Goal: Task Accomplishment & Management: Manage account settings

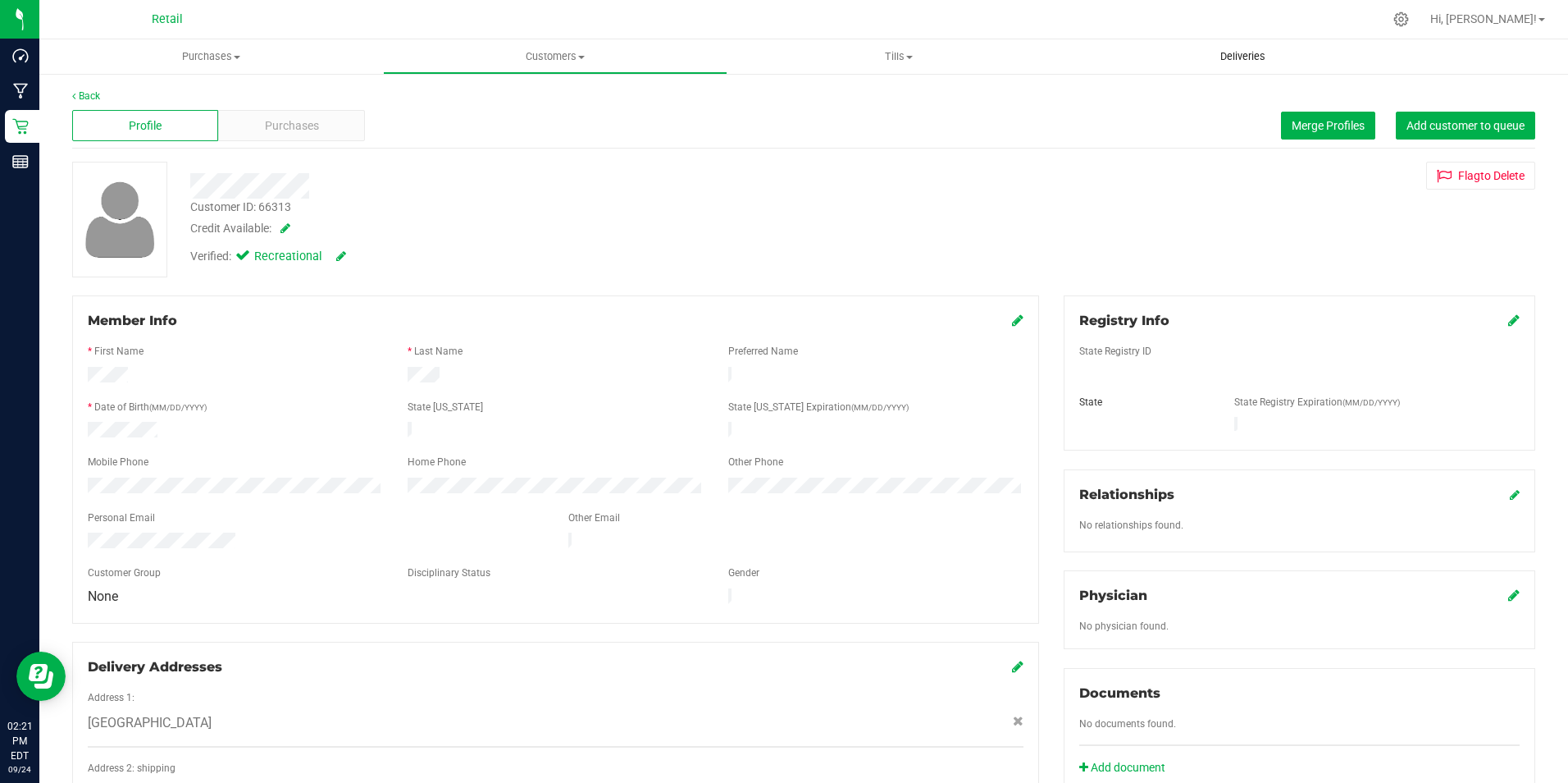
click at [1256, 49] on uib-tab-heading "Deliveries" at bounding box center [1242, 57] width 344 height 35
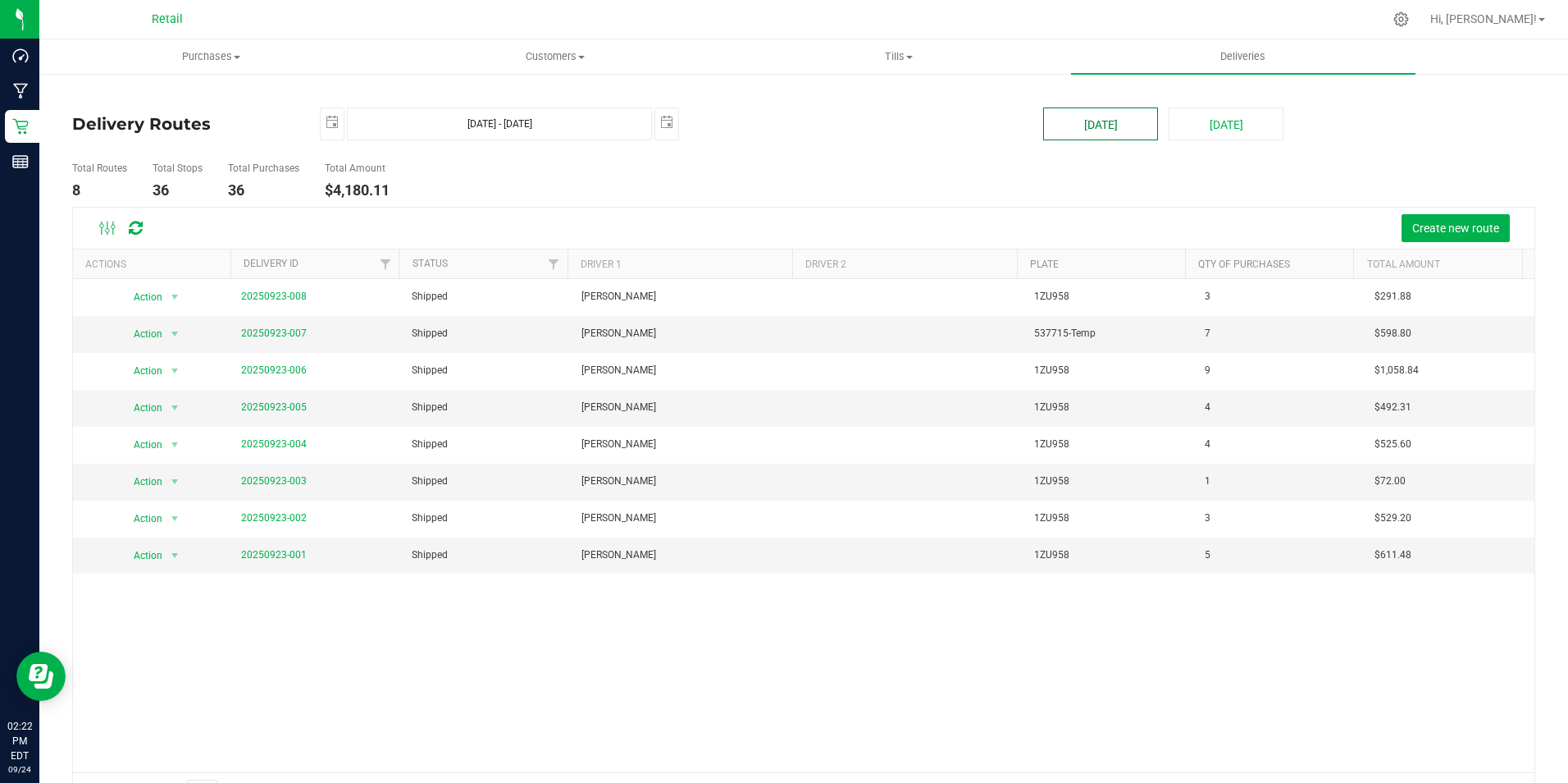
click at [1133, 127] on button "[DATE]" at bounding box center [1100, 124] width 115 height 33
type input "[DATE] - [DATE]"
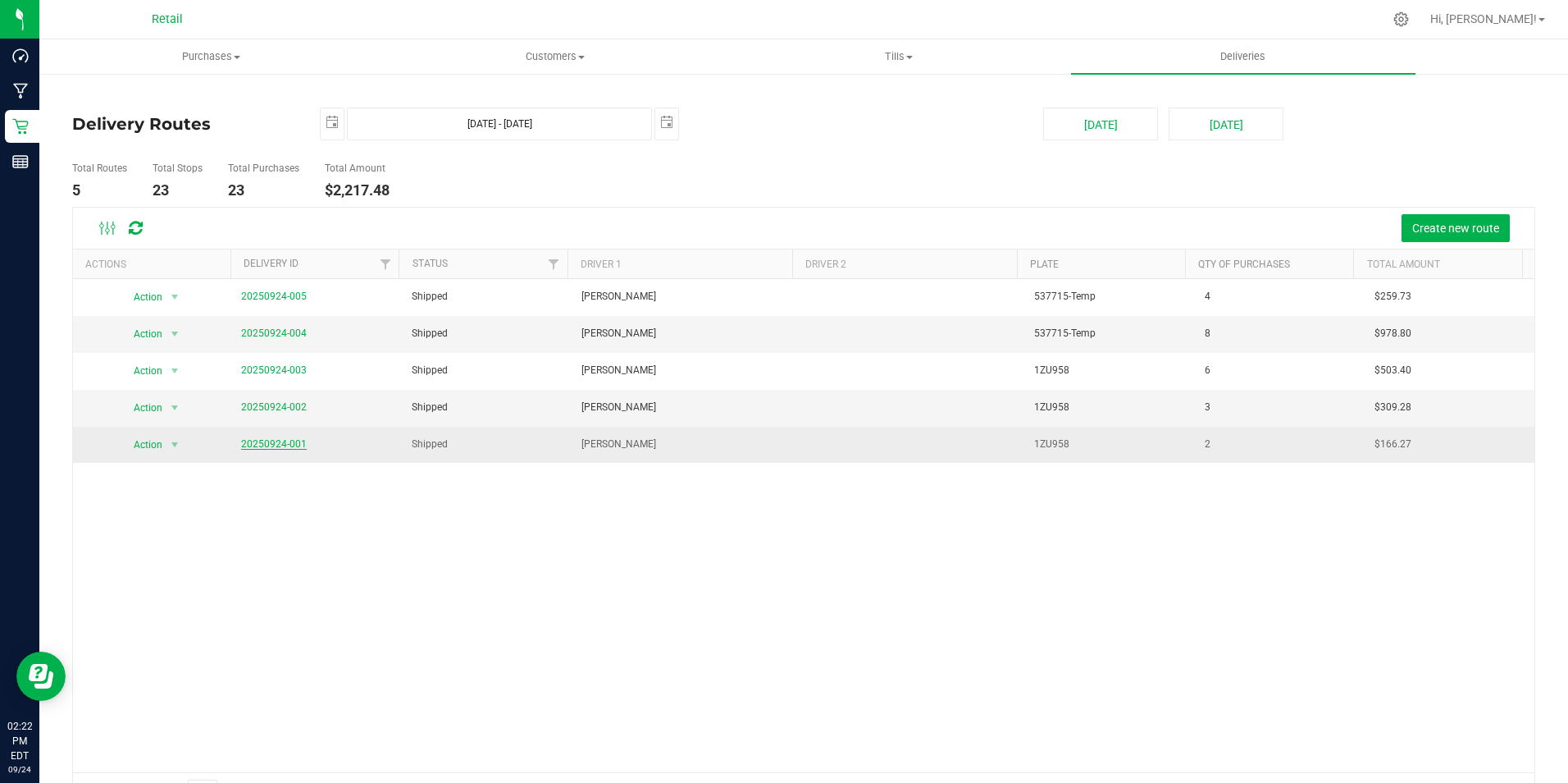
click at [289, 439] on link "20250924-001" at bounding box center [274, 443] width 66 height 12
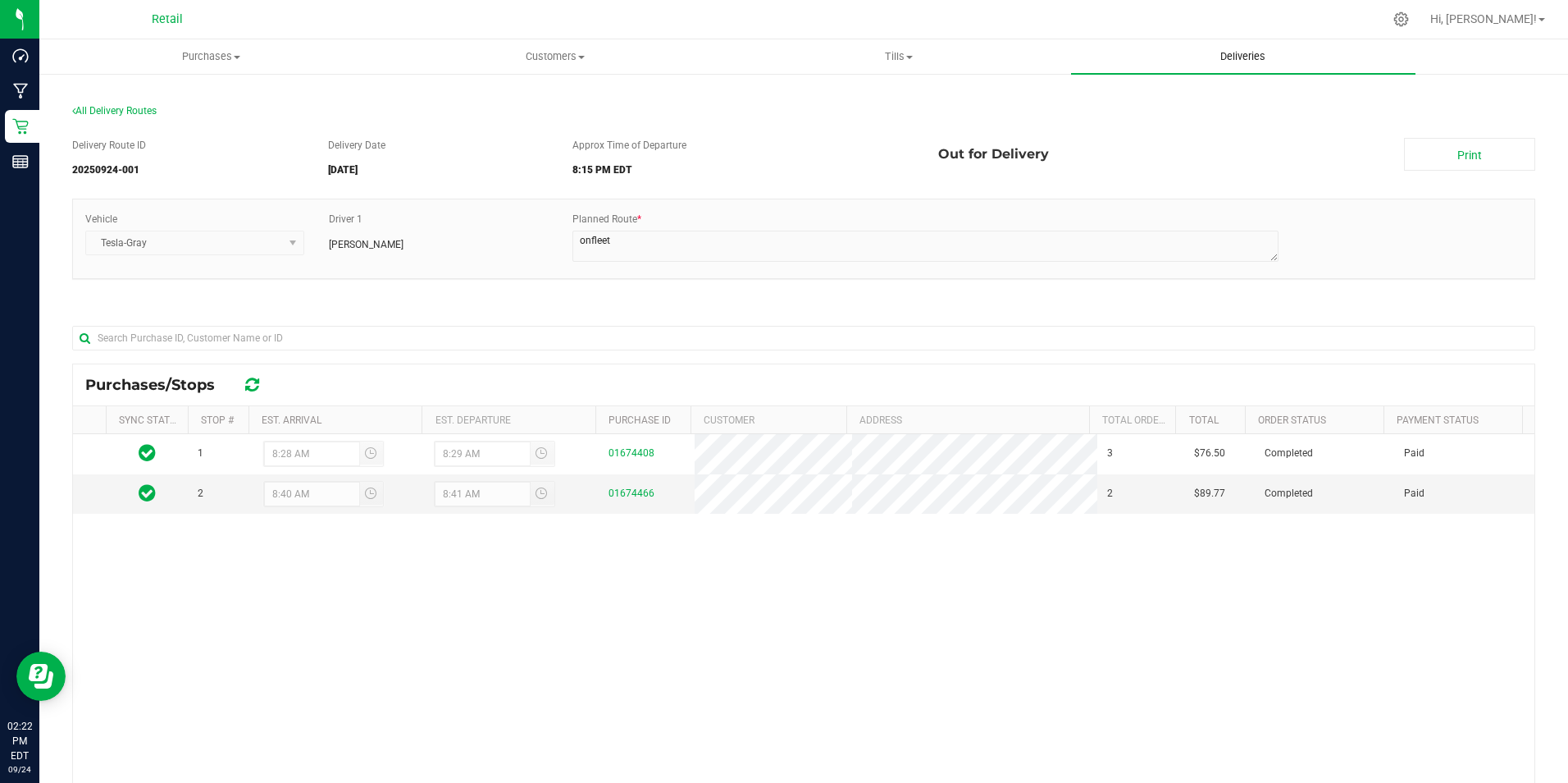
click at [1276, 58] on span "Deliveries" at bounding box center [1242, 57] width 89 height 15
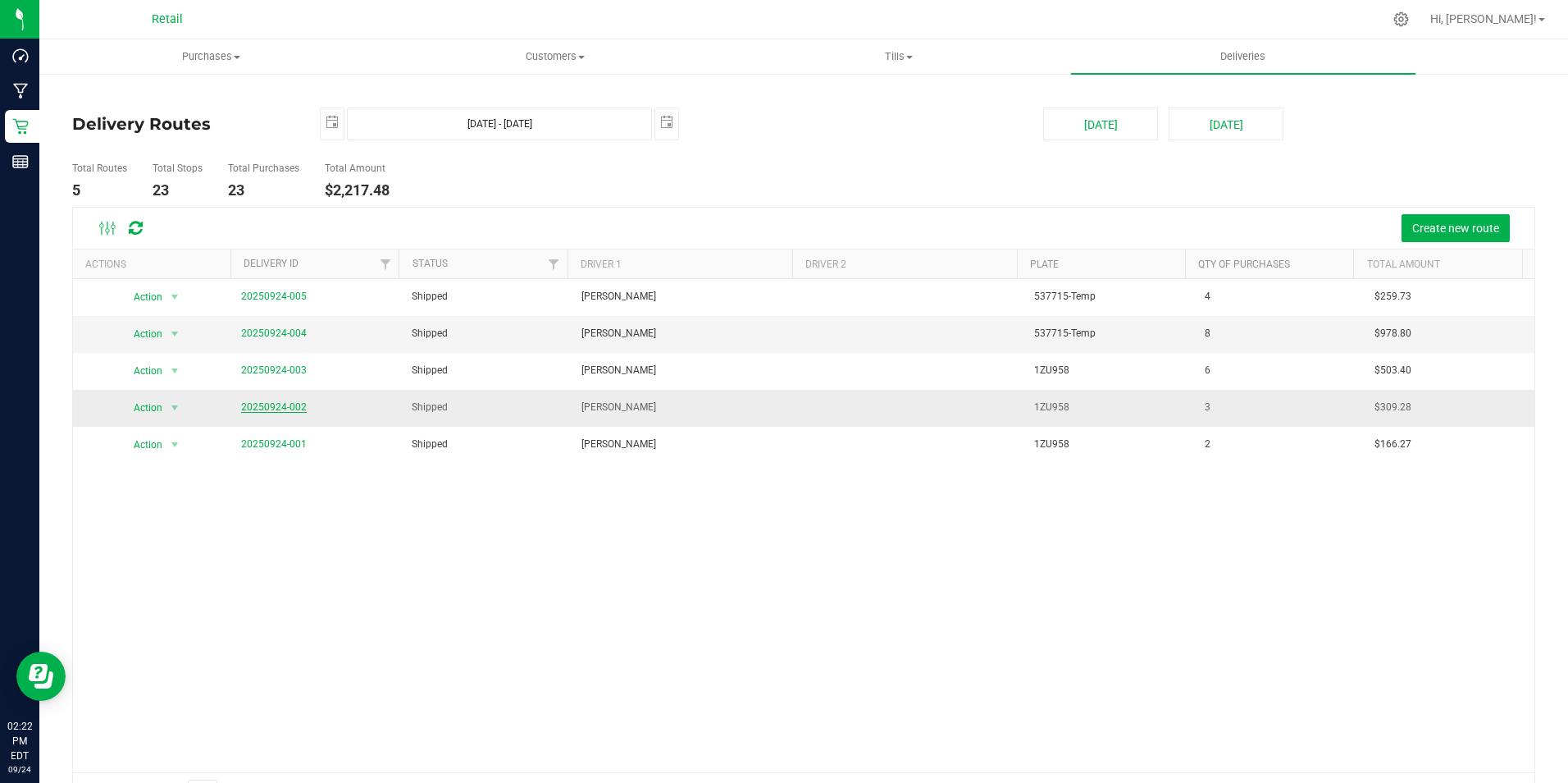
click at [268, 411] on link "20250924-002" at bounding box center [274, 407] width 66 height 12
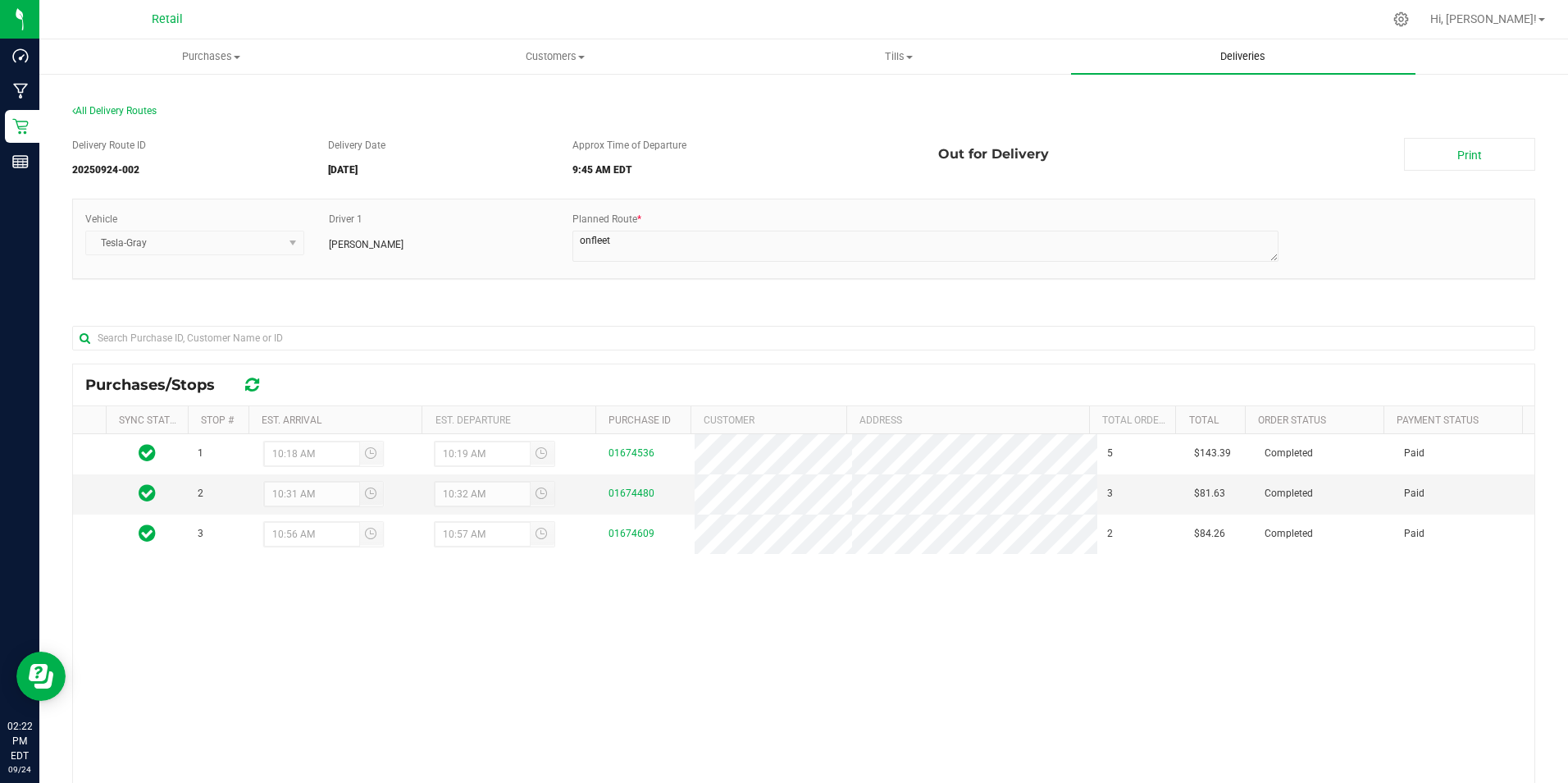
click at [1252, 53] on span "Deliveries" at bounding box center [1242, 57] width 89 height 15
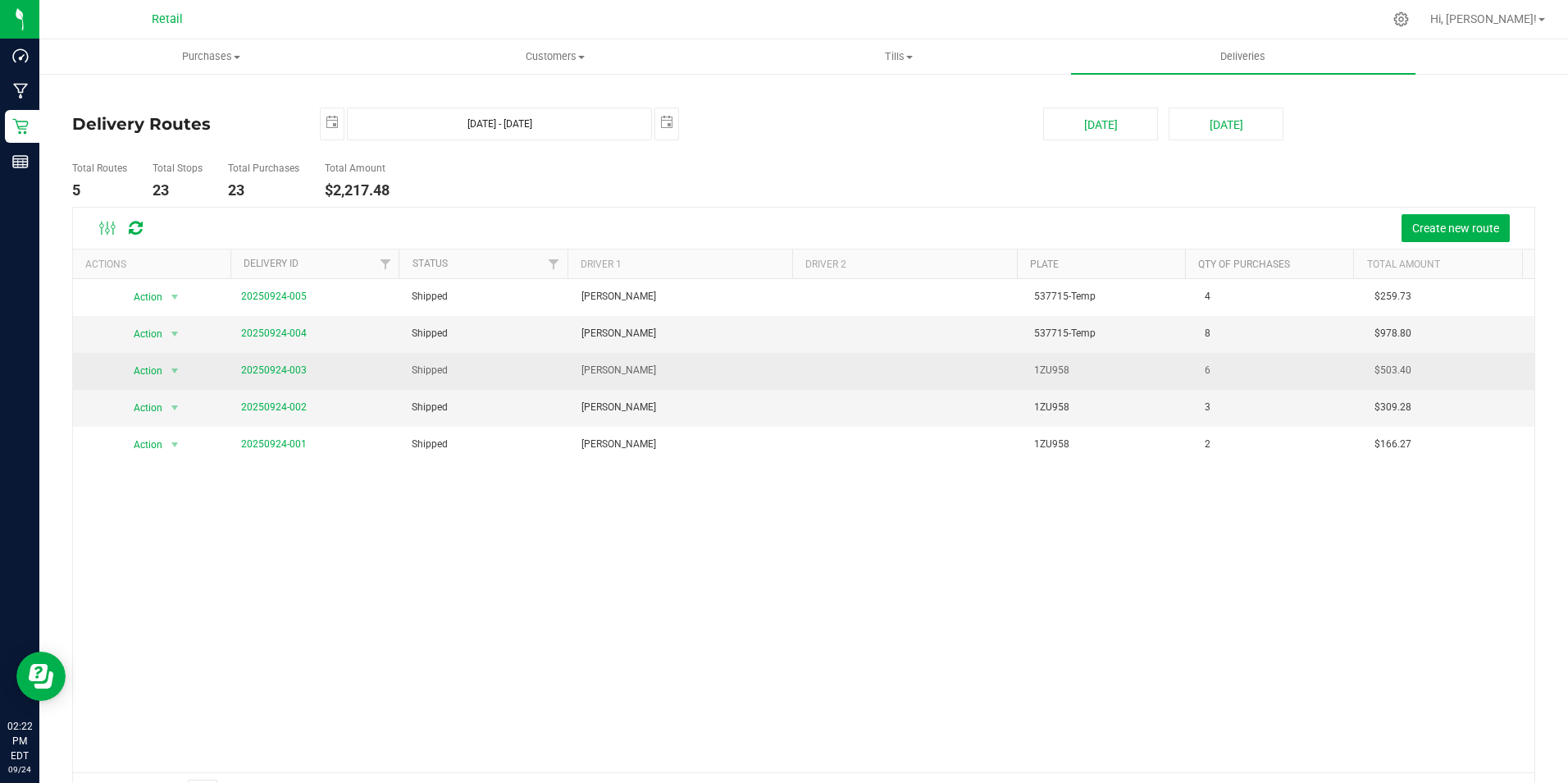
click at [271, 364] on span "20250924-003" at bounding box center [274, 370] width 66 height 16
click at [273, 367] on link "20250924-003" at bounding box center [274, 370] width 66 height 12
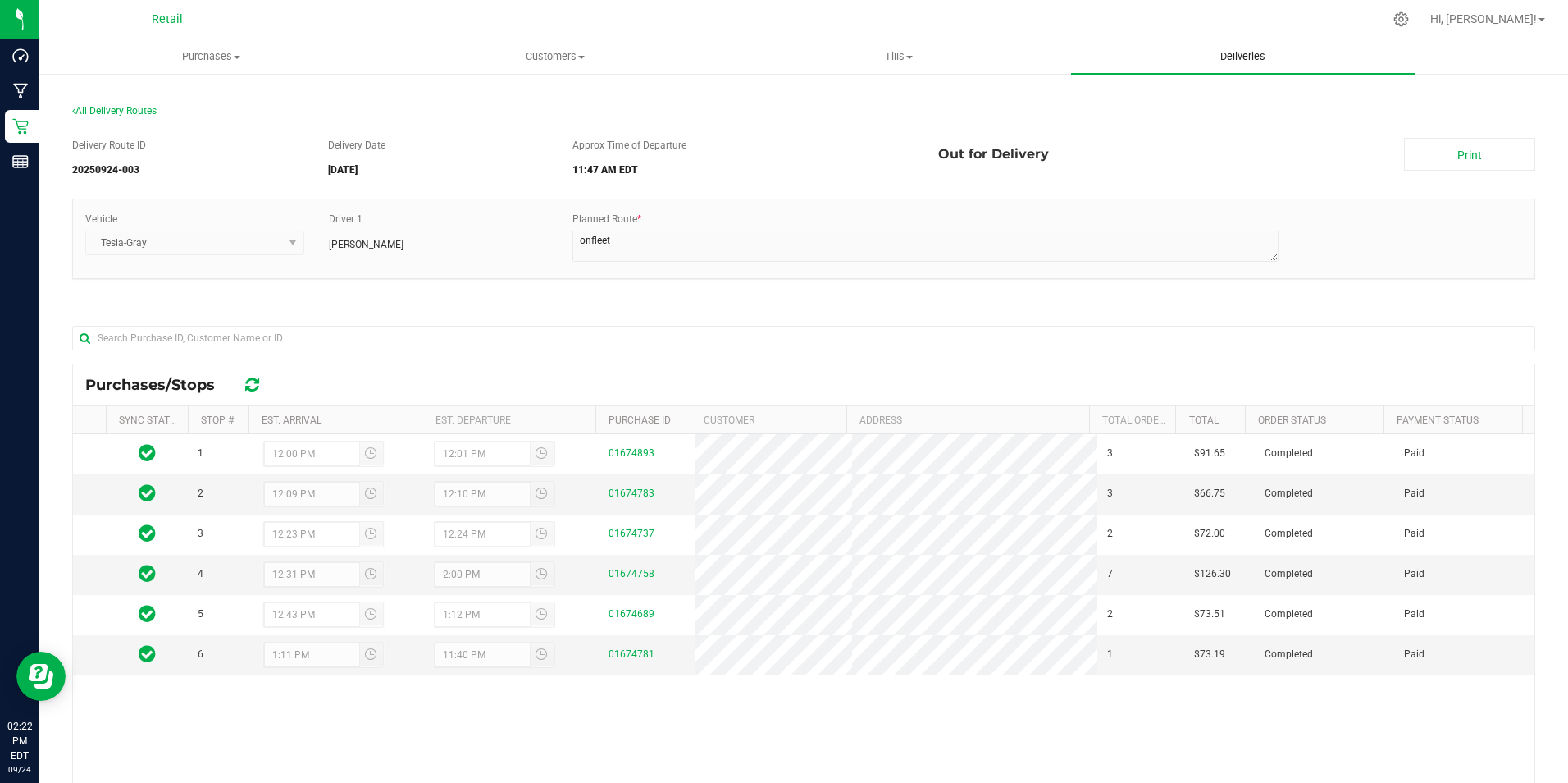
click at [1249, 57] on span "Deliveries" at bounding box center [1242, 57] width 89 height 15
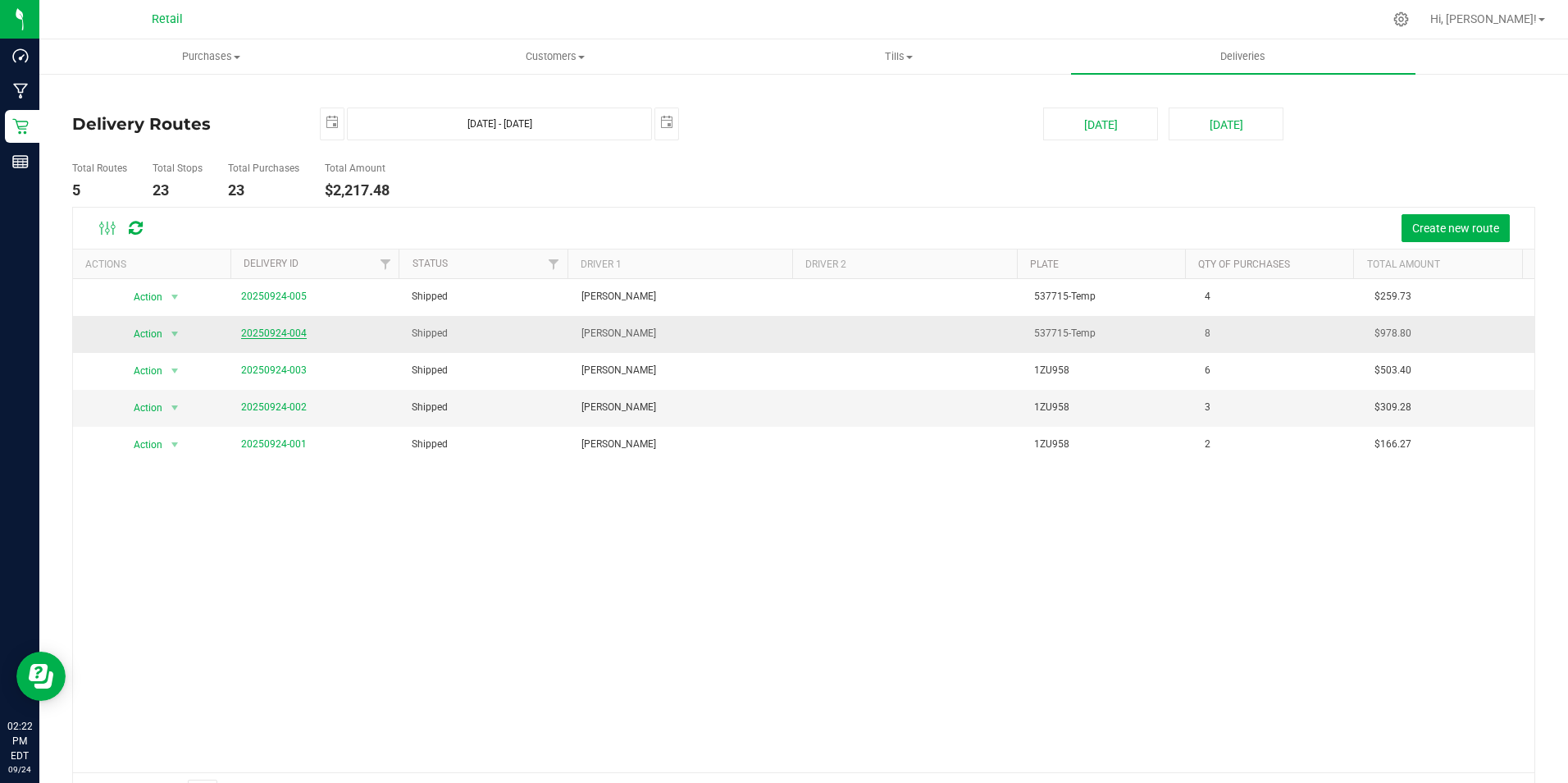
click at [284, 332] on link "20250924-004" at bounding box center [274, 333] width 66 height 12
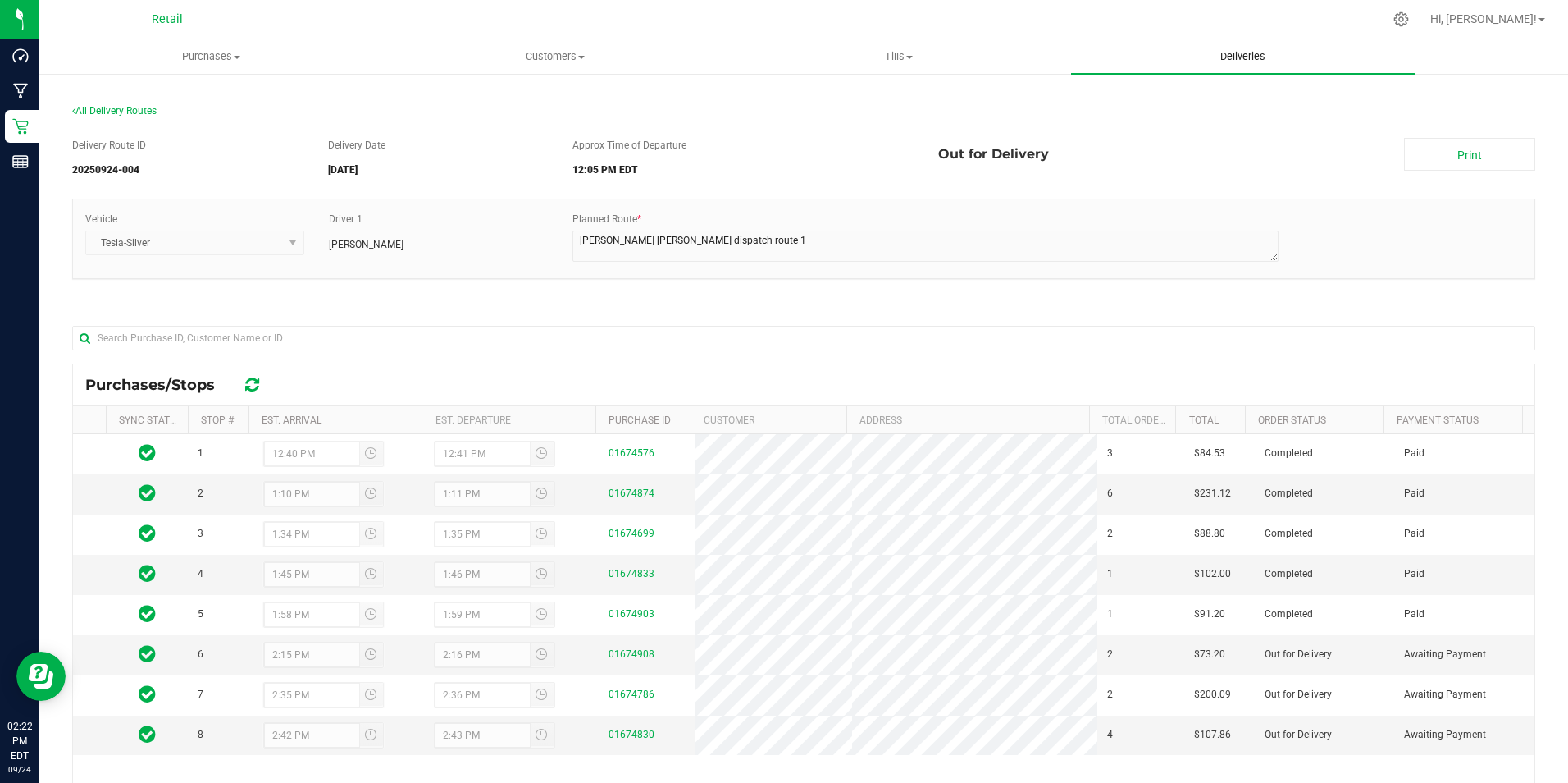
click at [1229, 61] on span "Deliveries" at bounding box center [1242, 57] width 89 height 15
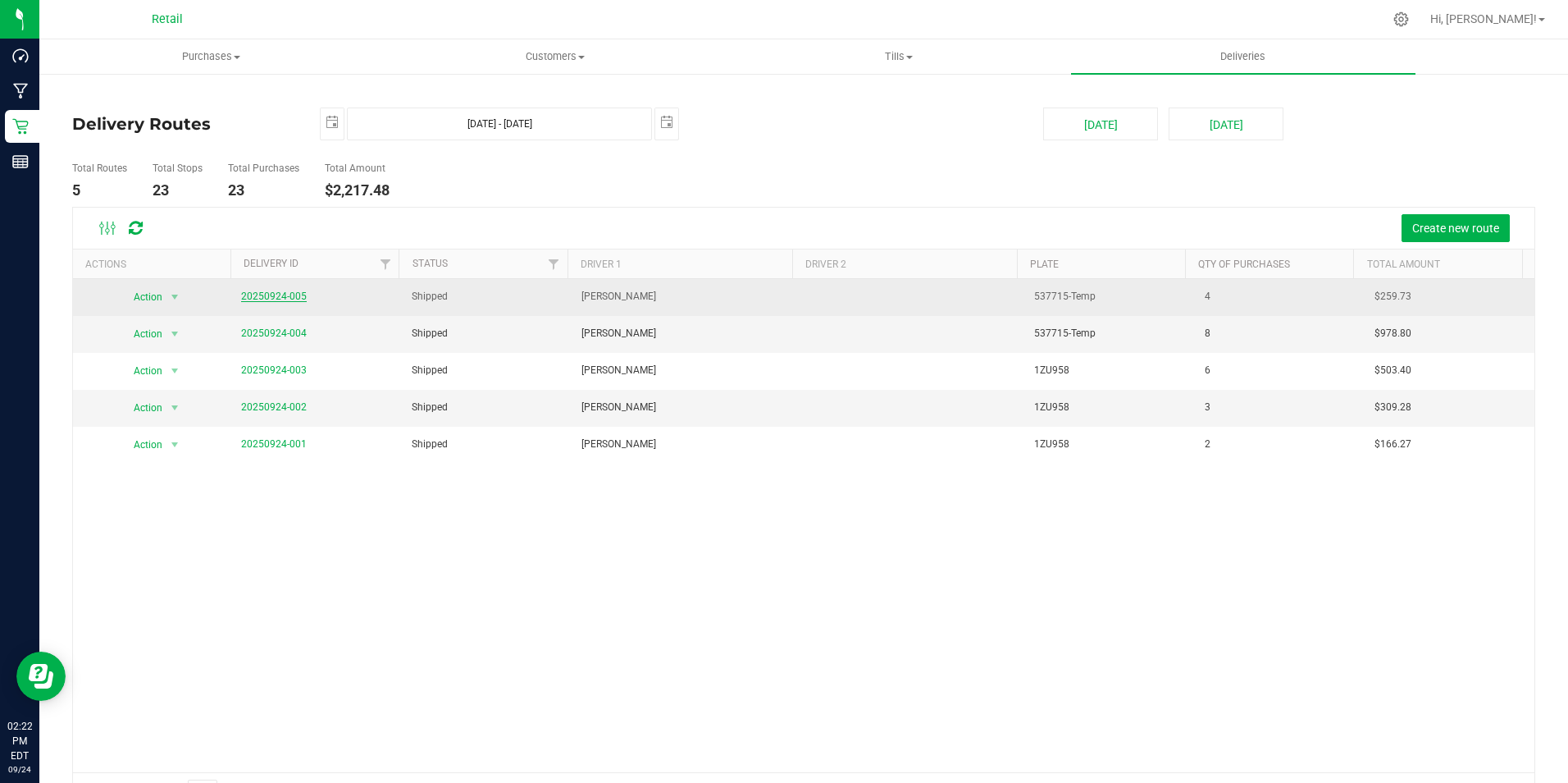
click at [265, 297] on link "20250924-005" at bounding box center [274, 296] width 66 height 12
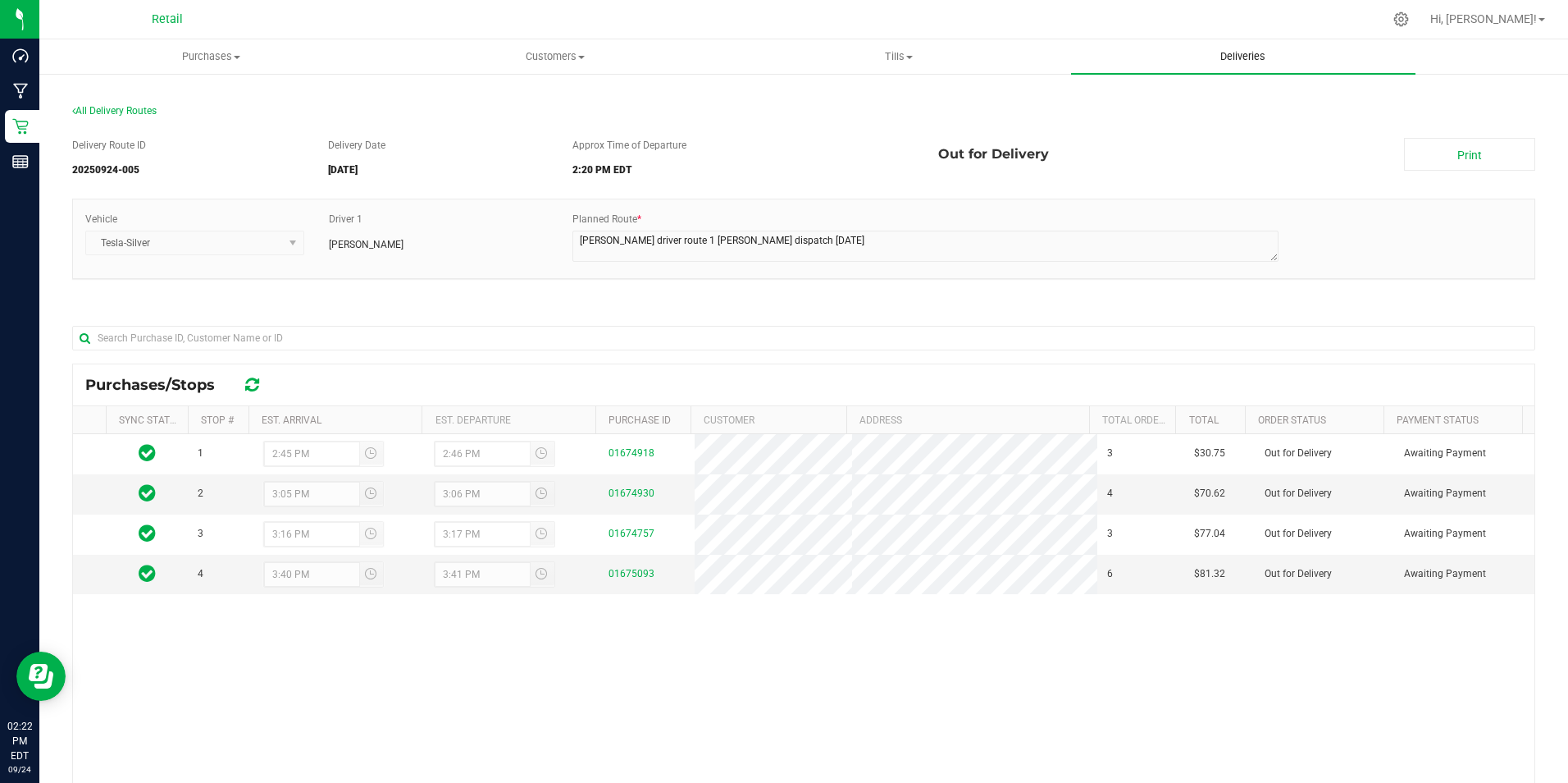
click at [1269, 73] on uib-tab-heading "Deliveries" at bounding box center [1242, 57] width 344 height 35
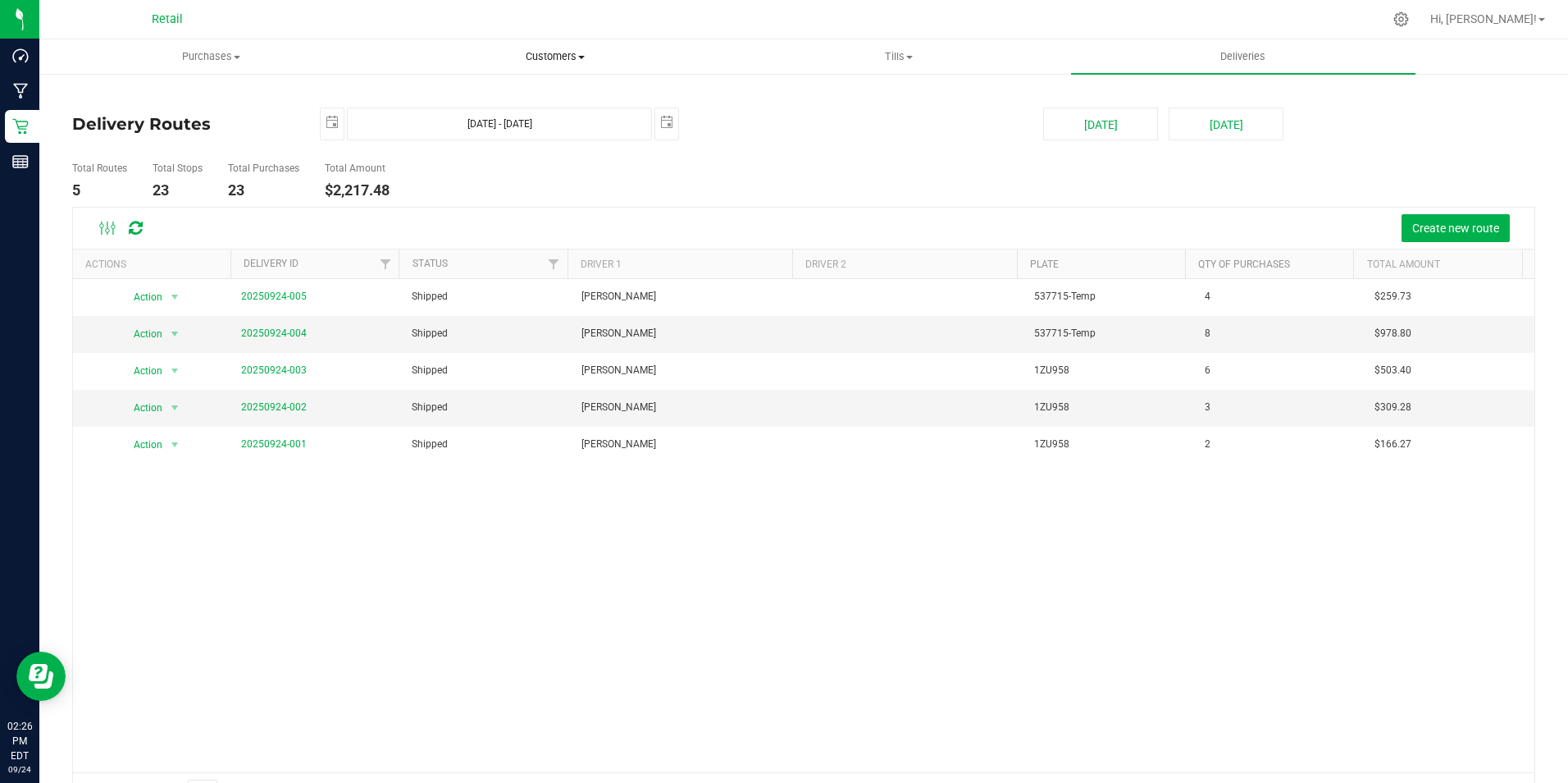
click at [565, 54] on span "Customers" at bounding box center [554, 57] width 342 height 15
click at [512, 95] on li "All customers" at bounding box center [554, 98] width 344 height 19
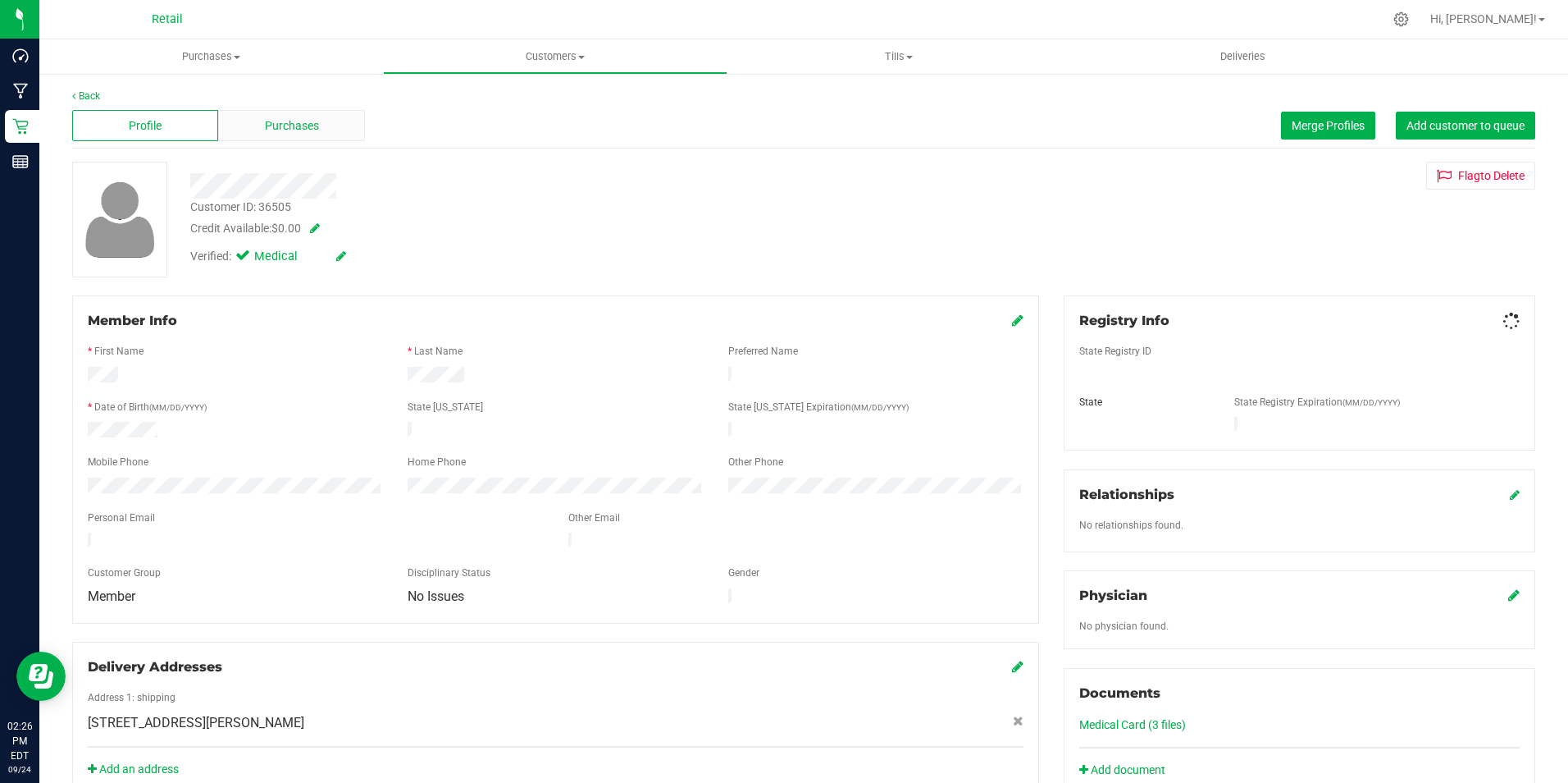
click at [275, 120] on span "Purchases" at bounding box center [292, 126] width 54 height 17
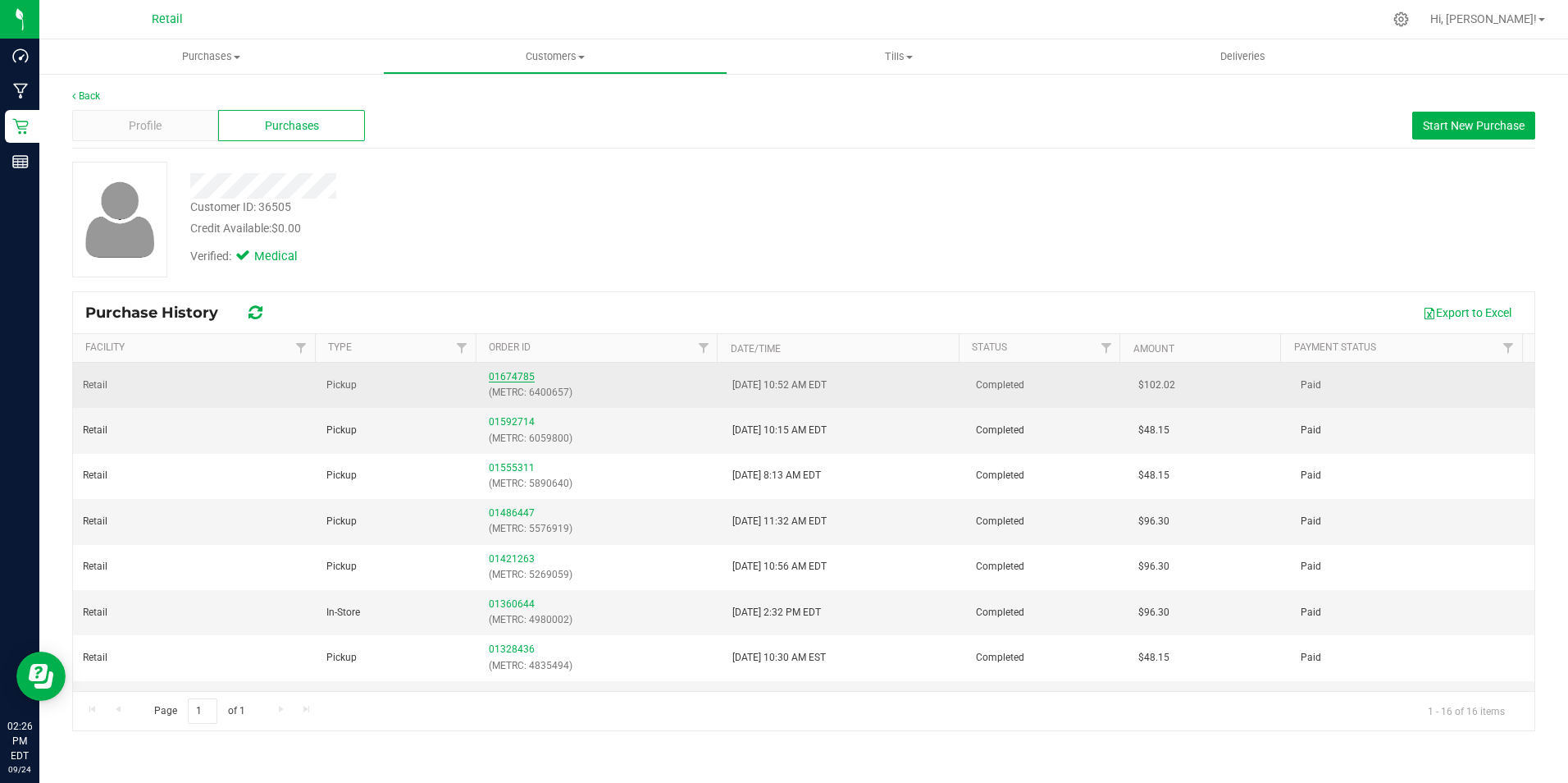
click at [518, 374] on link "01674785" at bounding box center [512, 376] width 46 height 12
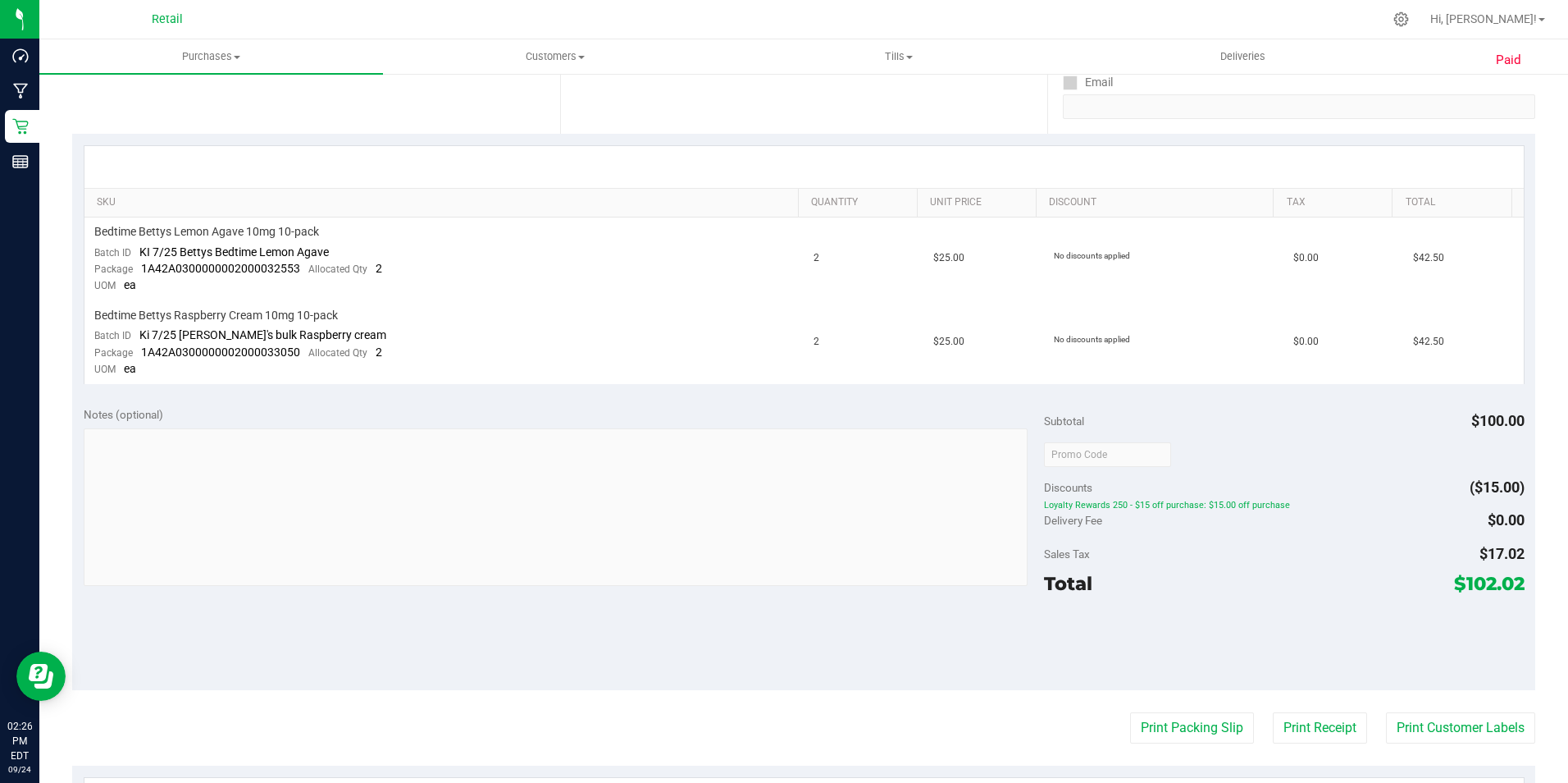
scroll to position [651, 0]
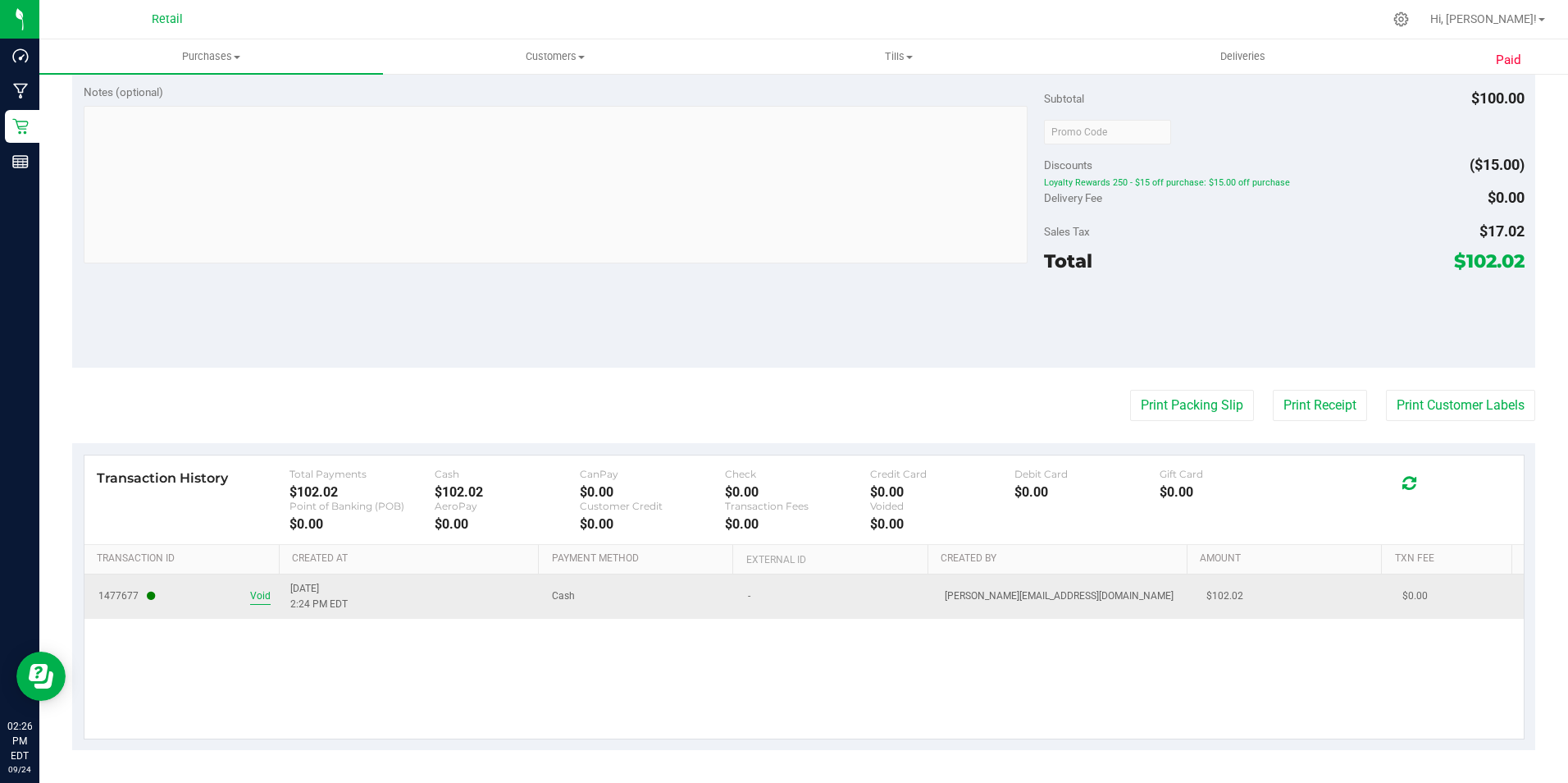
click at [258, 598] on span "Void" at bounding box center [261, 596] width 20 height 16
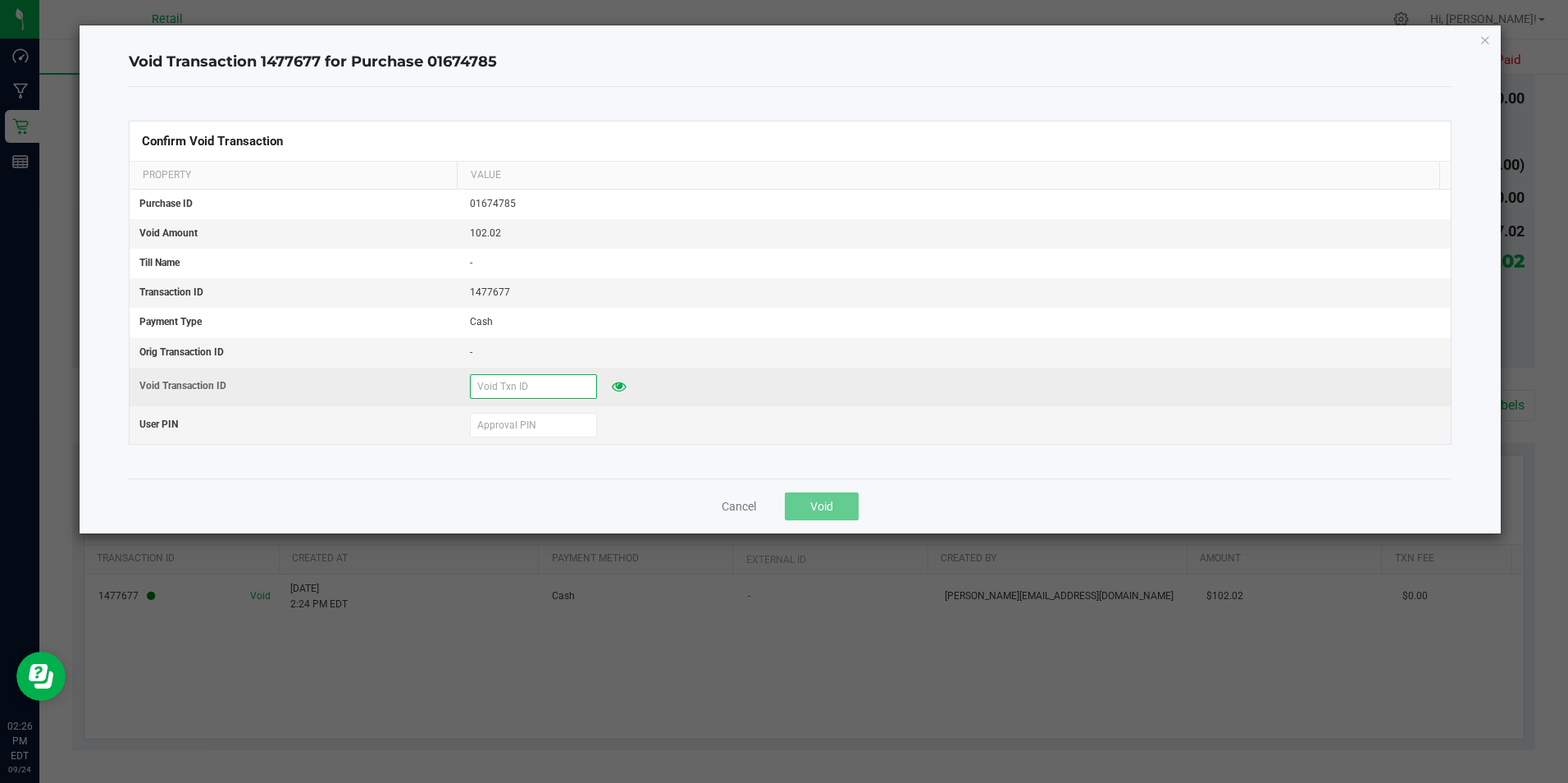
click at [516, 389] on input "text" at bounding box center [533, 386] width 128 height 25
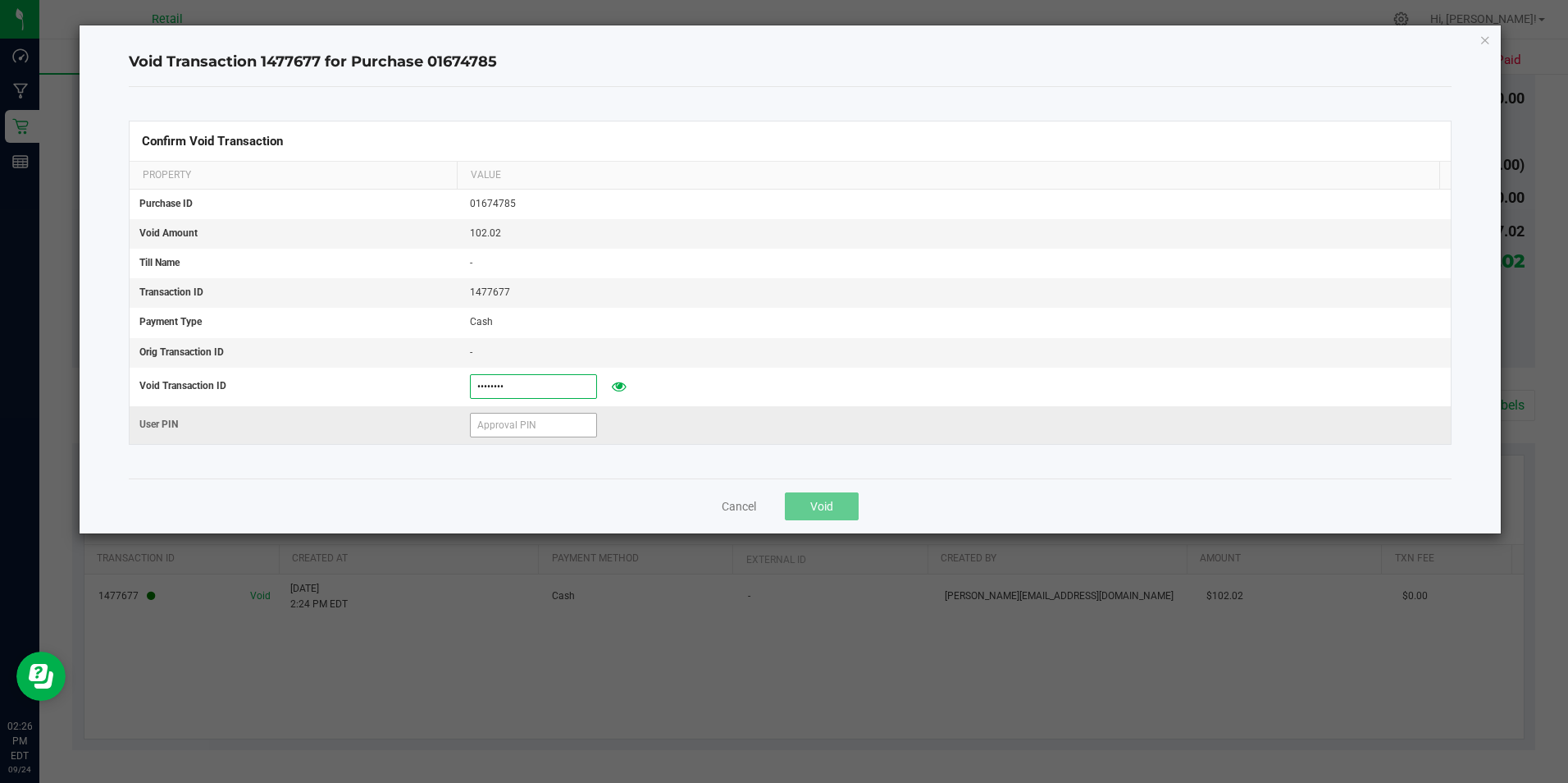
type input "09242025"
click at [534, 434] on input "text" at bounding box center [533, 425] width 128 height 25
type input "401086"
click at [828, 499] on span "Void" at bounding box center [821, 506] width 23 height 13
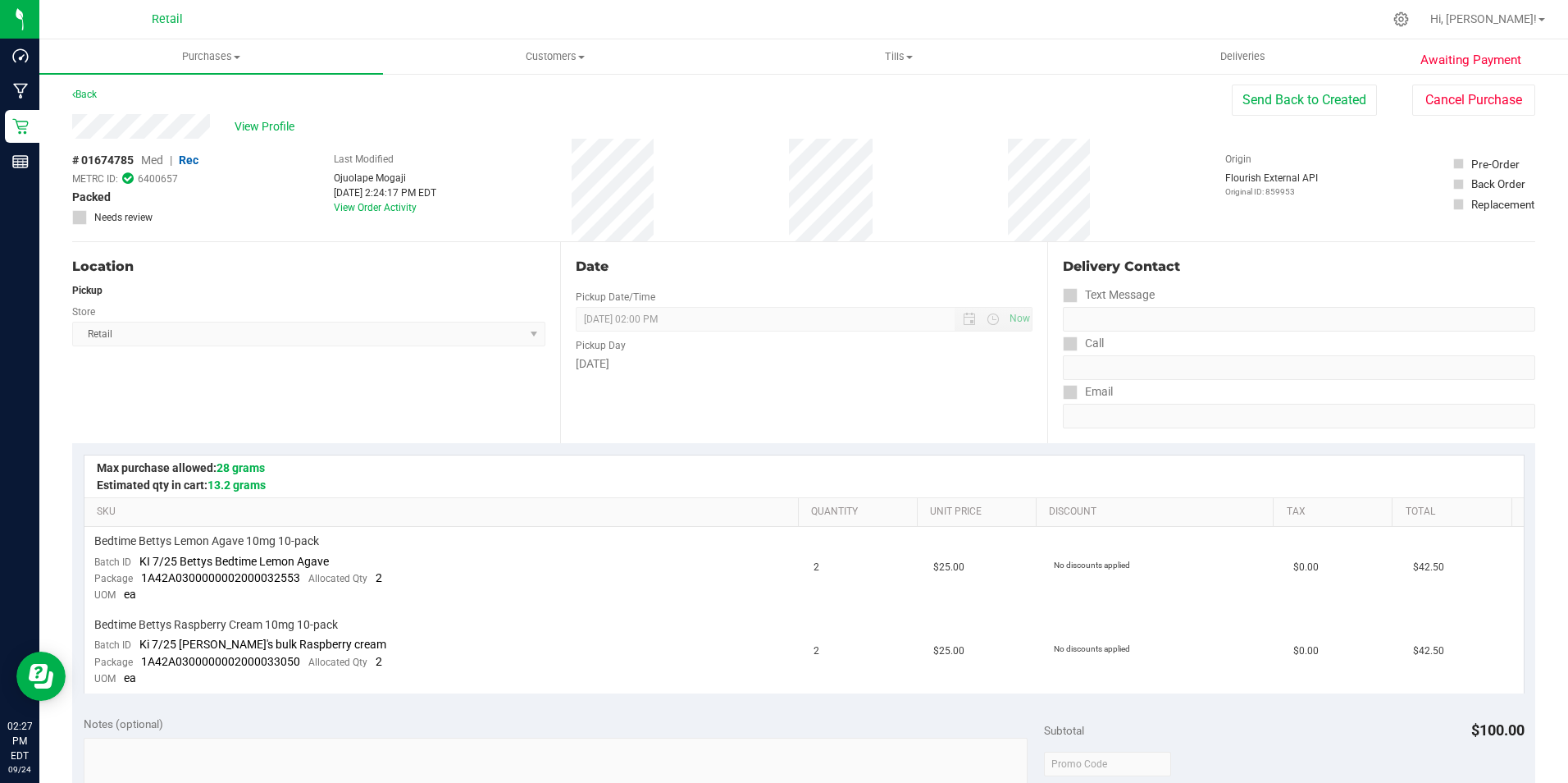
scroll to position [0, 0]
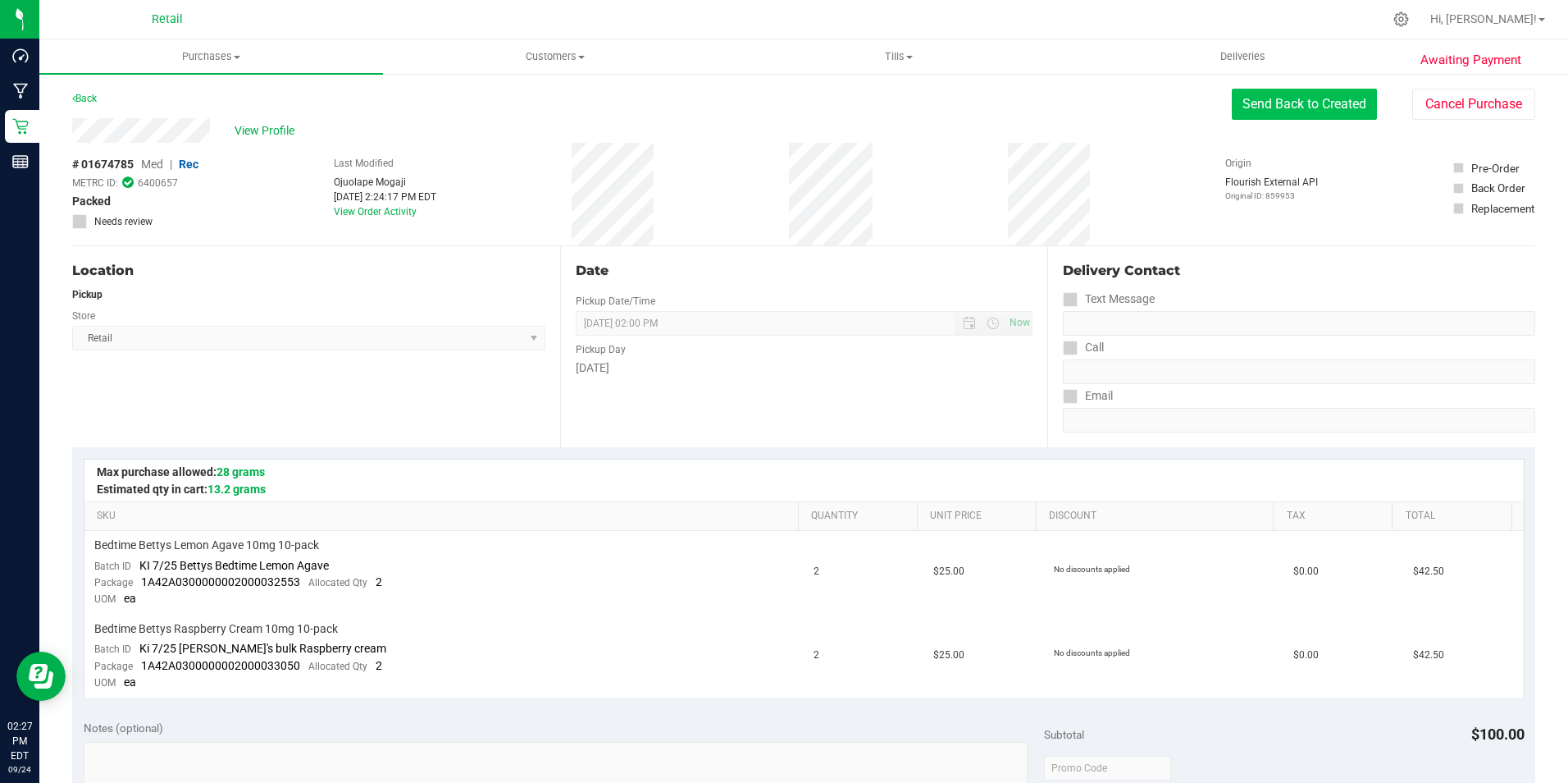
click at [1285, 91] on button "Send Back to Created" at bounding box center [1305, 105] width 145 height 31
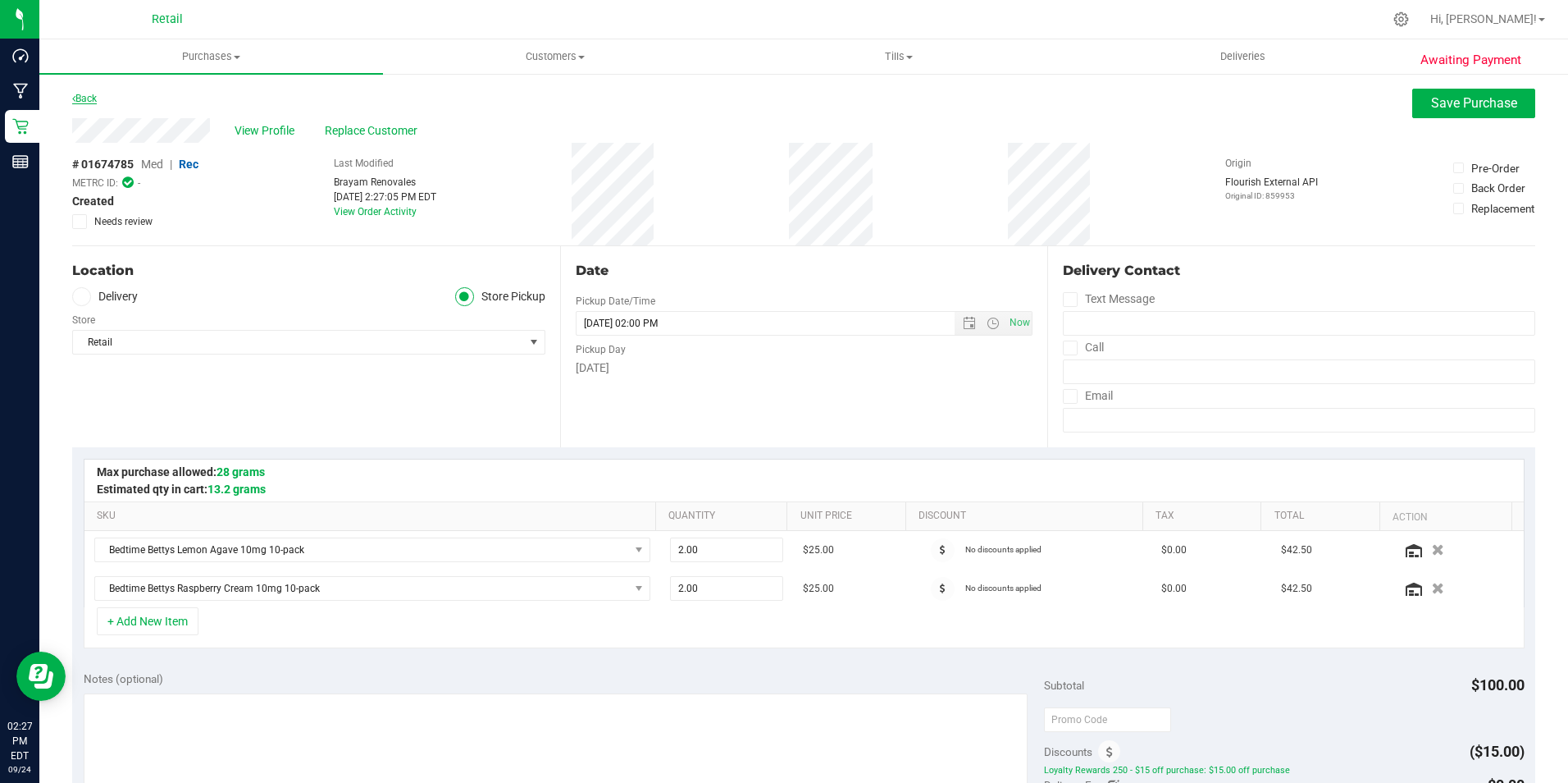
click at [89, 95] on link "Back" at bounding box center [84, 98] width 25 height 12
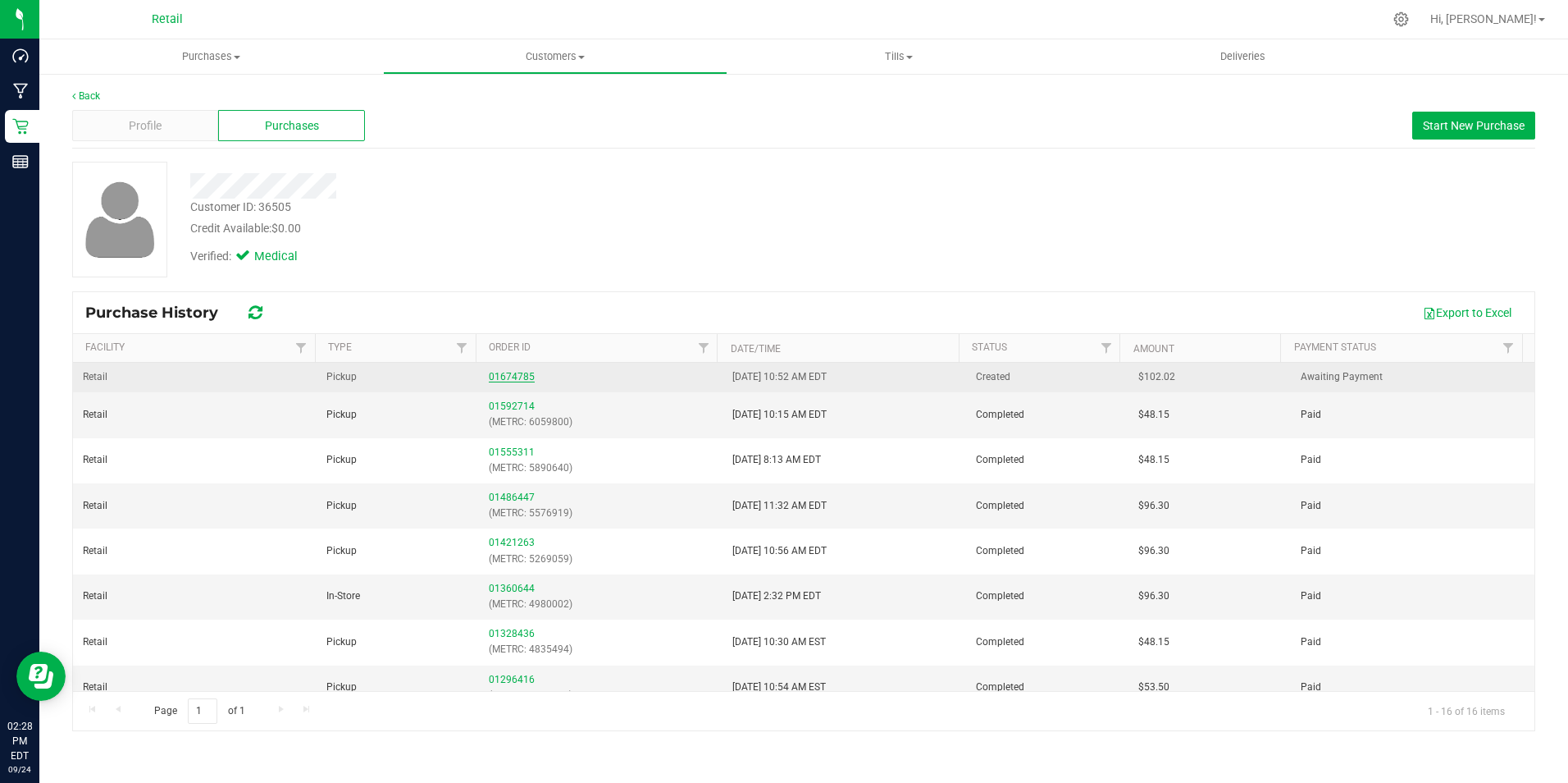
click at [515, 372] on link "01674785" at bounding box center [512, 376] width 46 height 12
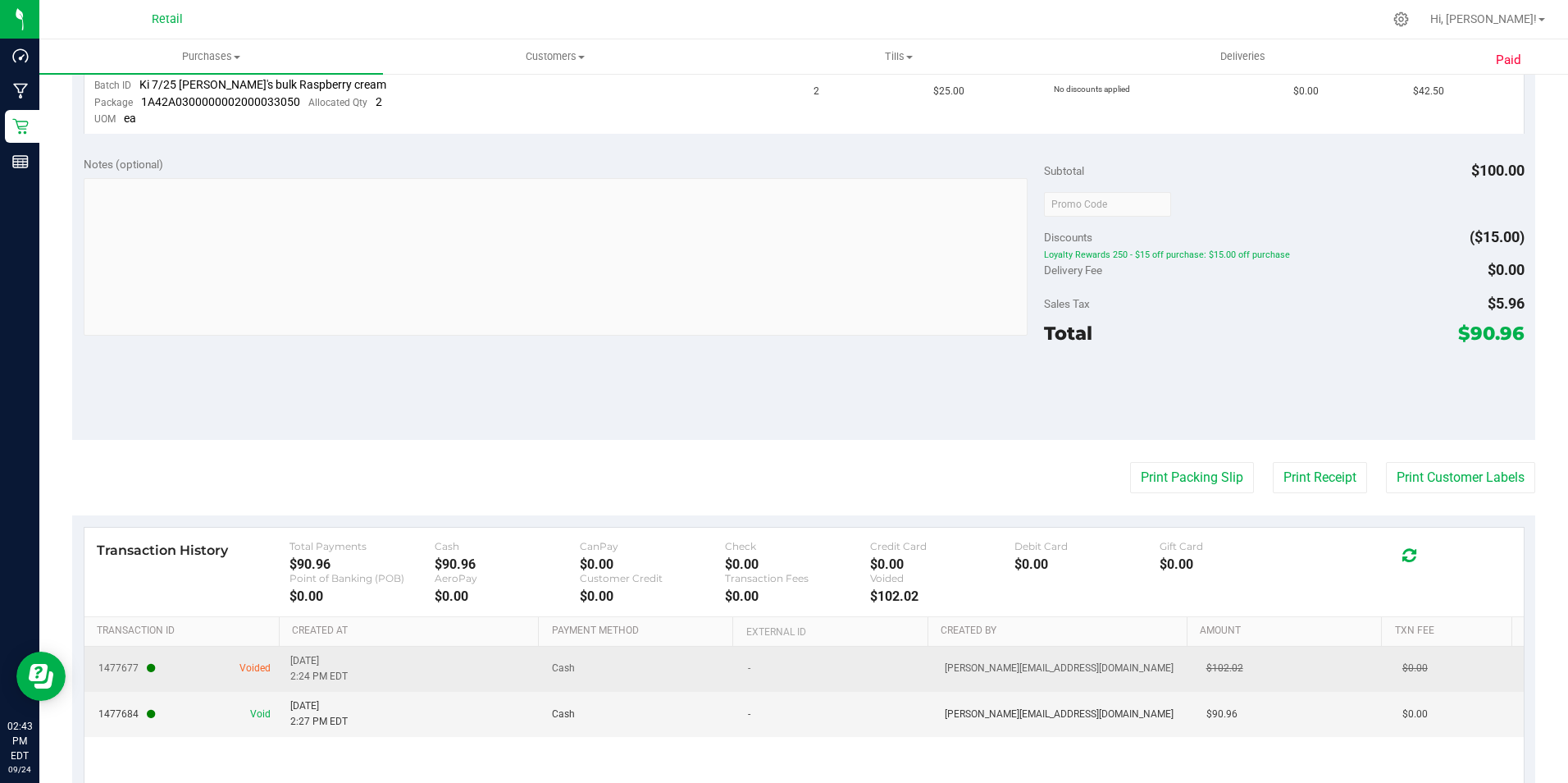
scroll to position [651, 0]
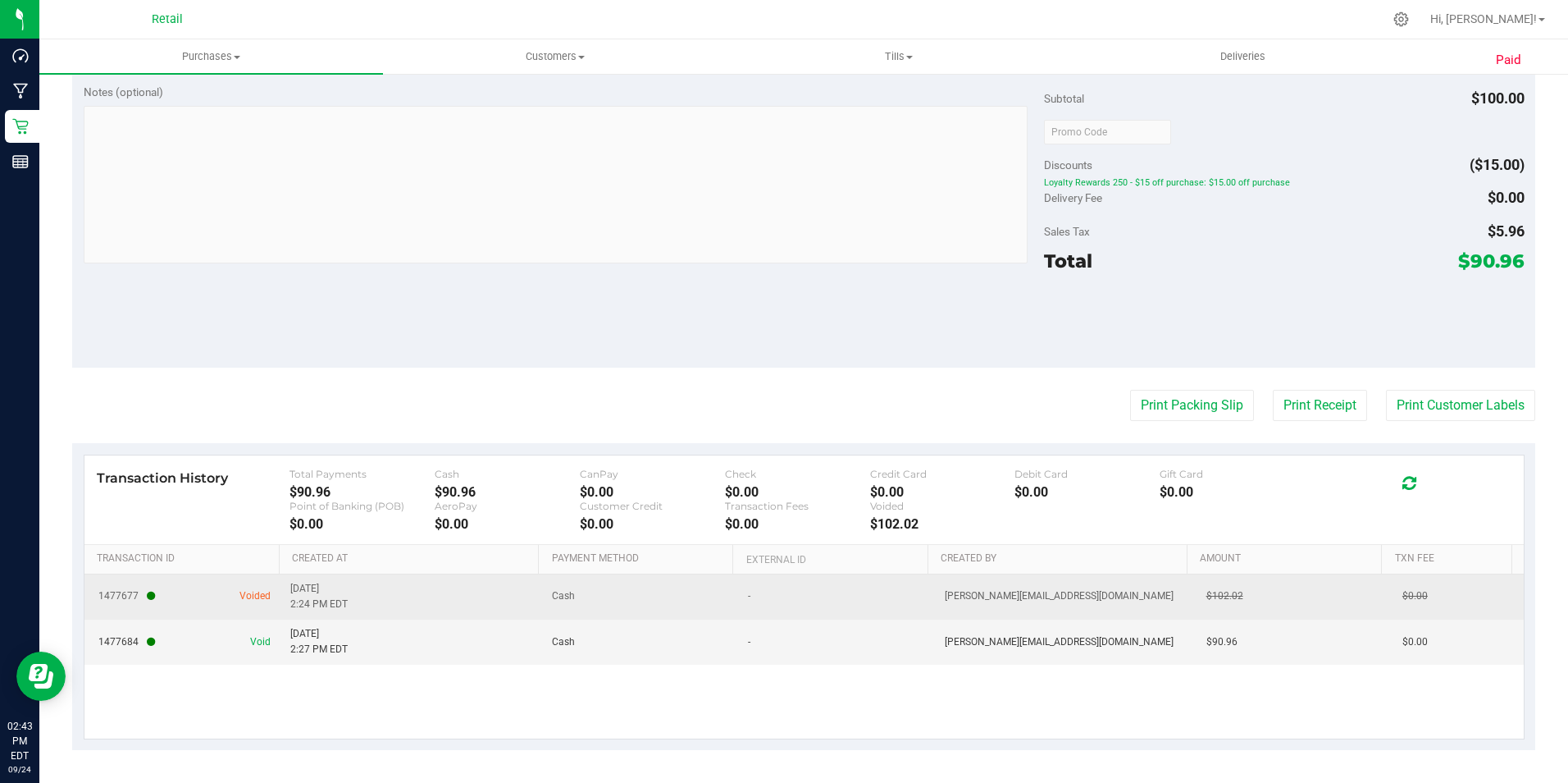
click at [304, 591] on span "[DATE] 2:24 PM EDT" at bounding box center [318, 597] width 58 height 31
click at [186, 592] on span "1477677 Voided" at bounding box center [183, 596] width 176 height 16
click at [112, 597] on span "1477677" at bounding box center [127, 596] width 57 height 16
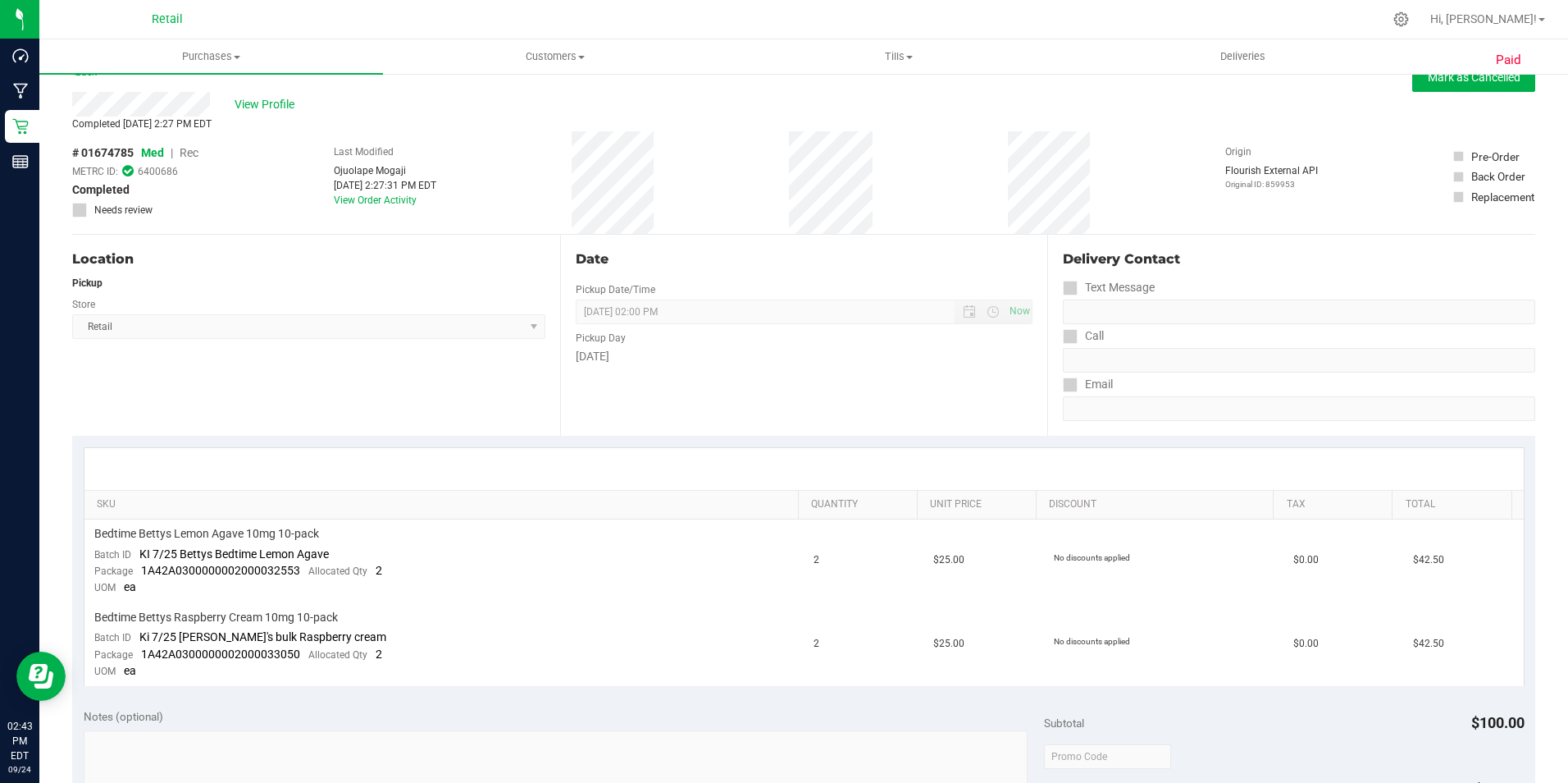
scroll to position [0, 0]
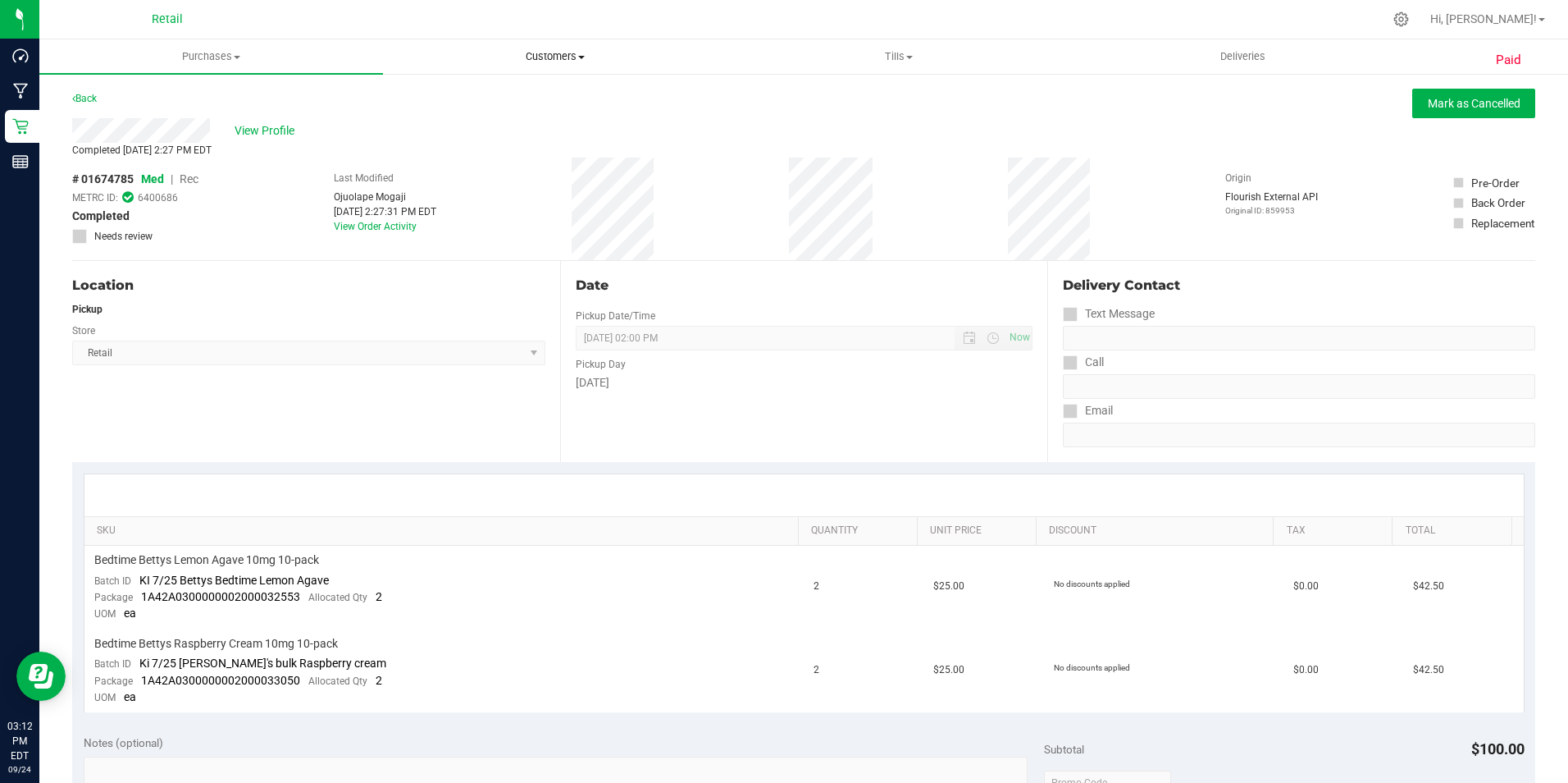
click at [562, 61] on span "Customers" at bounding box center [554, 57] width 342 height 15
click at [490, 99] on span "All customers" at bounding box center [441, 98] width 118 height 14
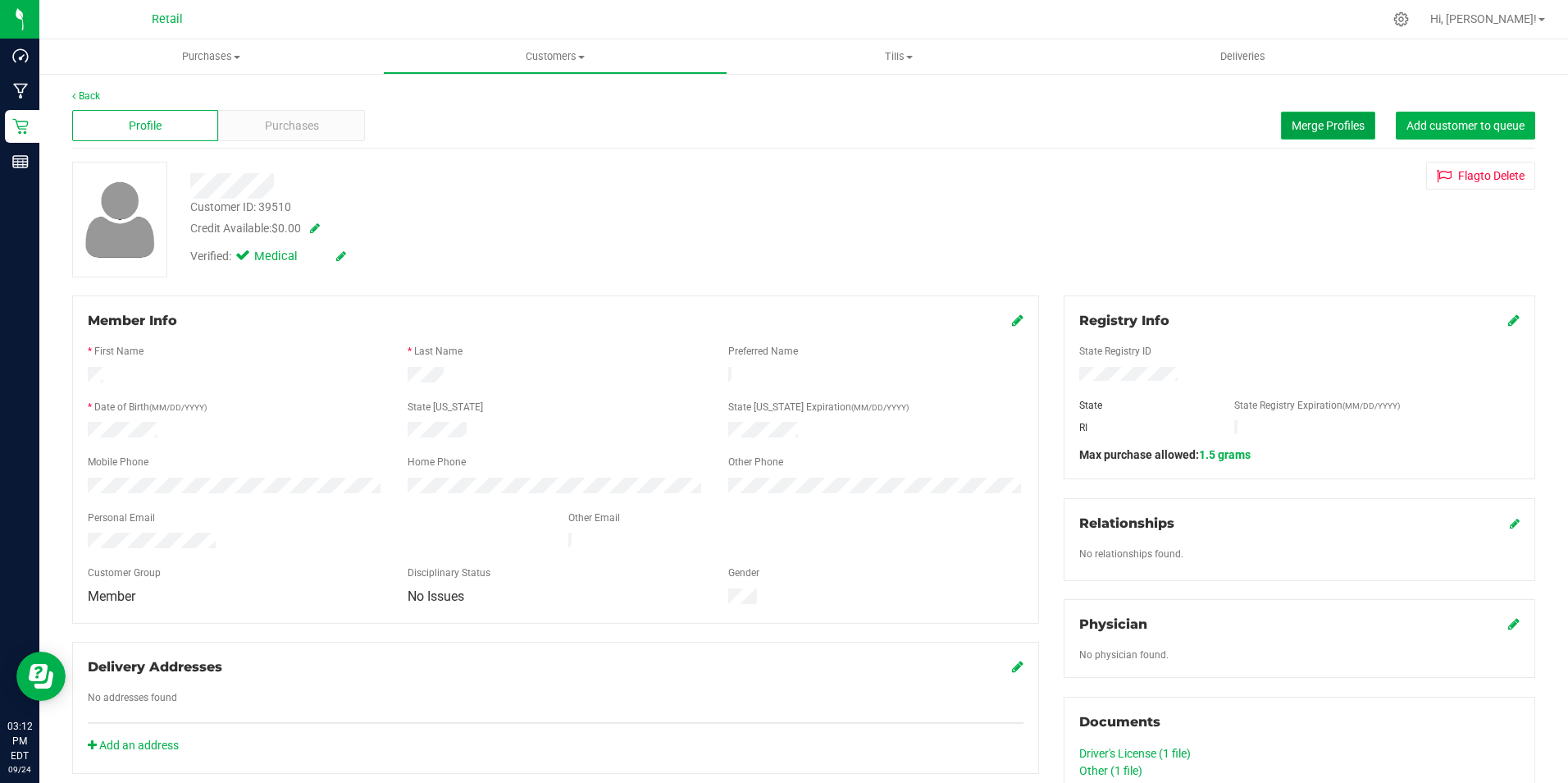
click at [1303, 117] on button "Merge Profiles" at bounding box center [1328, 126] width 95 height 28
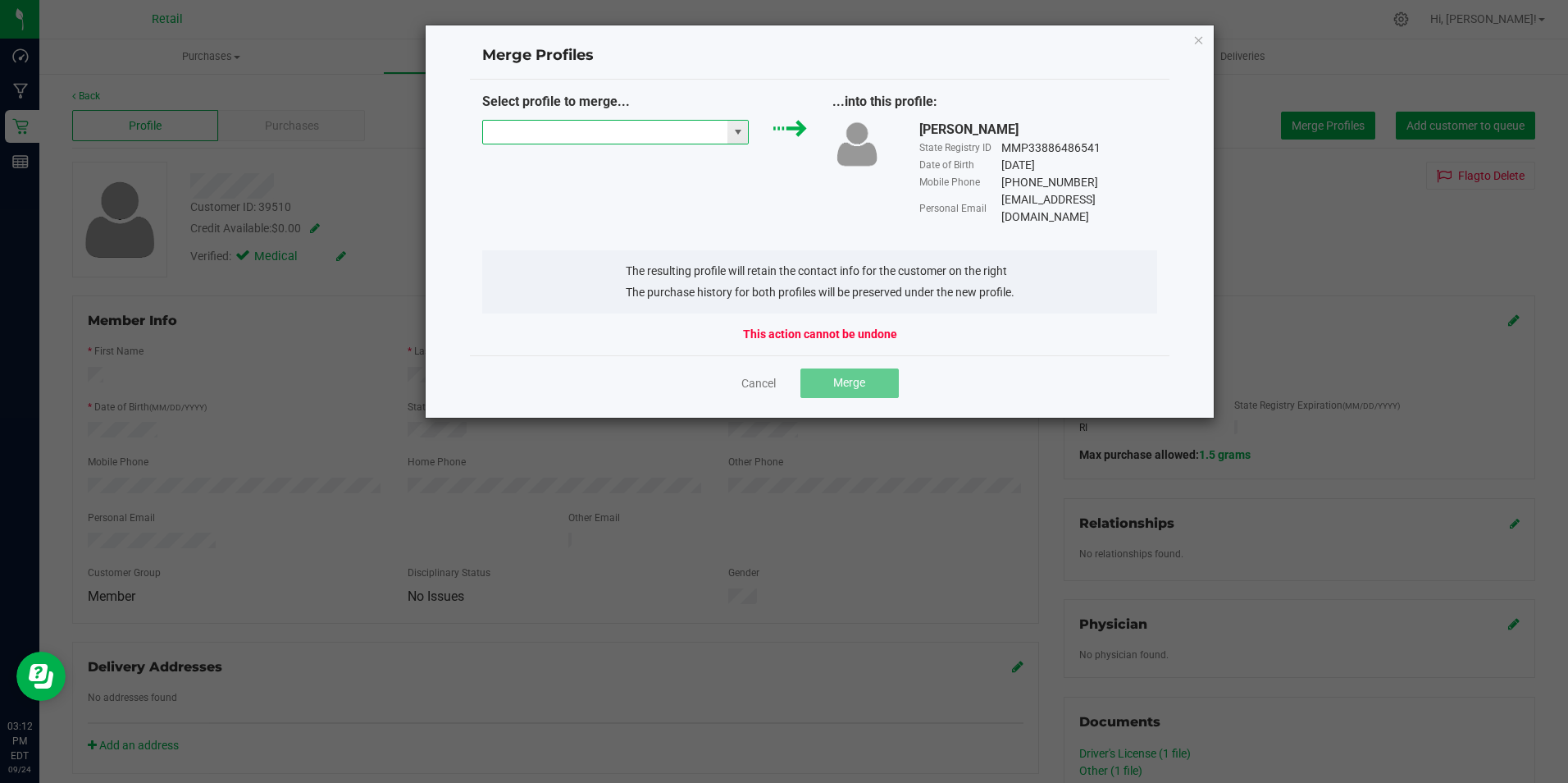
click at [605, 137] on input "NO DATA FOUND" at bounding box center [606, 131] width 245 height 23
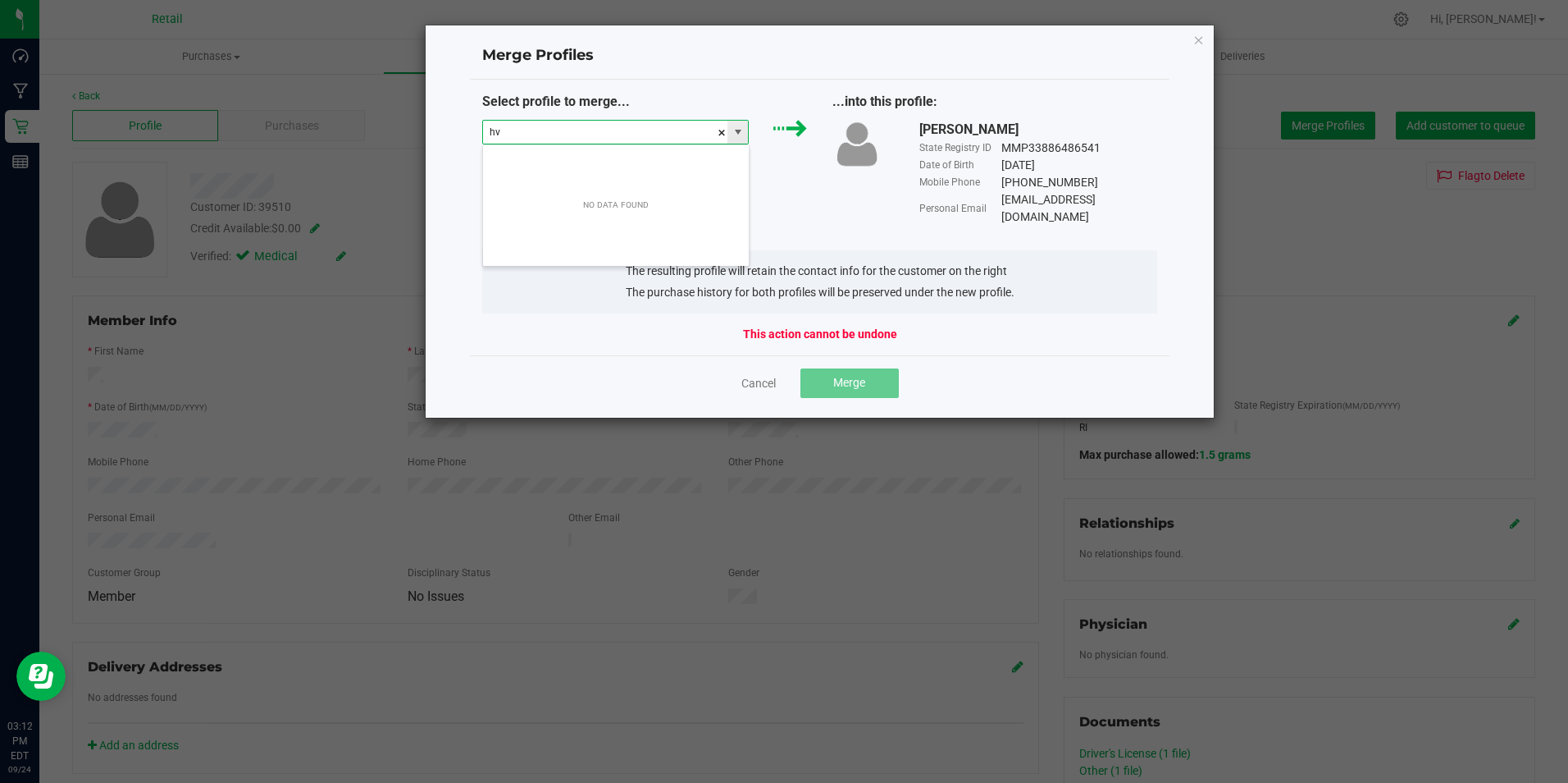
scroll to position [25, 267]
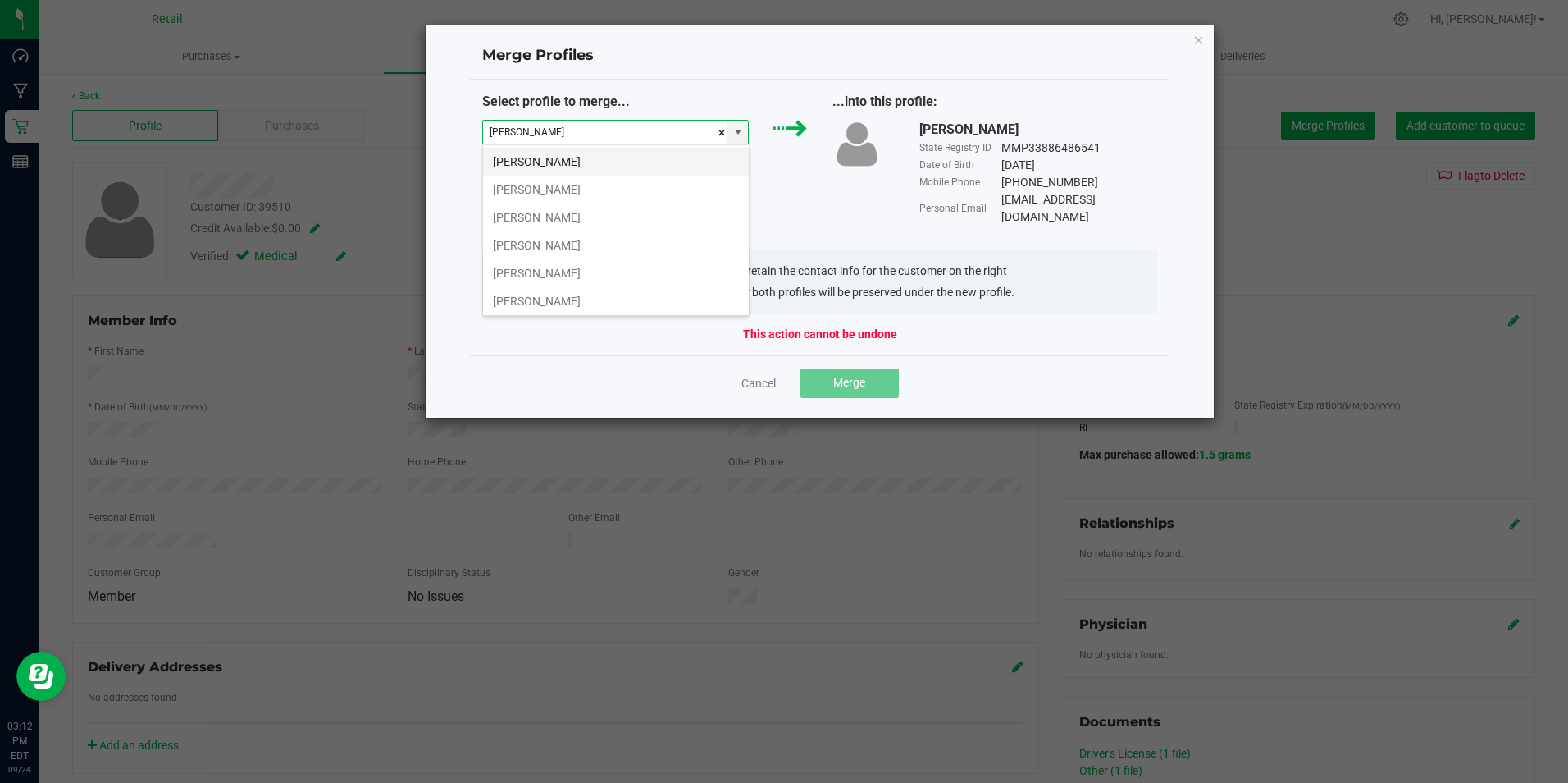
click at [547, 155] on li "[PERSON_NAME]" at bounding box center [617, 162] width 266 height 28
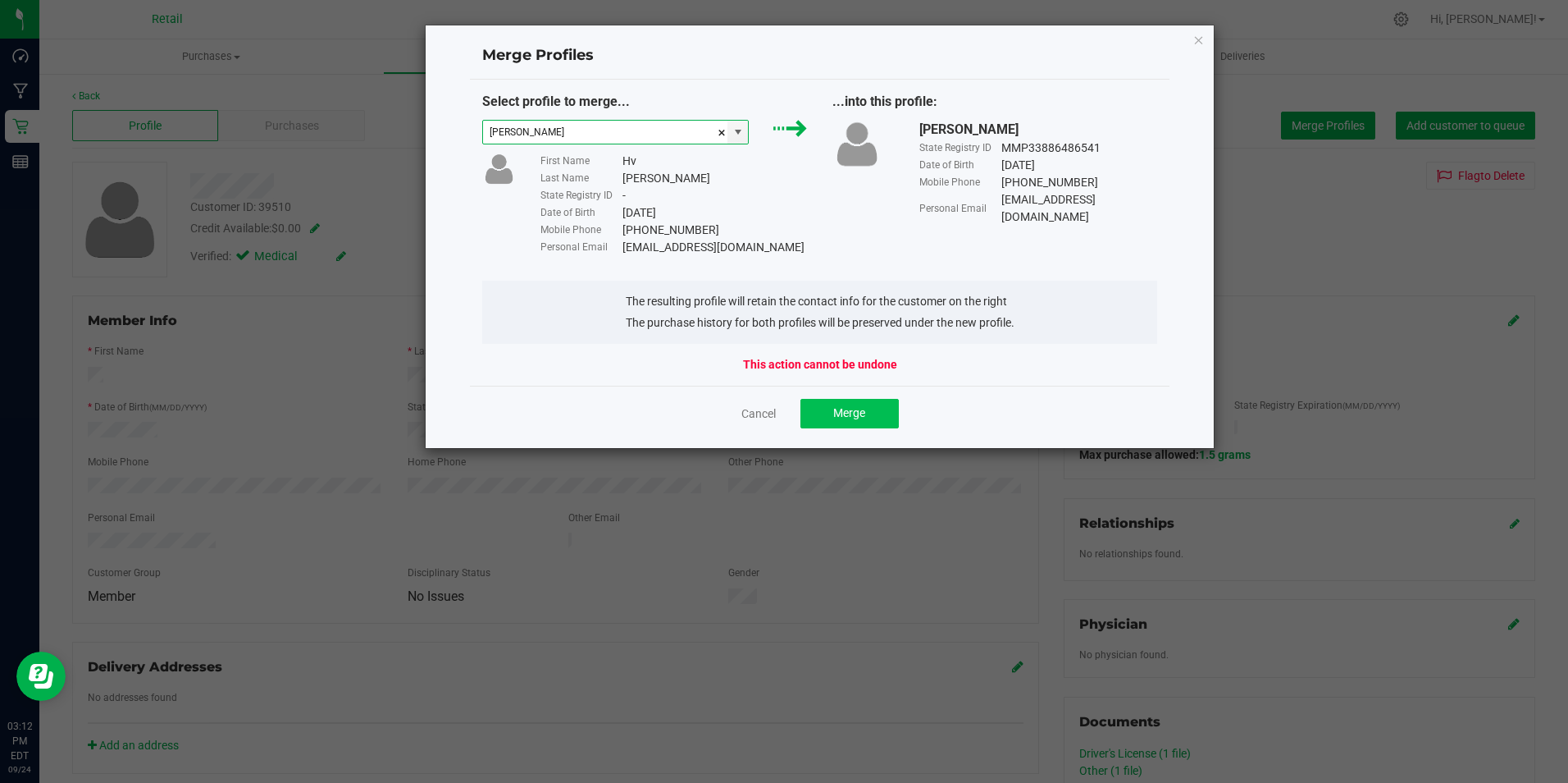
type input "[PERSON_NAME]"
click at [830, 414] on button "Merge" at bounding box center [849, 413] width 98 height 29
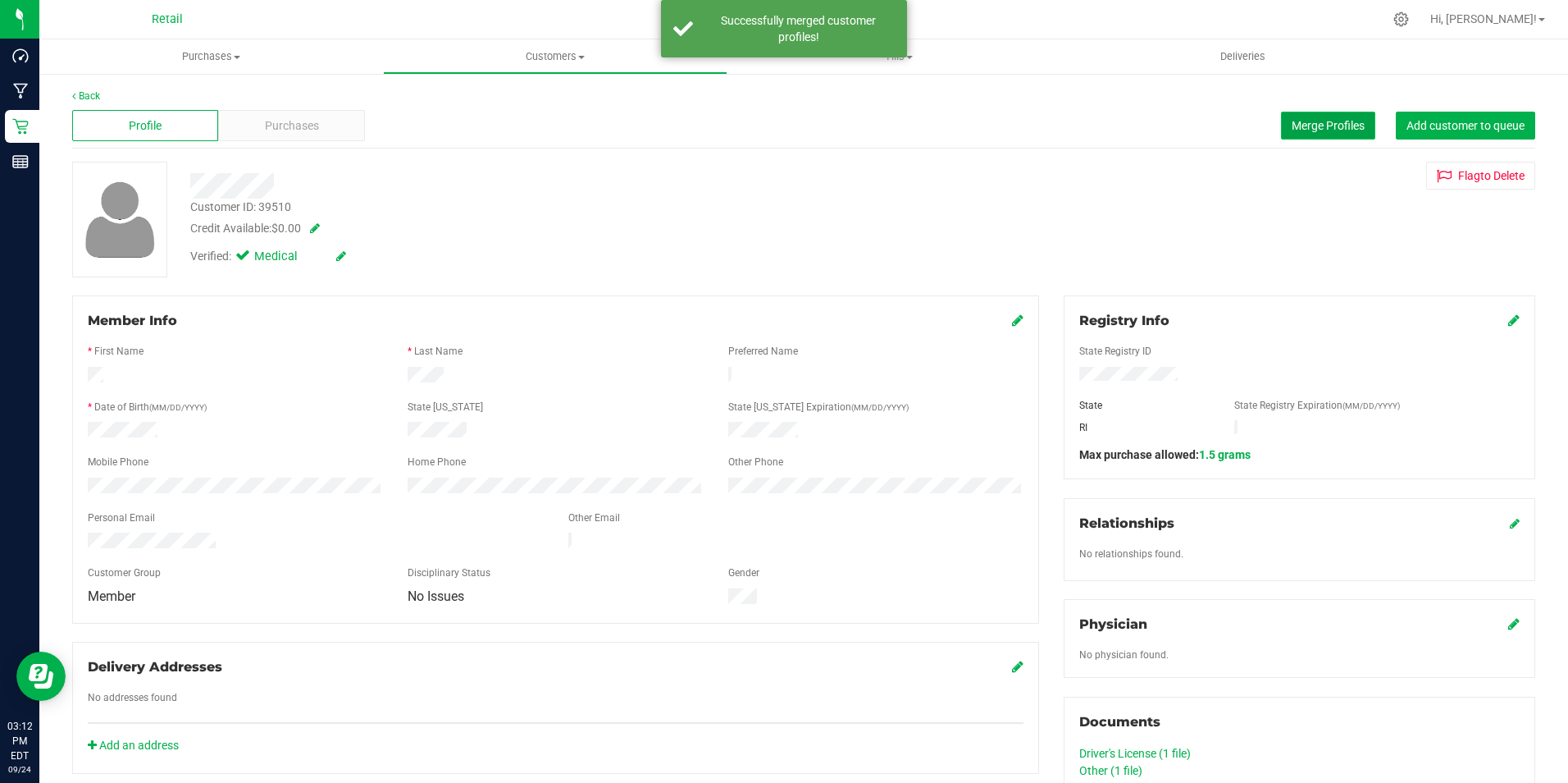
click at [1327, 117] on button "Merge Profiles" at bounding box center [1328, 126] width 95 height 28
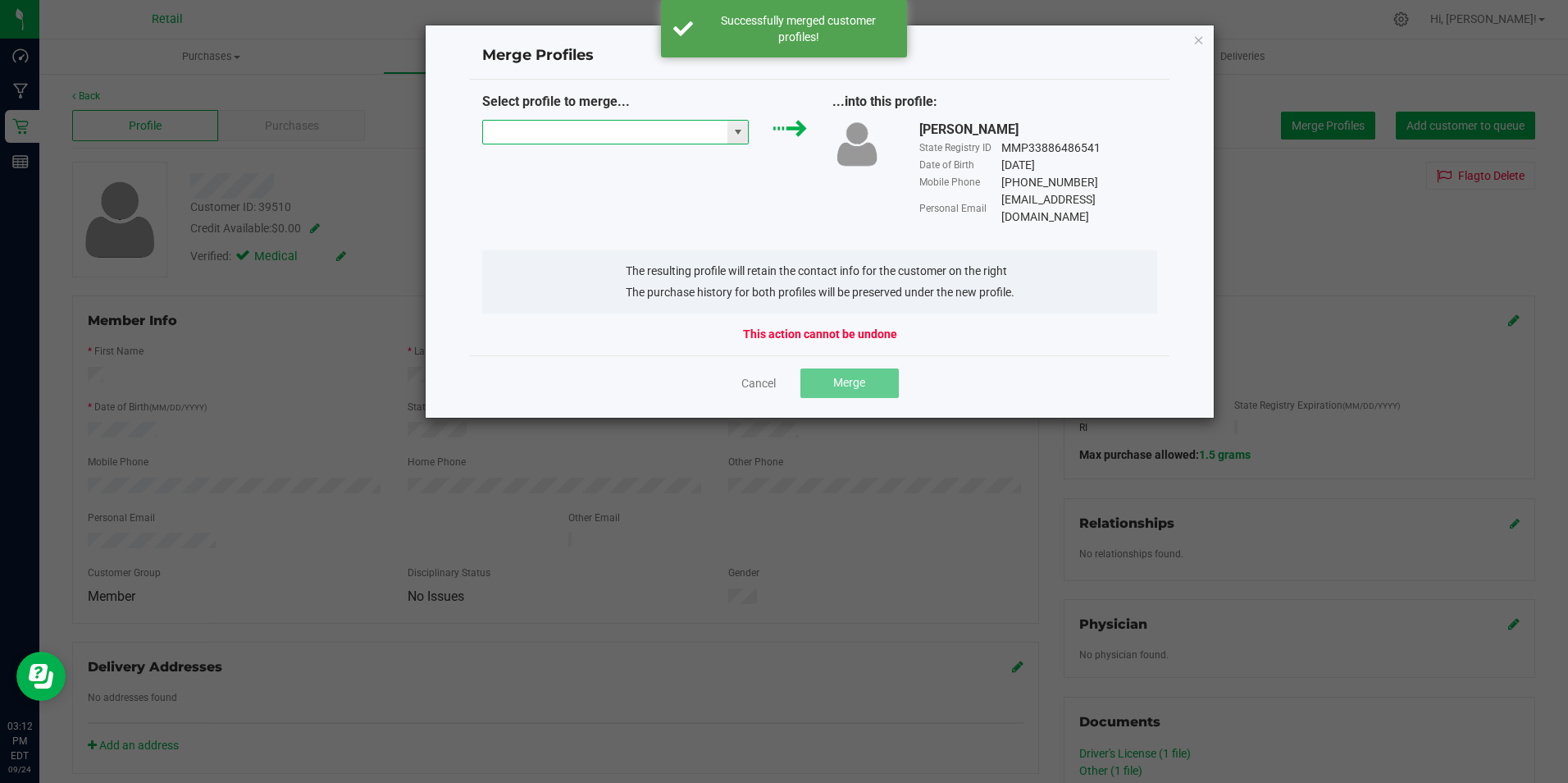
click at [509, 126] on input "NO DATA FOUND" at bounding box center [606, 131] width 245 height 23
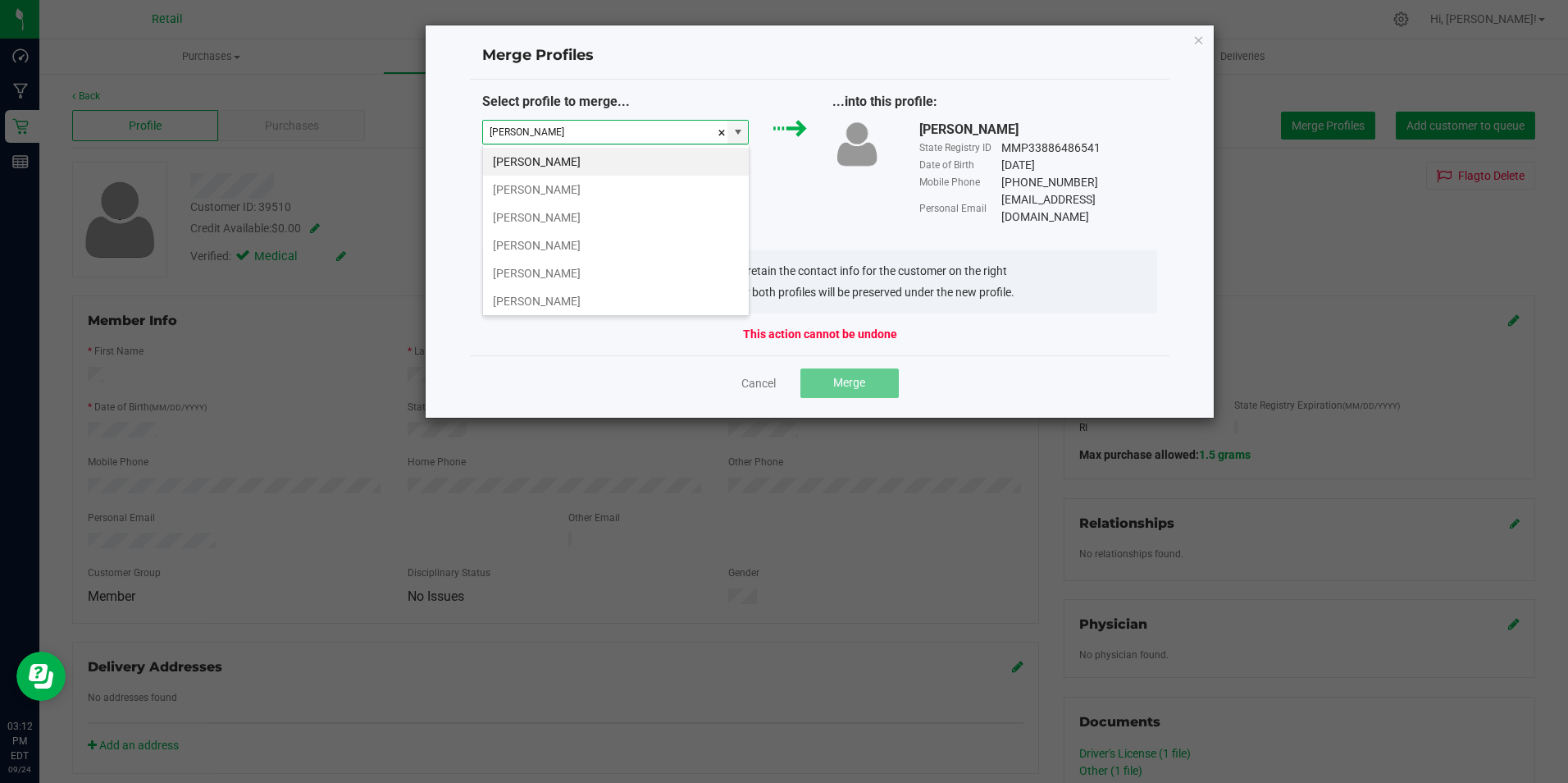
click at [539, 158] on li "[PERSON_NAME]" at bounding box center [617, 162] width 266 height 28
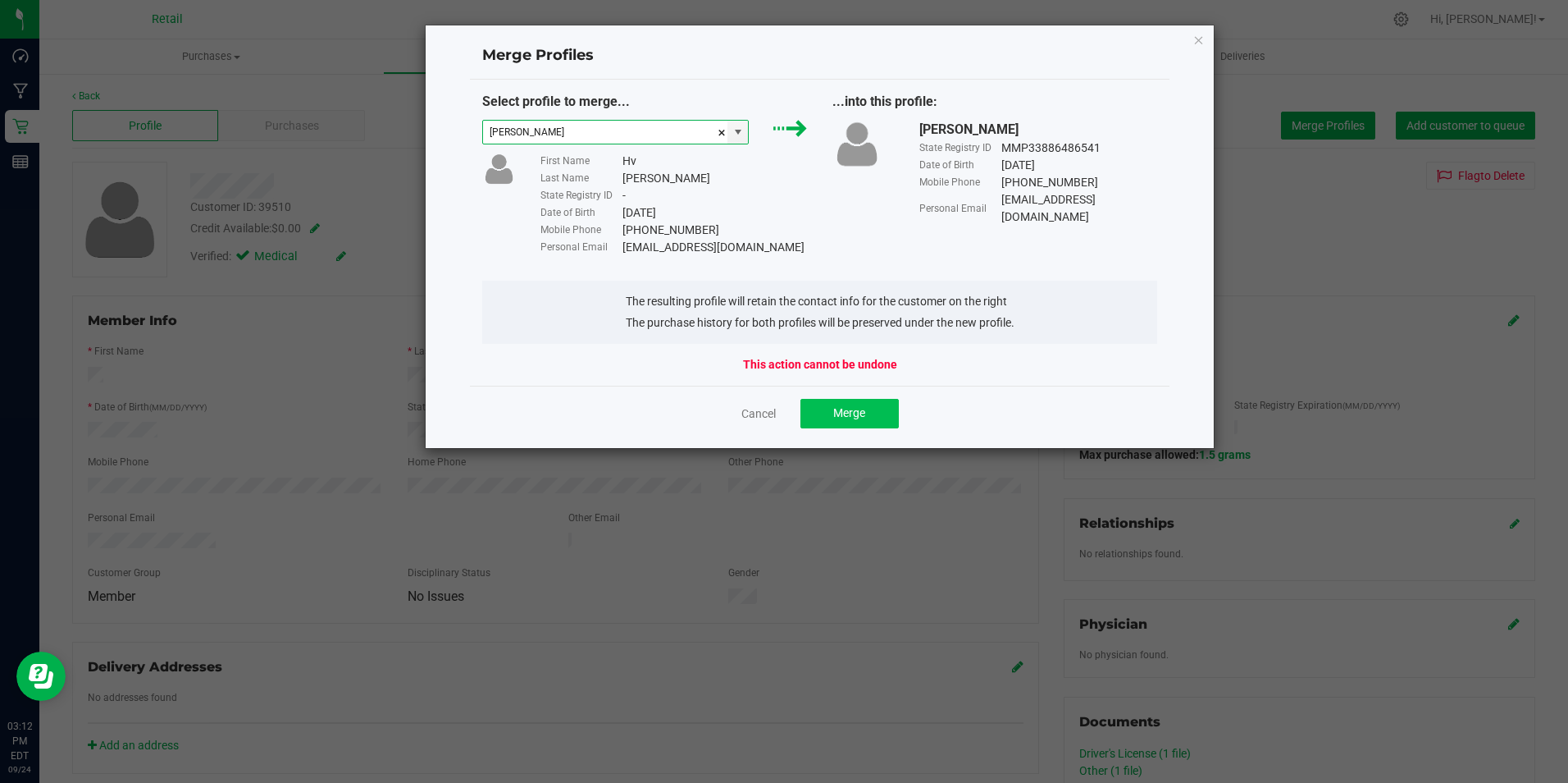
type input "[PERSON_NAME]"
click at [855, 411] on span "Merge" at bounding box center [849, 412] width 32 height 13
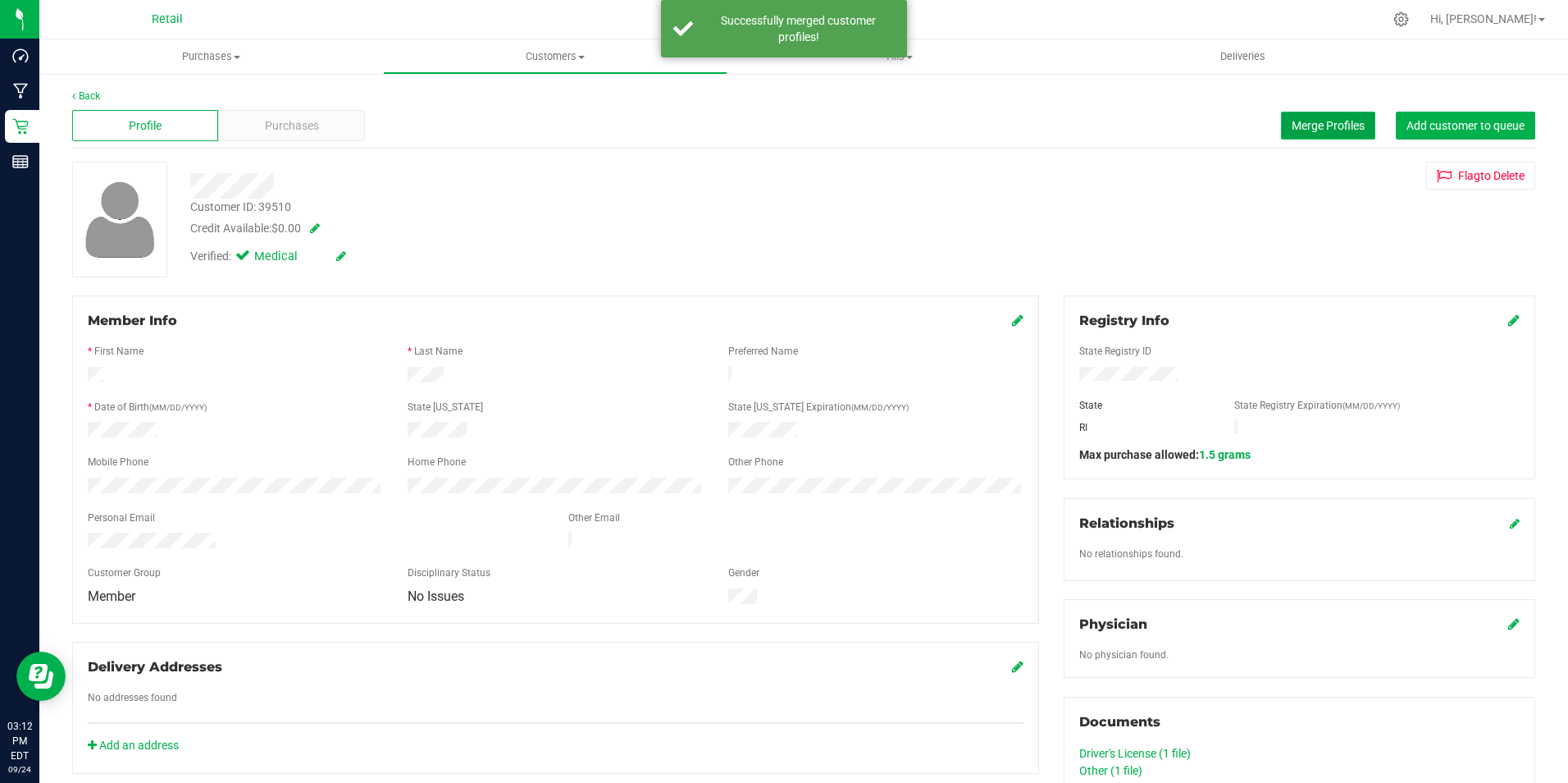
click at [1303, 117] on button "Merge Profiles" at bounding box center [1328, 126] width 95 height 28
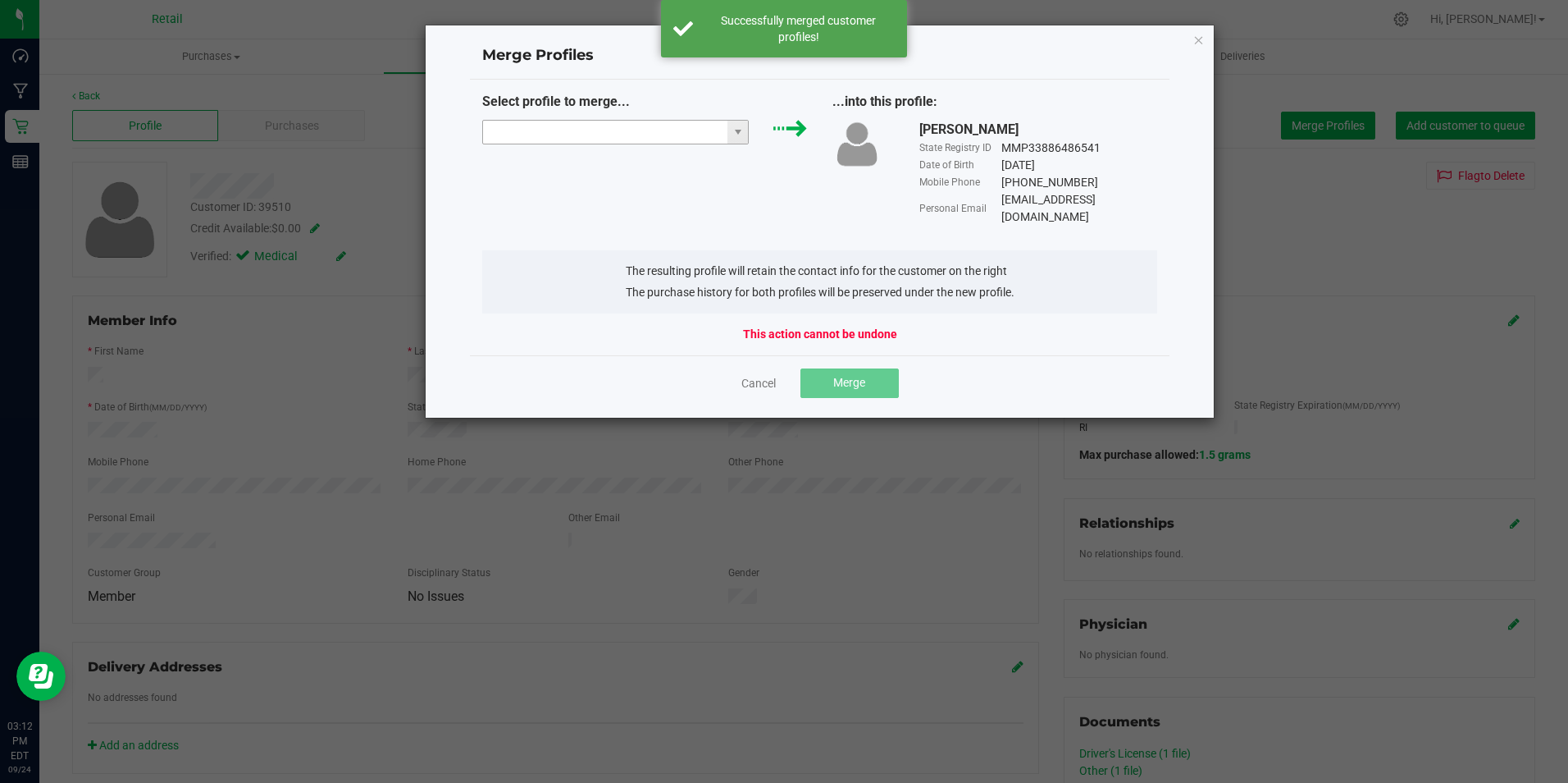
click at [544, 128] on input "NO DATA FOUND" at bounding box center [606, 131] width 245 height 23
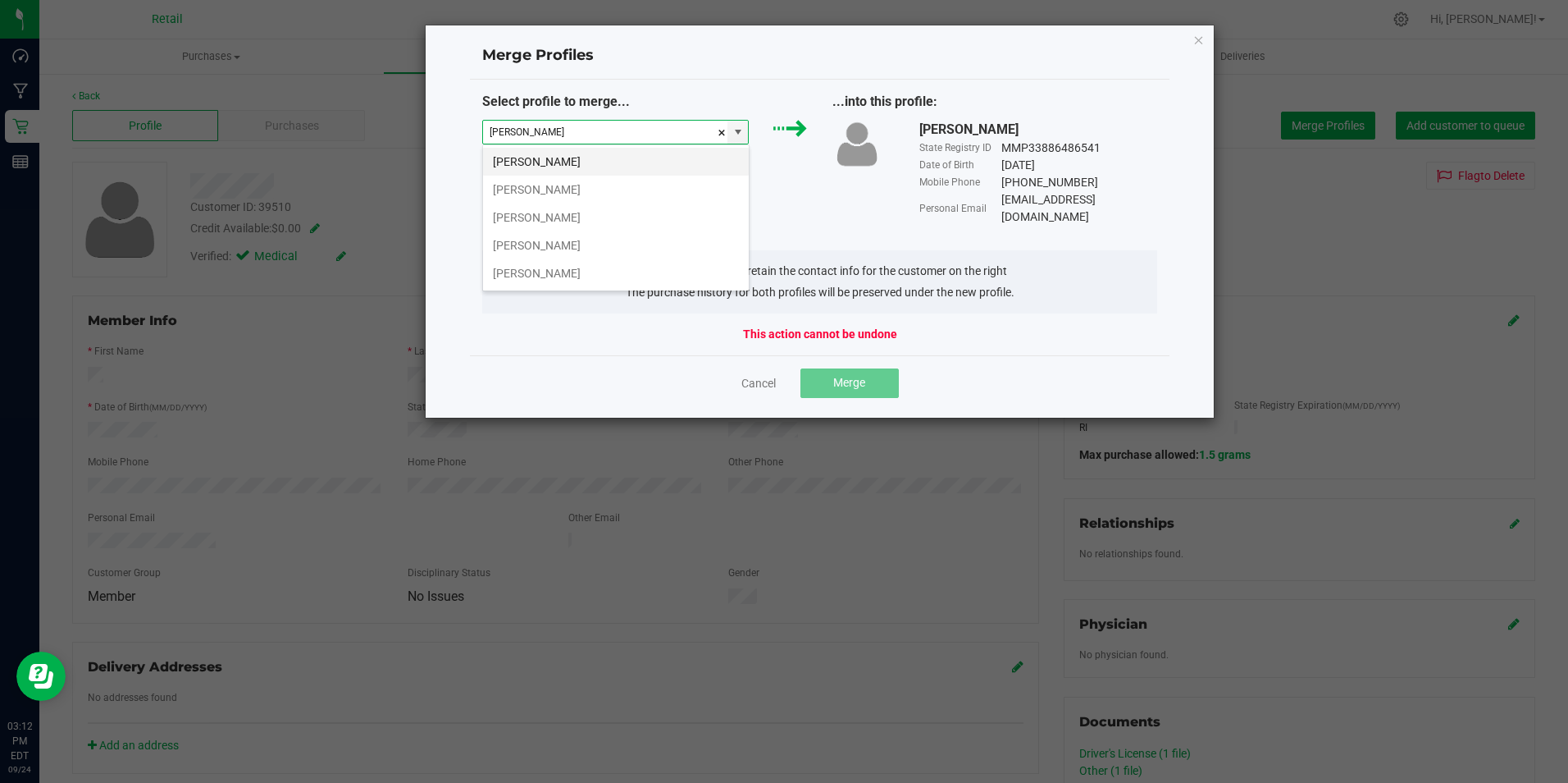
click at [573, 158] on li "[PERSON_NAME]" at bounding box center [617, 162] width 266 height 28
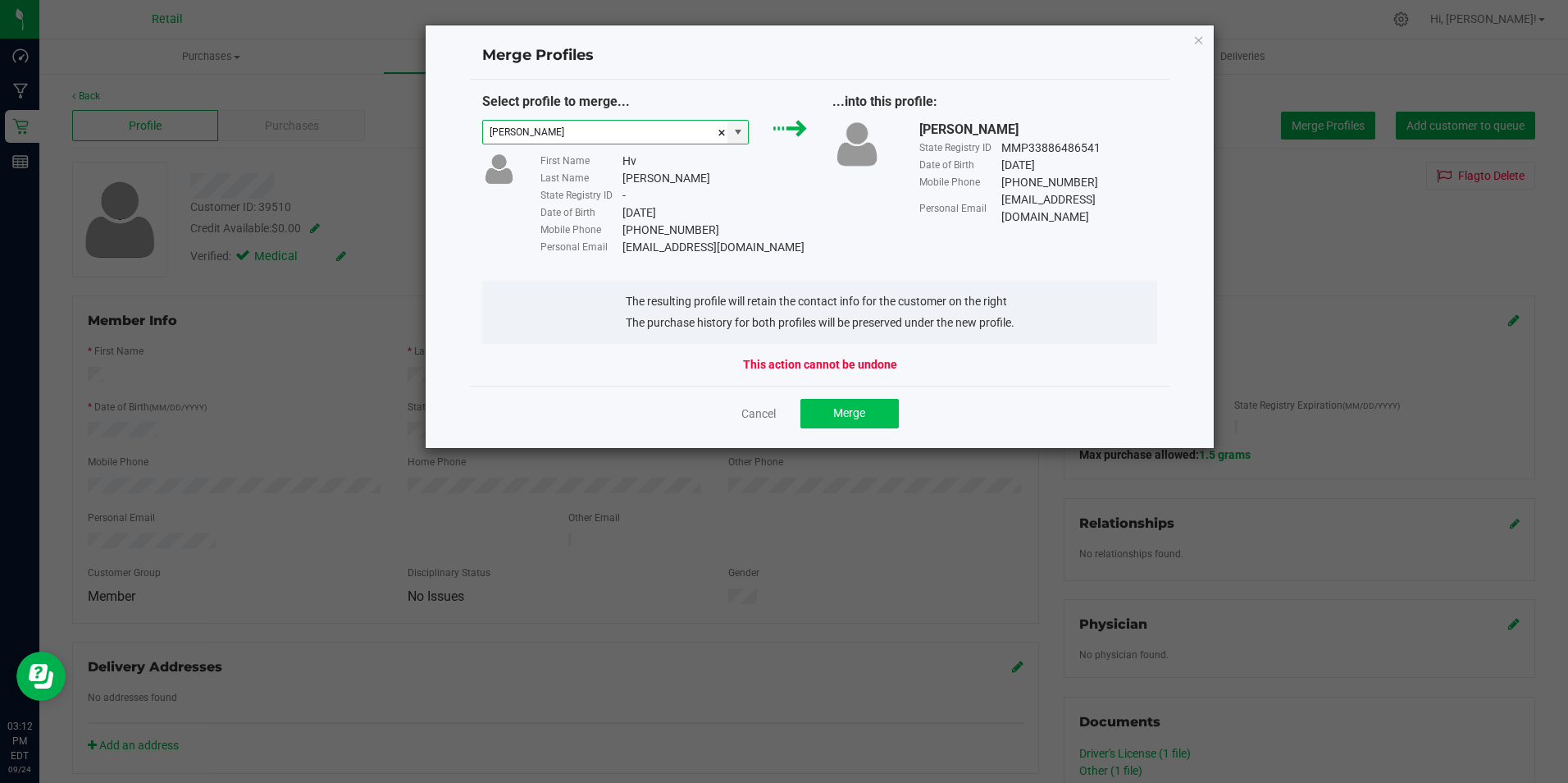
type input "[PERSON_NAME]"
click at [893, 416] on button "Merge" at bounding box center [849, 413] width 98 height 29
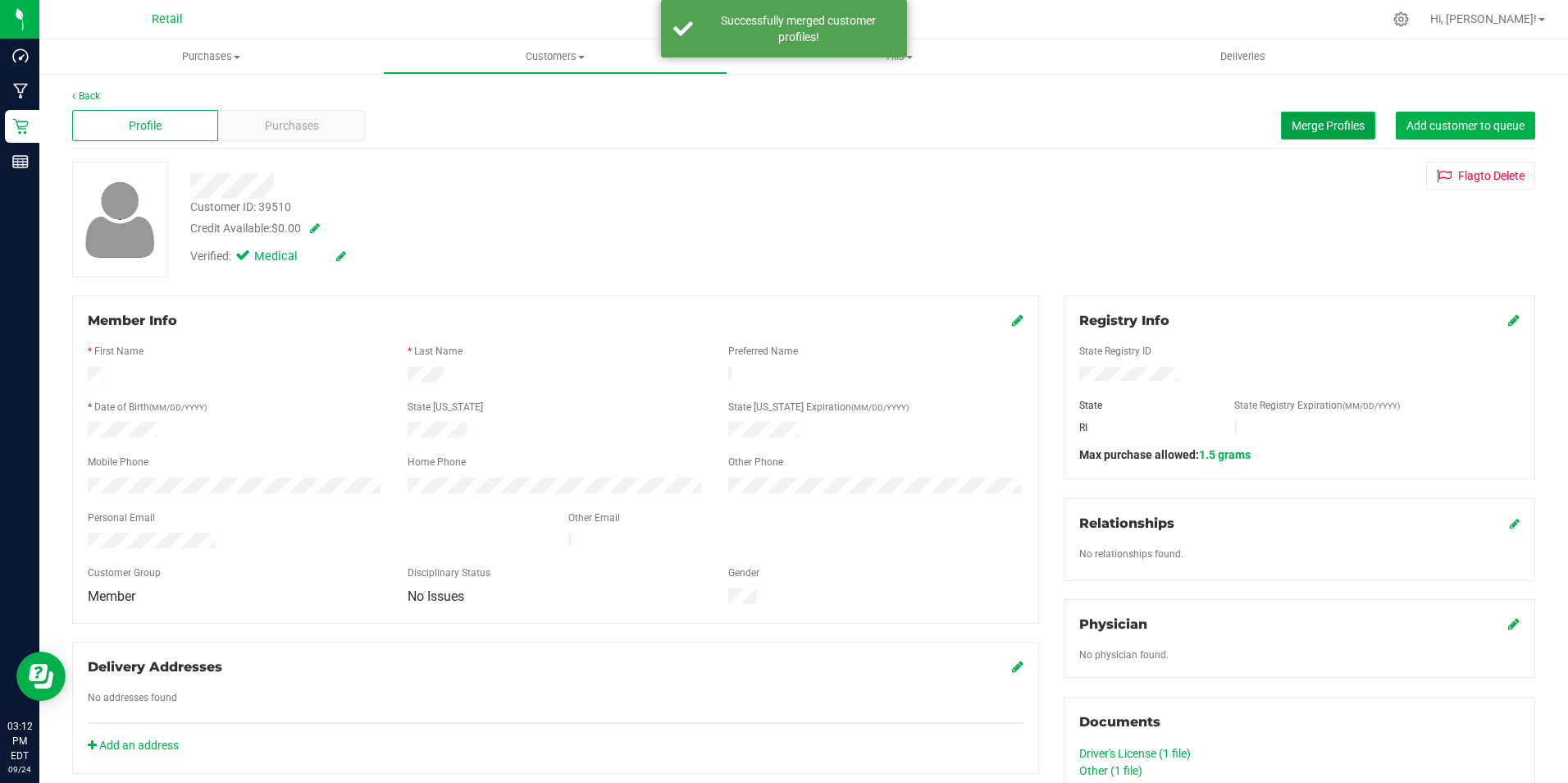
click at [1292, 120] on span "Merge Profiles" at bounding box center [1329, 126] width 73 height 13
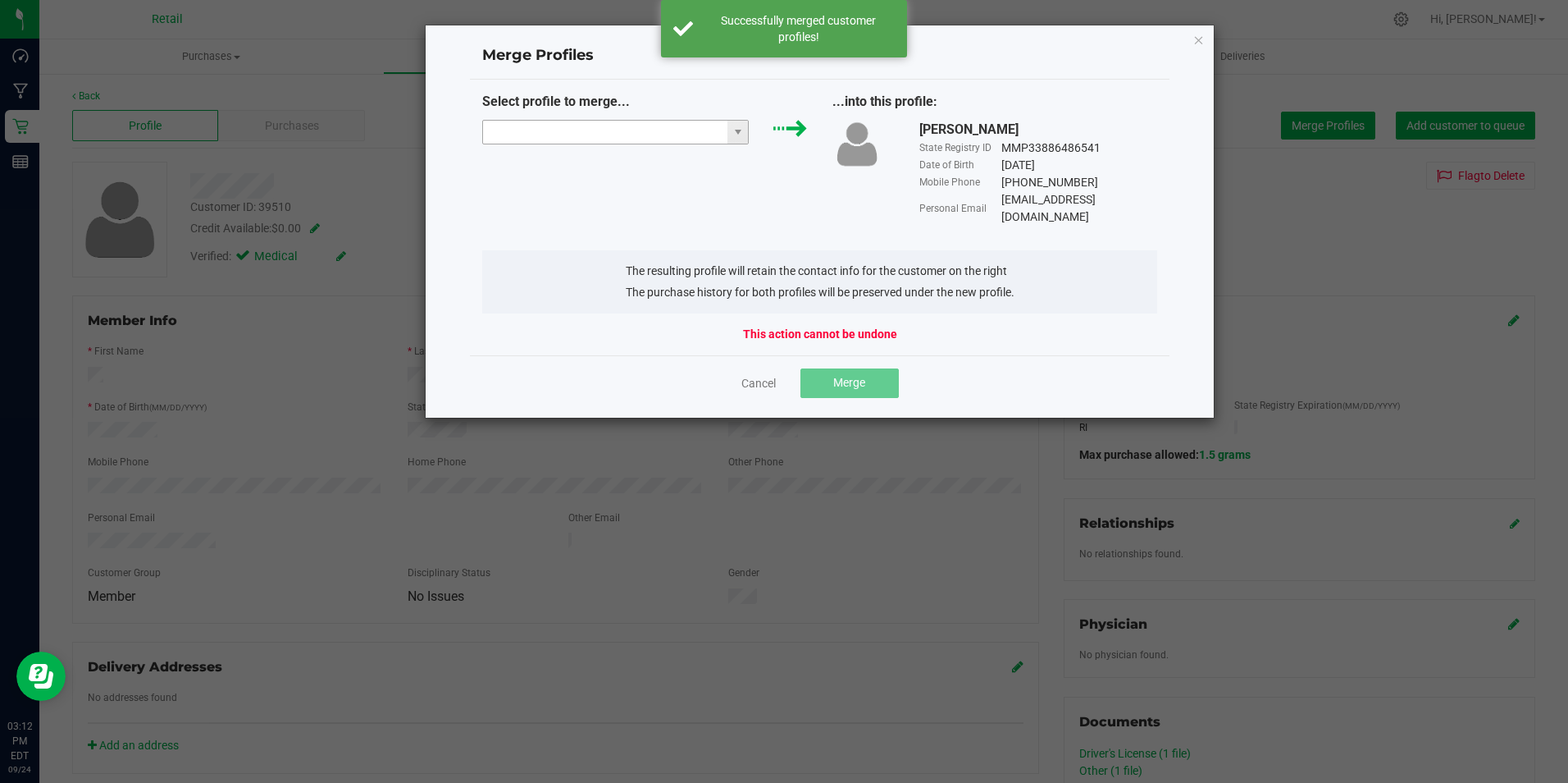
click at [634, 128] on input "NO DATA FOUND" at bounding box center [606, 131] width 245 height 23
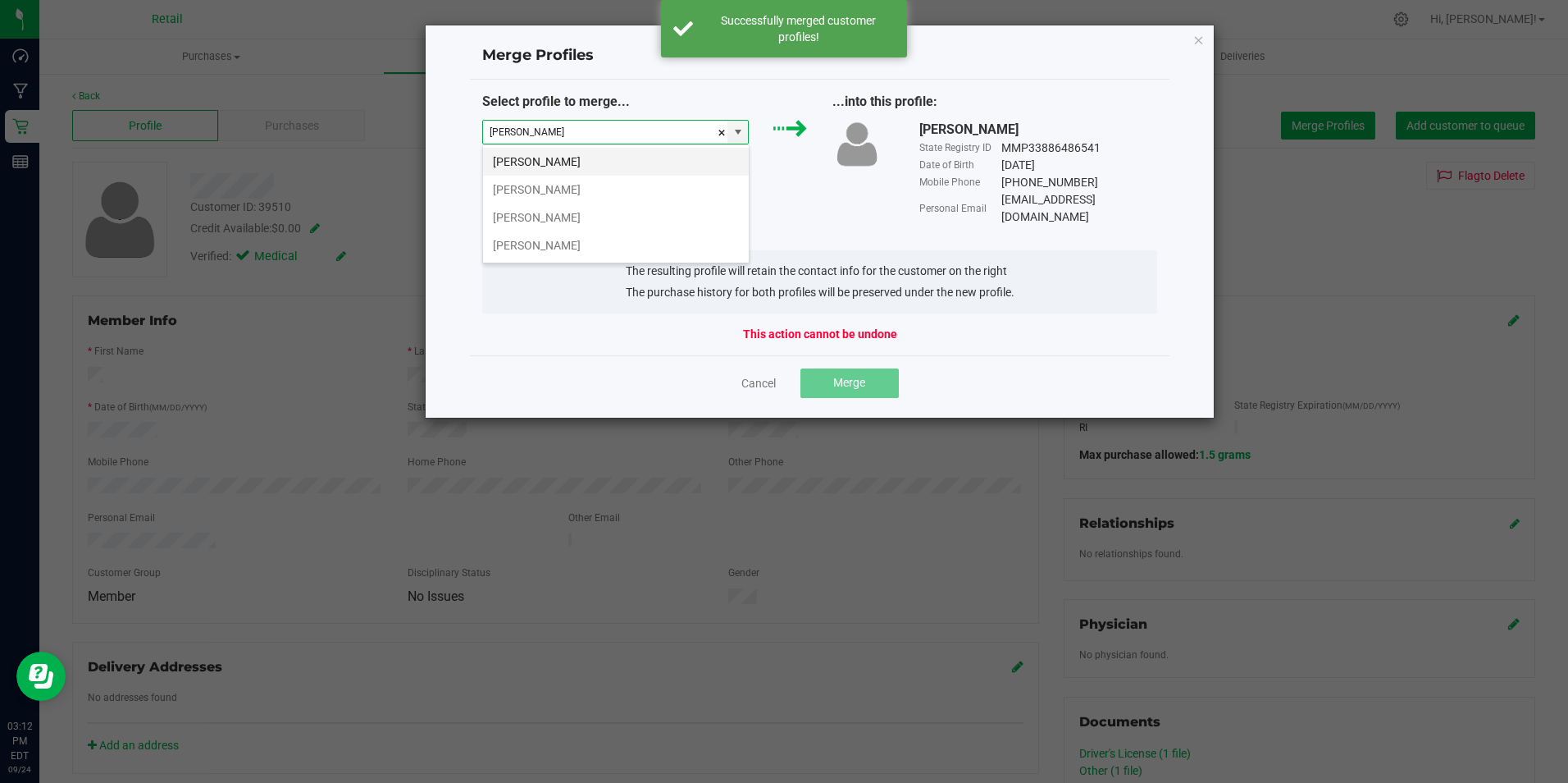
click at [533, 164] on li "[PERSON_NAME]" at bounding box center [617, 162] width 266 height 28
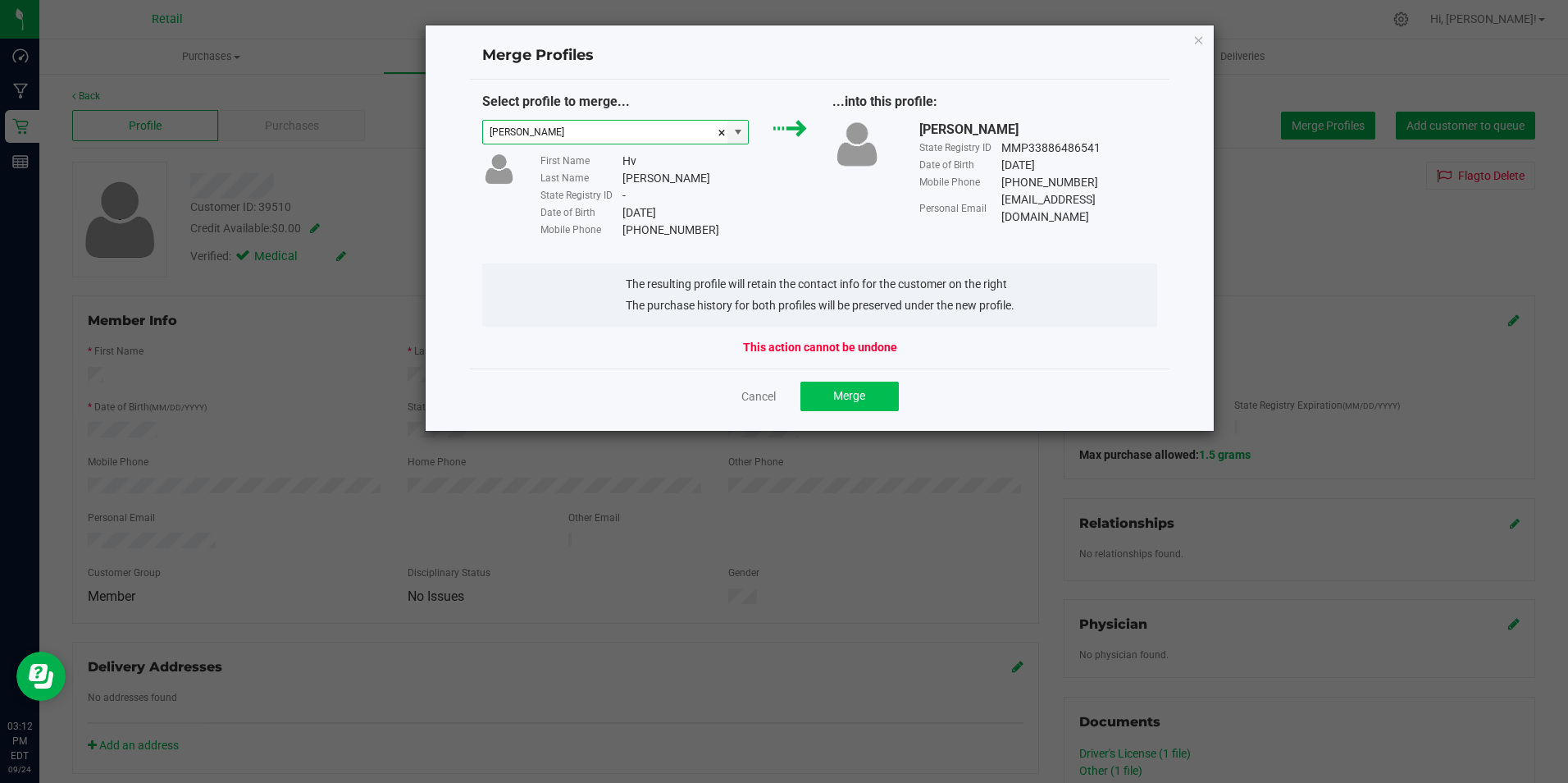
type input "[PERSON_NAME]"
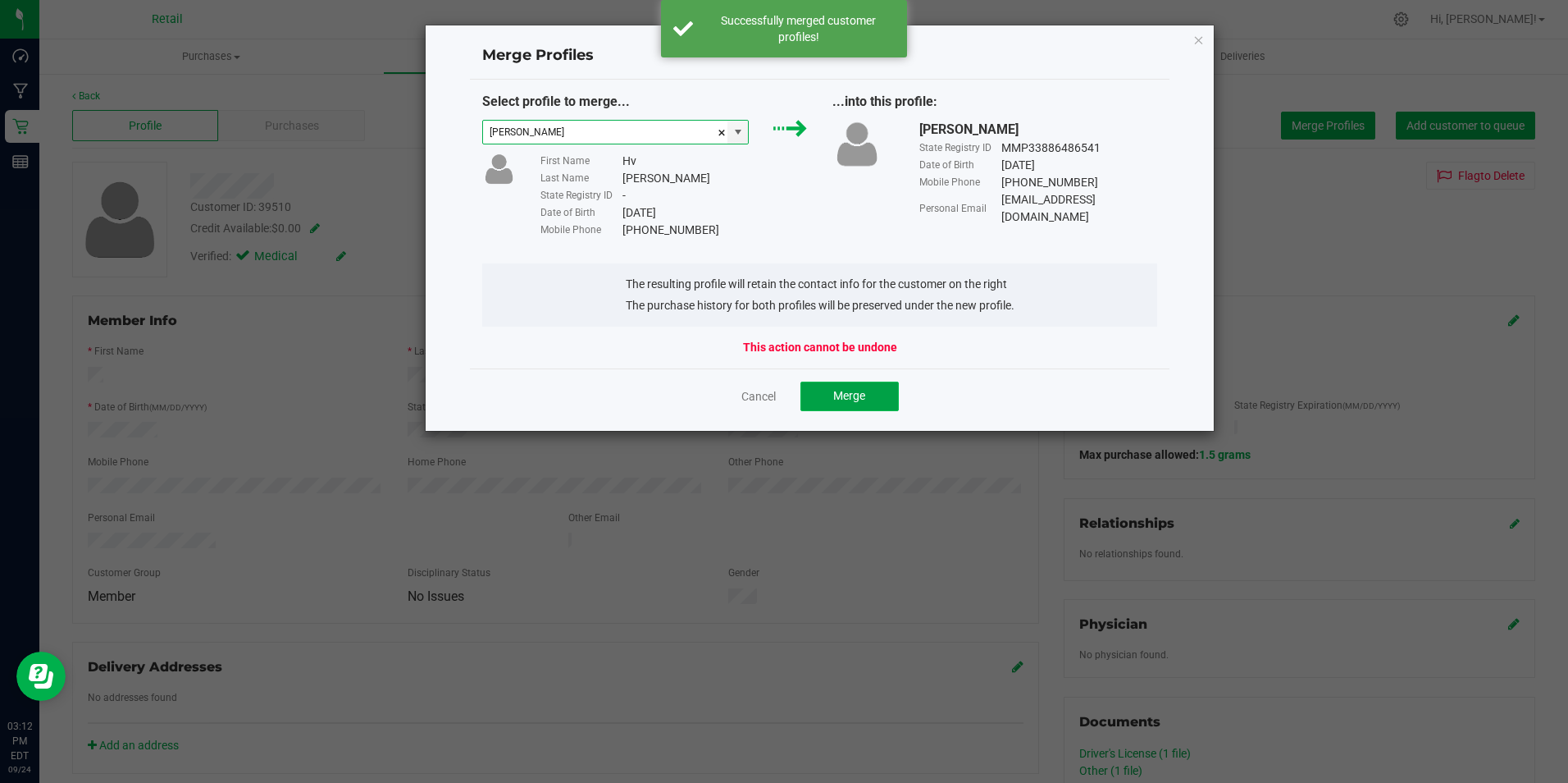
click at [880, 400] on button "Merge" at bounding box center [849, 397] width 98 height 29
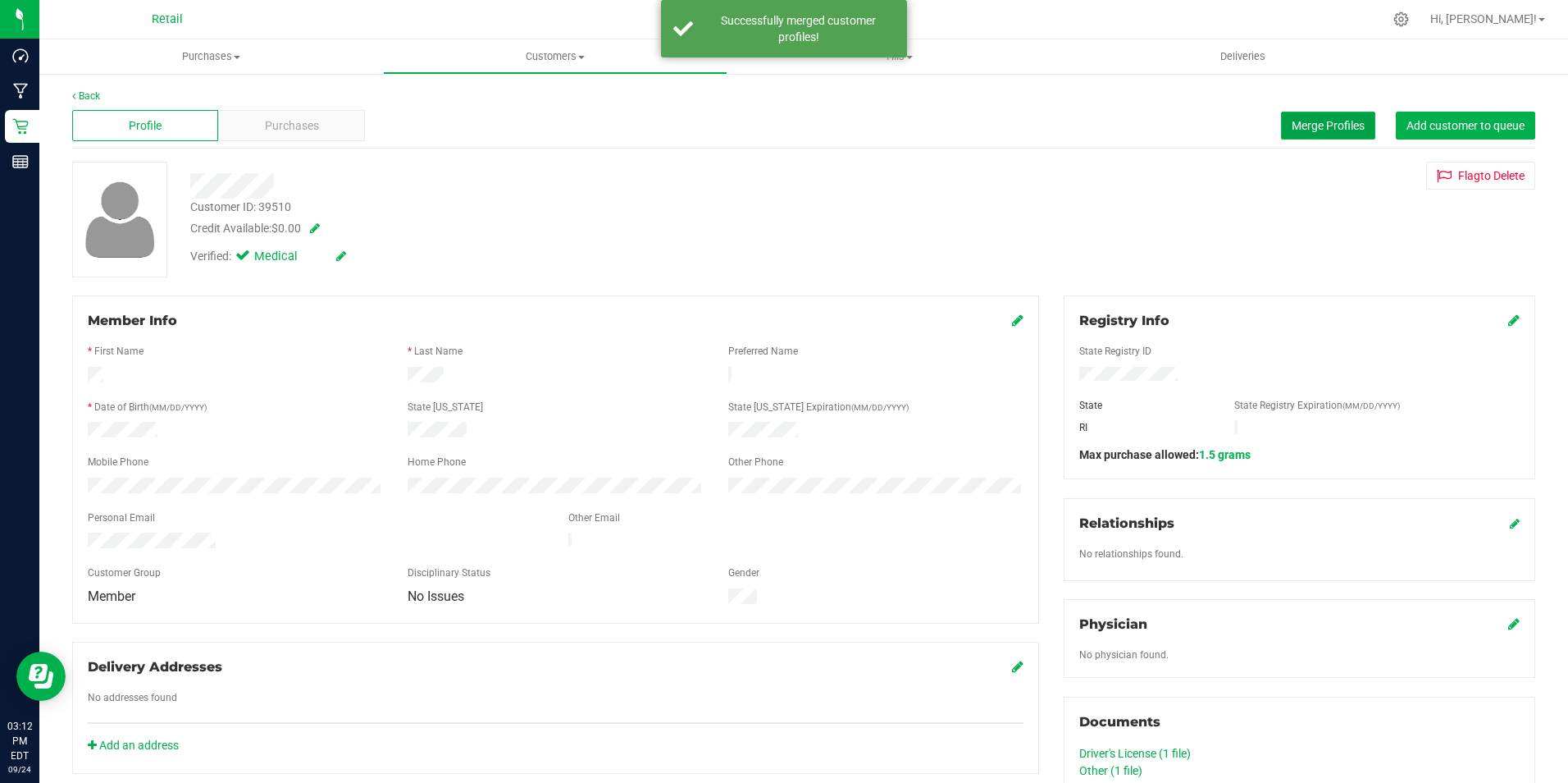
click at [1341, 123] on span "Merge Profiles" at bounding box center [1329, 126] width 73 height 13
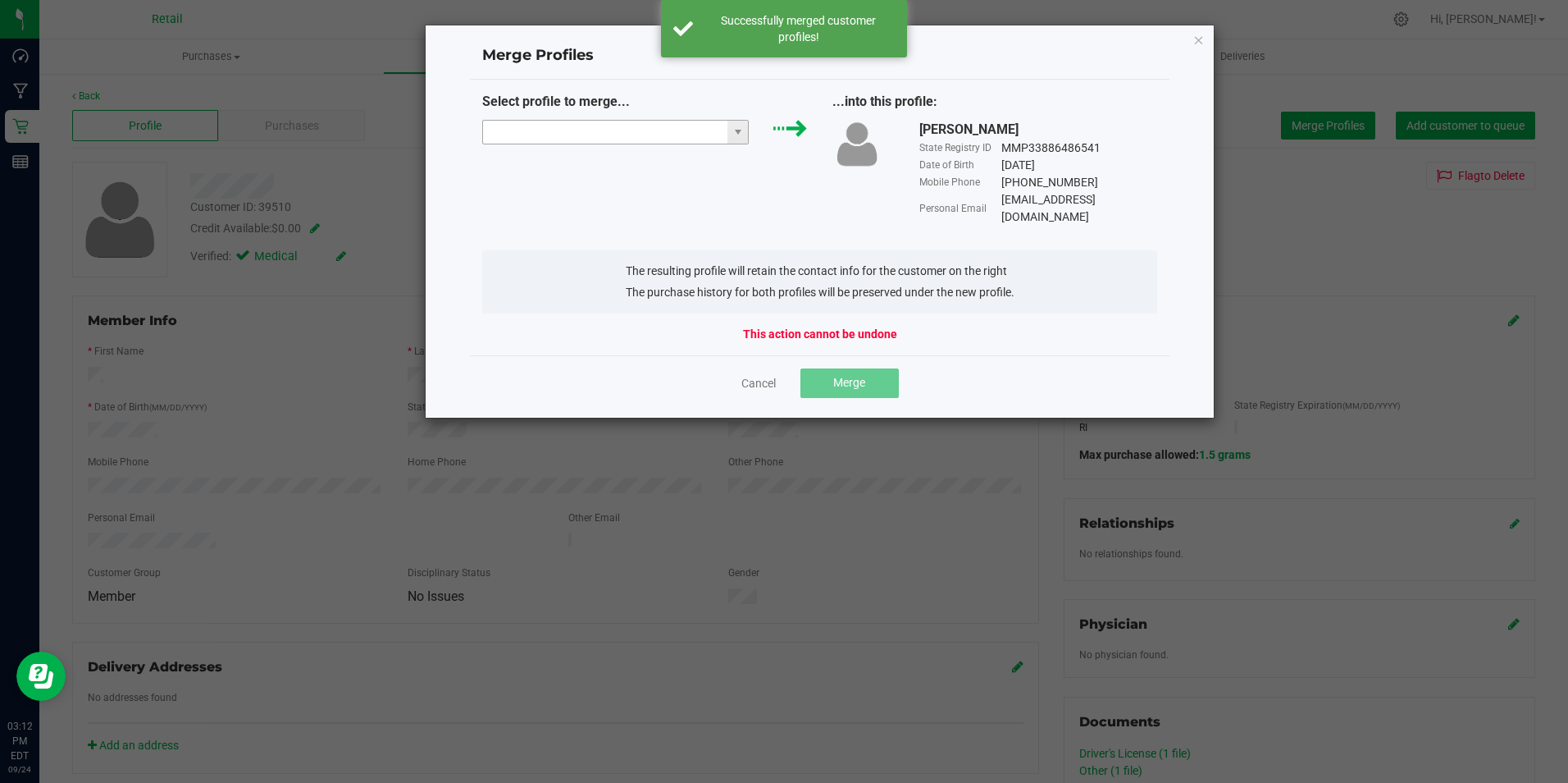
click at [558, 135] on input "NO DATA FOUND" at bounding box center [606, 131] width 245 height 23
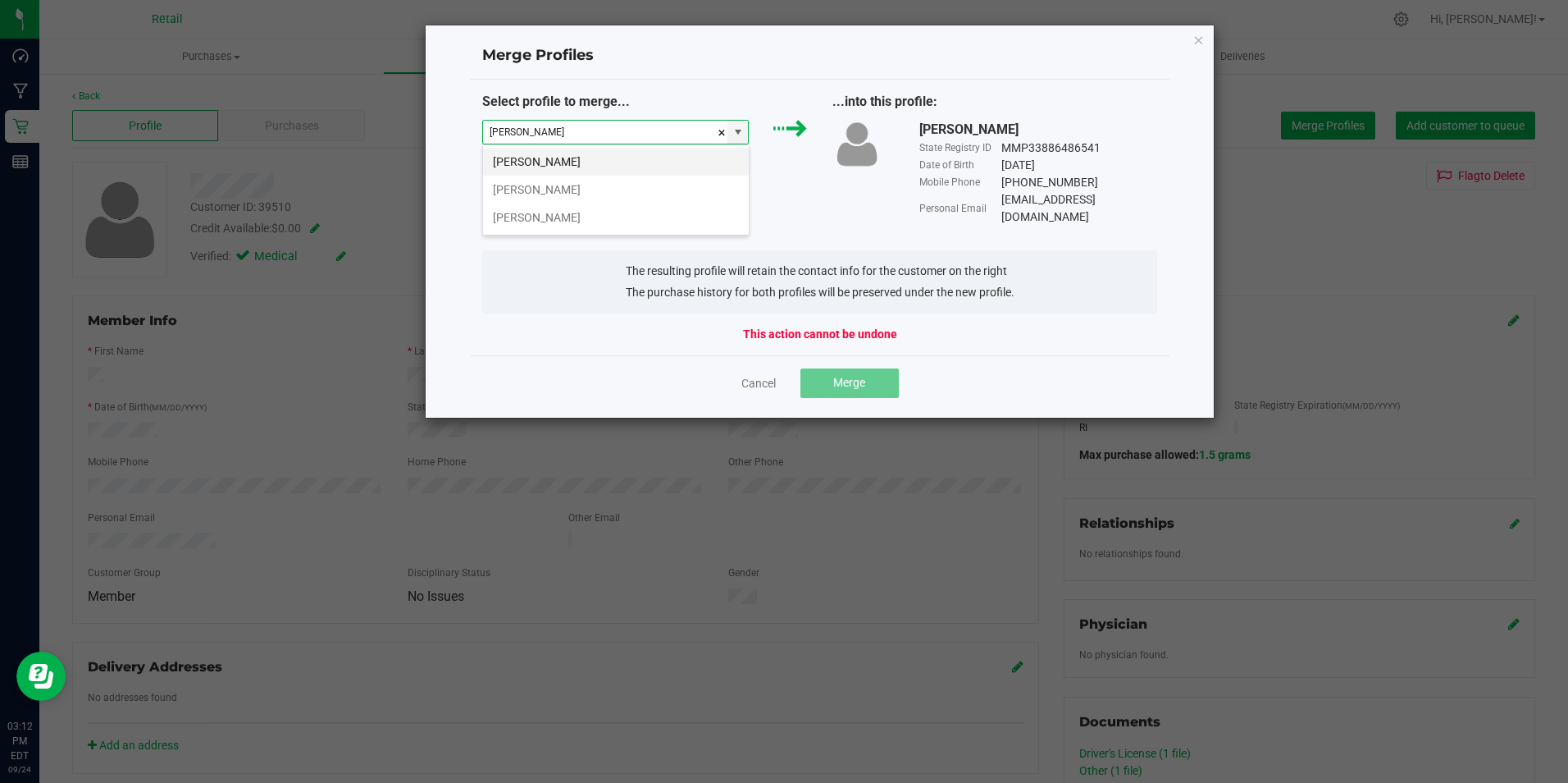
click at [556, 163] on li "[PERSON_NAME]" at bounding box center [617, 162] width 266 height 28
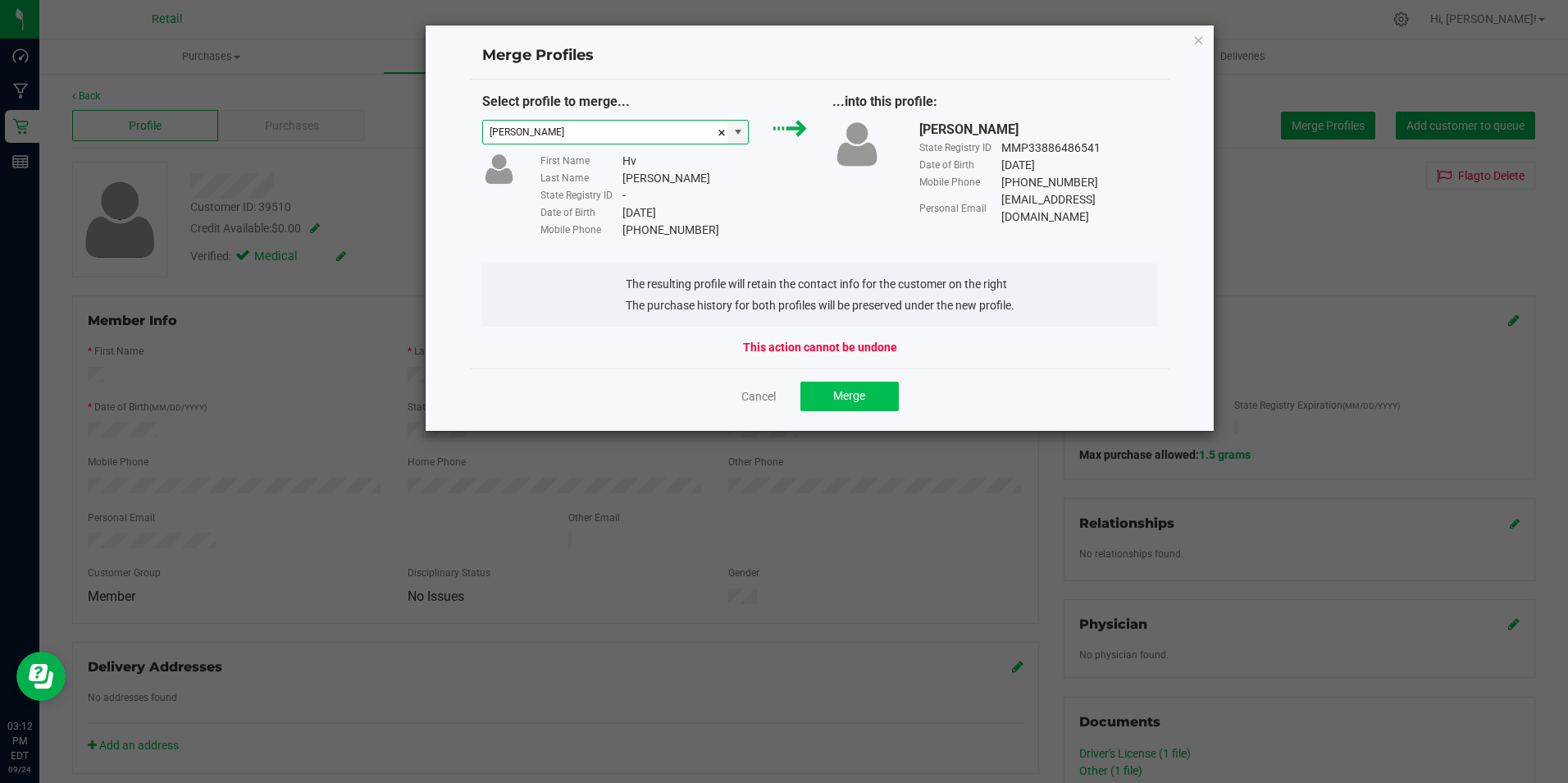
type input "[PERSON_NAME]"
click at [871, 400] on button "Merge" at bounding box center [849, 397] width 98 height 29
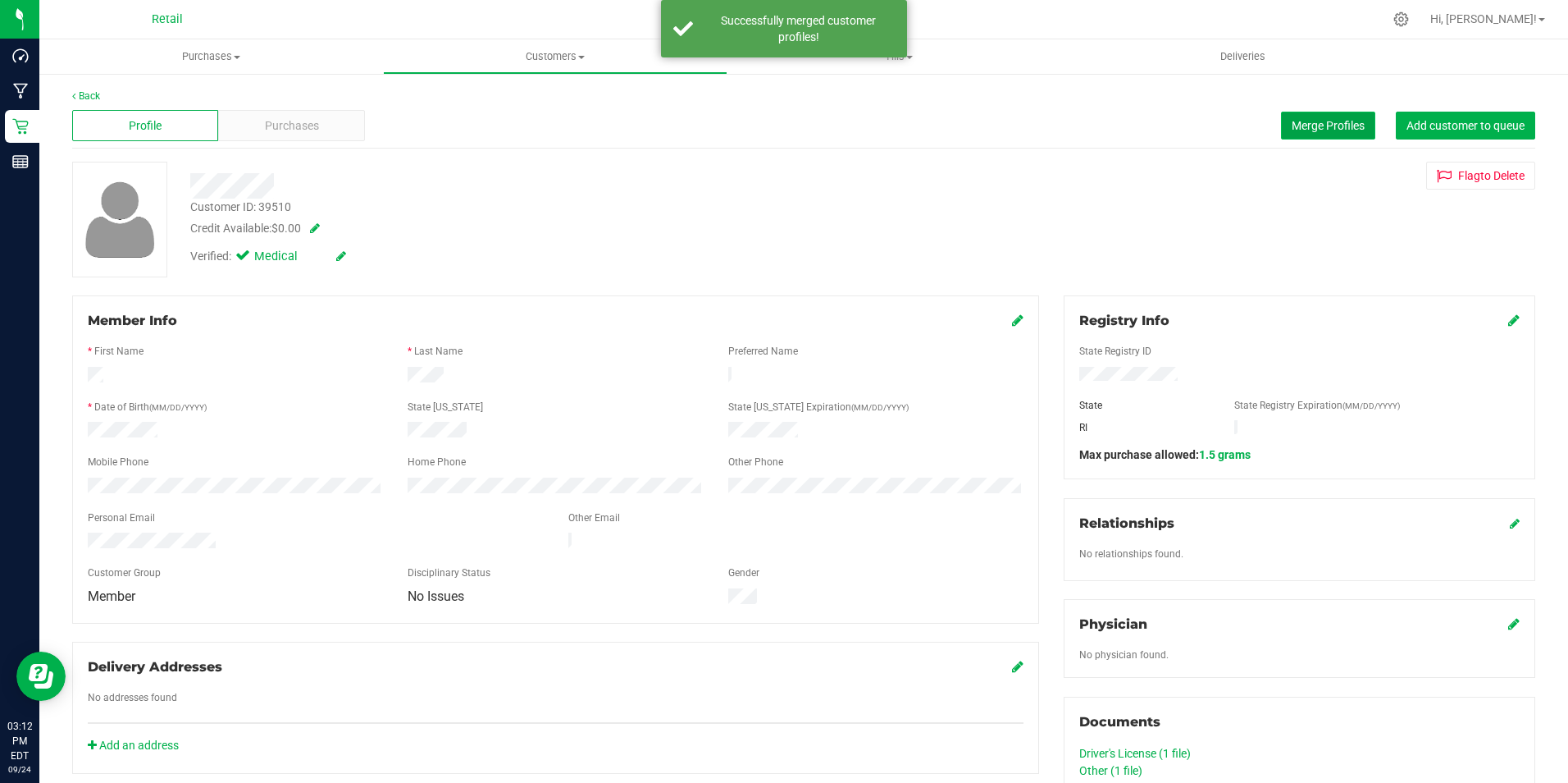
click at [1324, 129] on span "Merge Profiles" at bounding box center [1329, 126] width 73 height 13
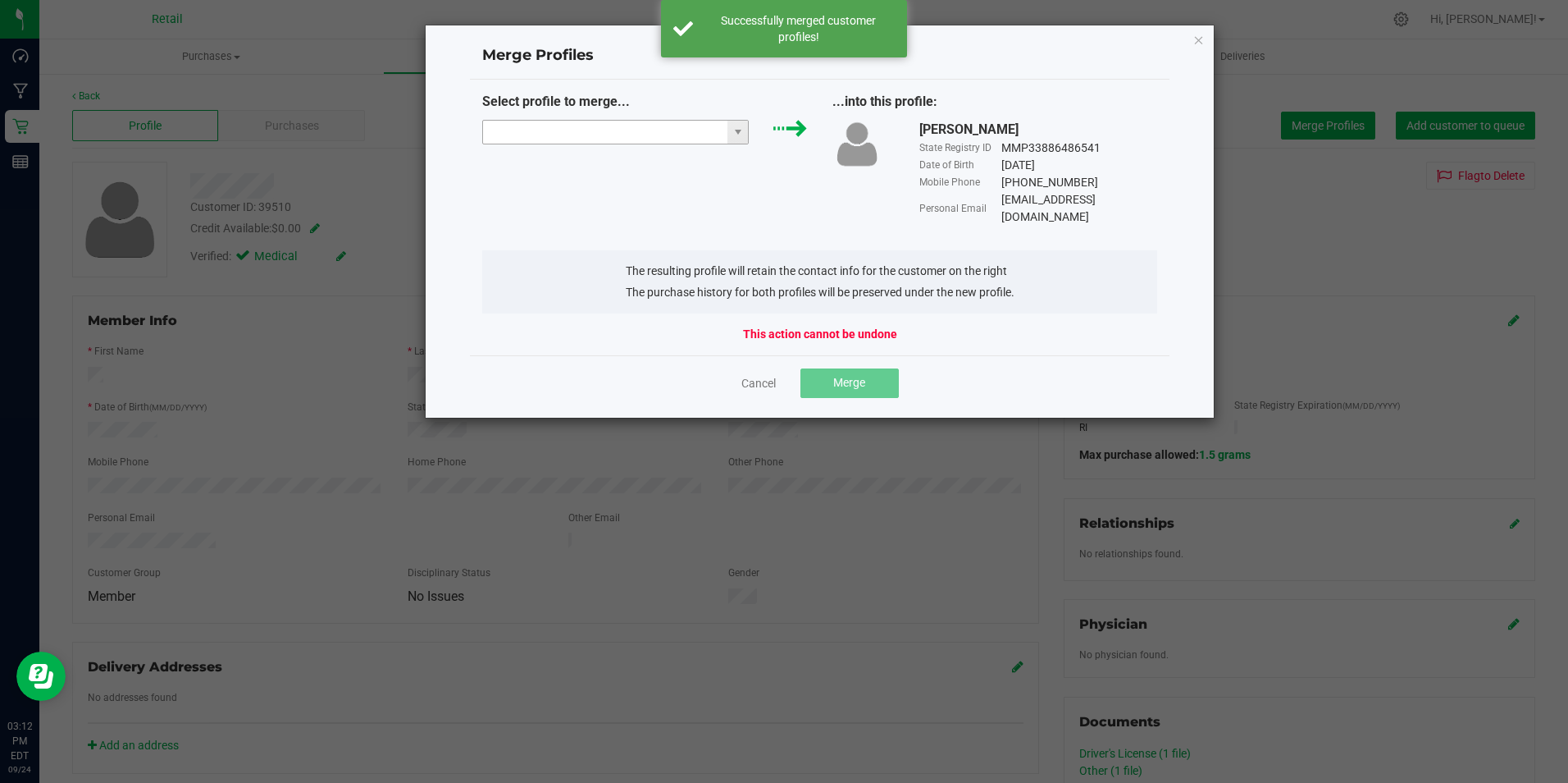
click at [551, 134] on input "NO DATA FOUND" at bounding box center [606, 131] width 245 height 23
click at [542, 165] on li "[PERSON_NAME]" at bounding box center [617, 162] width 266 height 28
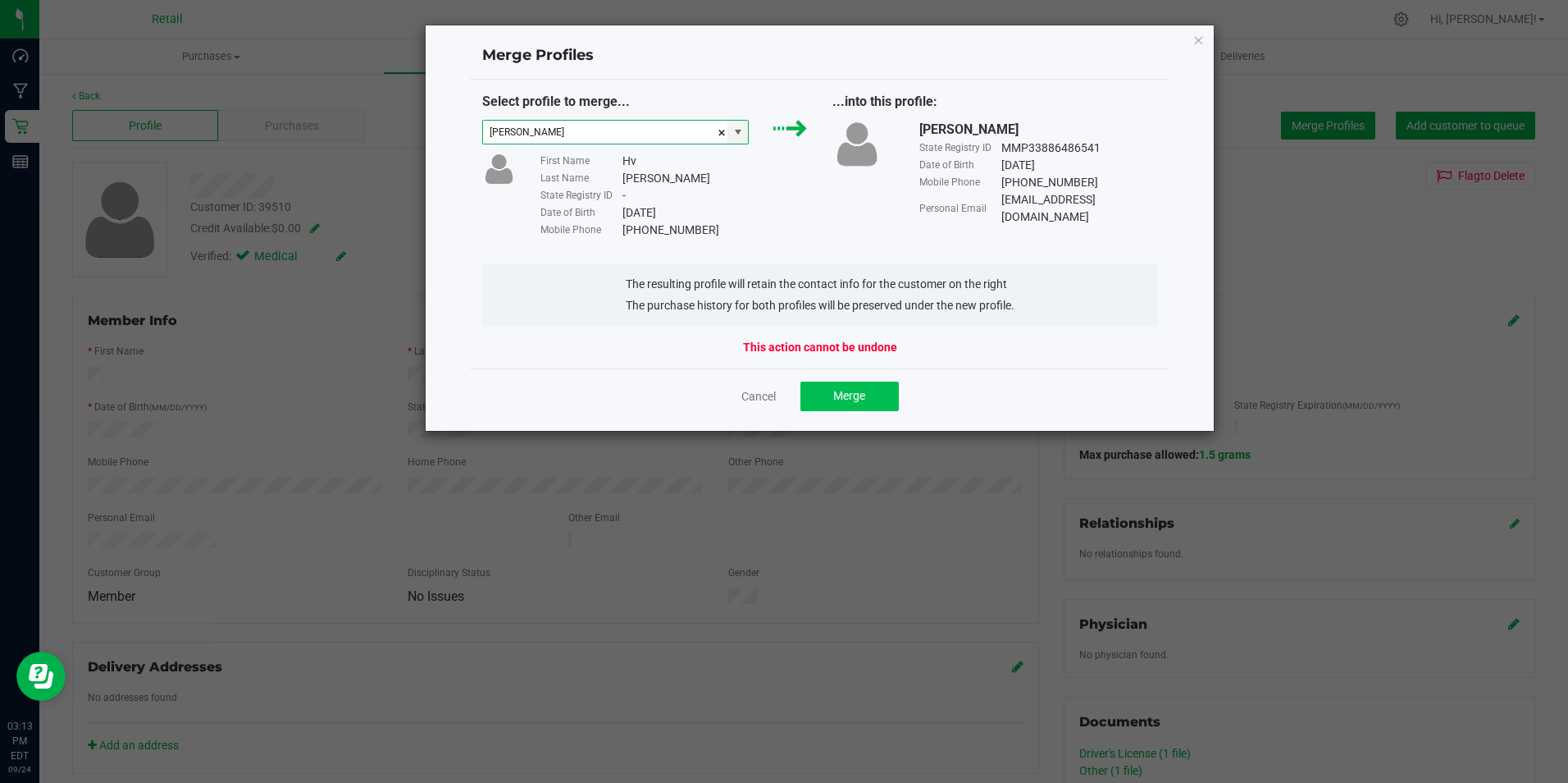
type input "[PERSON_NAME]"
click at [883, 398] on button "Merge" at bounding box center [849, 397] width 98 height 29
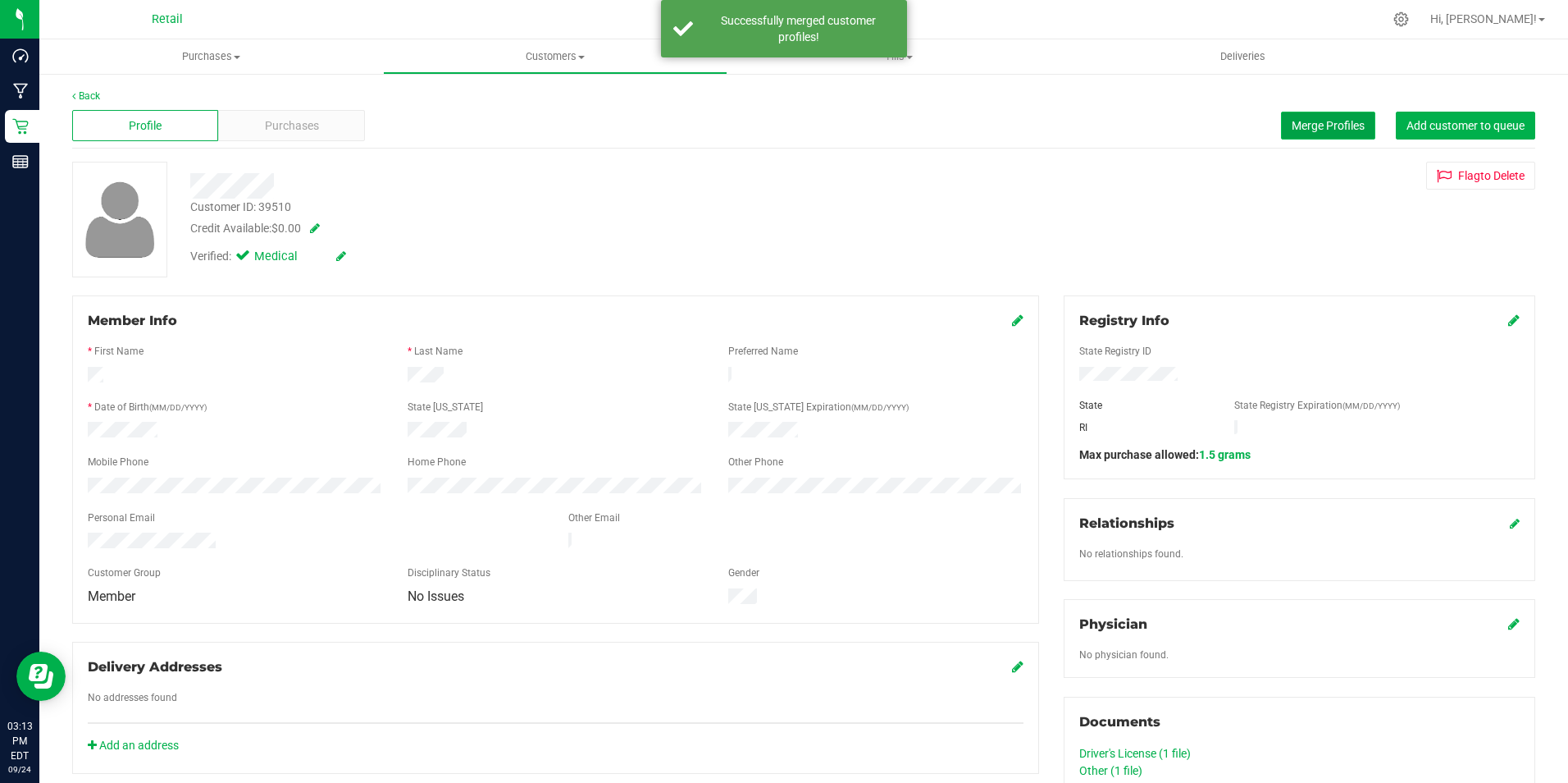
click at [1292, 128] on span "Merge Profiles" at bounding box center [1329, 126] width 73 height 13
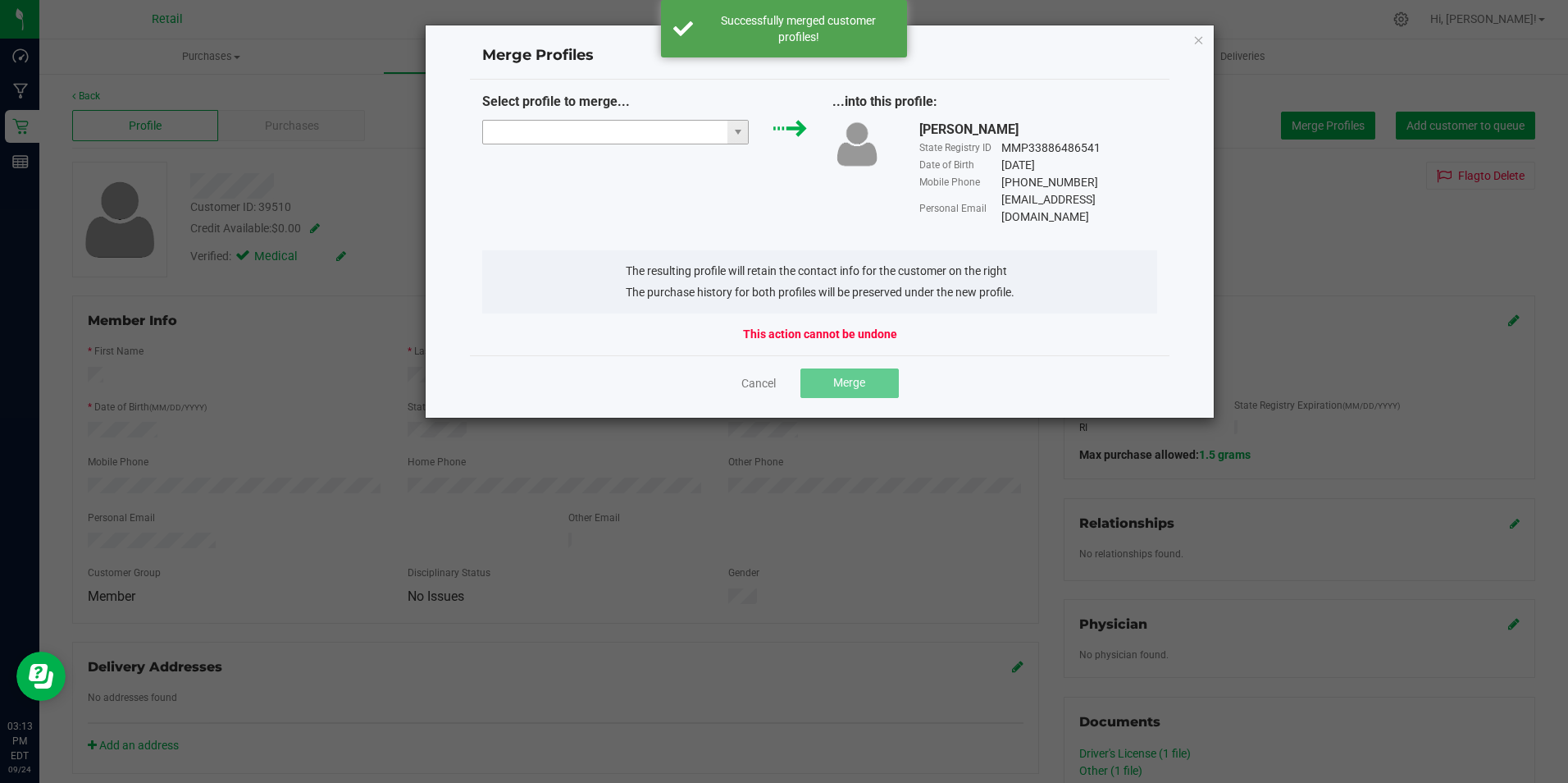
click at [520, 131] on input "NO DATA FOUND" at bounding box center [606, 131] width 245 height 23
click at [560, 166] on li "[PERSON_NAME]" at bounding box center [617, 162] width 266 height 28
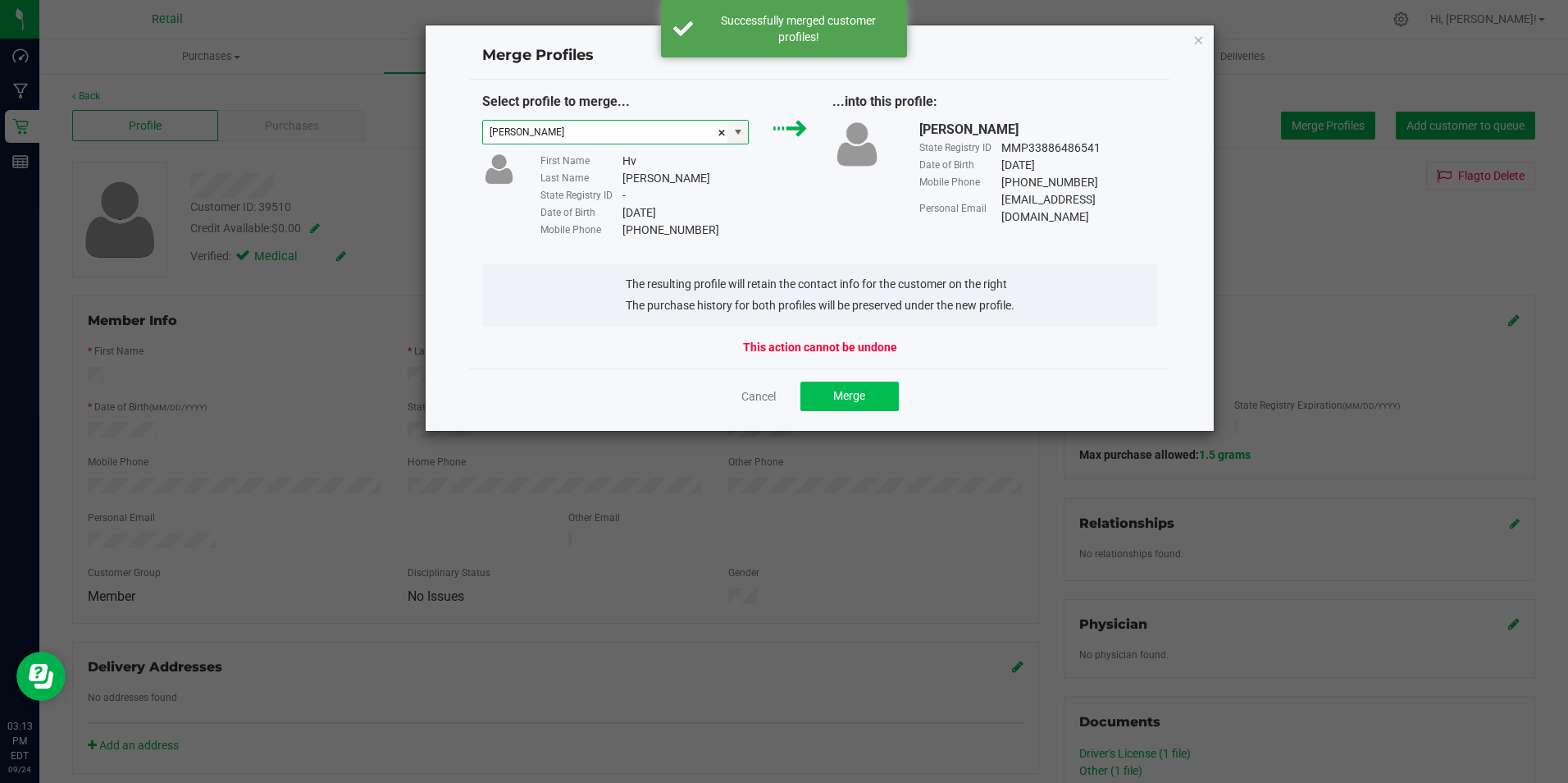
type input "[PERSON_NAME]"
click at [868, 397] on button "Merge" at bounding box center [849, 397] width 98 height 29
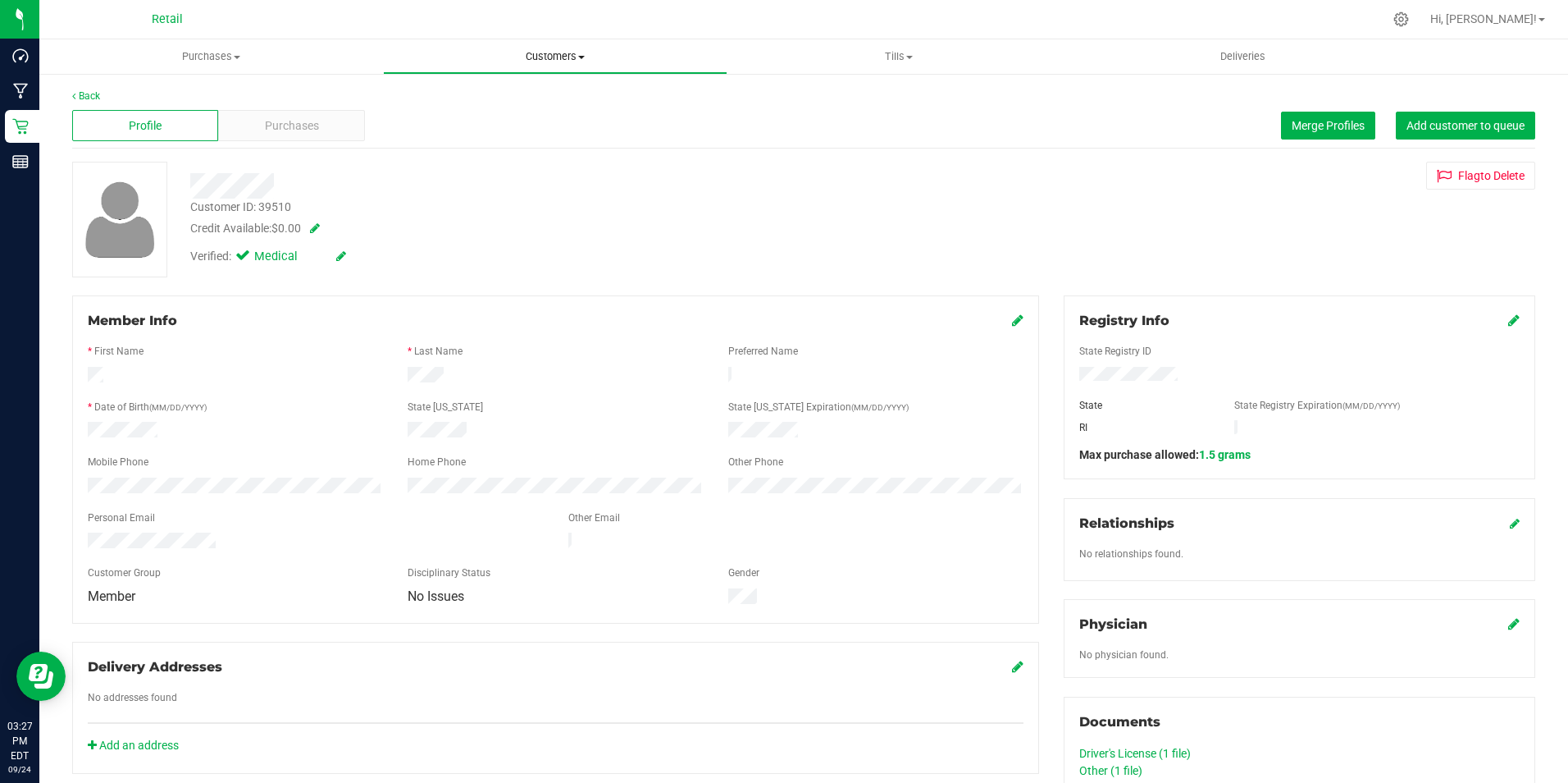
click at [569, 53] on span "Customers" at bounding box center [554, 57] width 342 height 15
click at [470, 94] on span "All customers" at bounding box center [441, 98] width 118 height 14
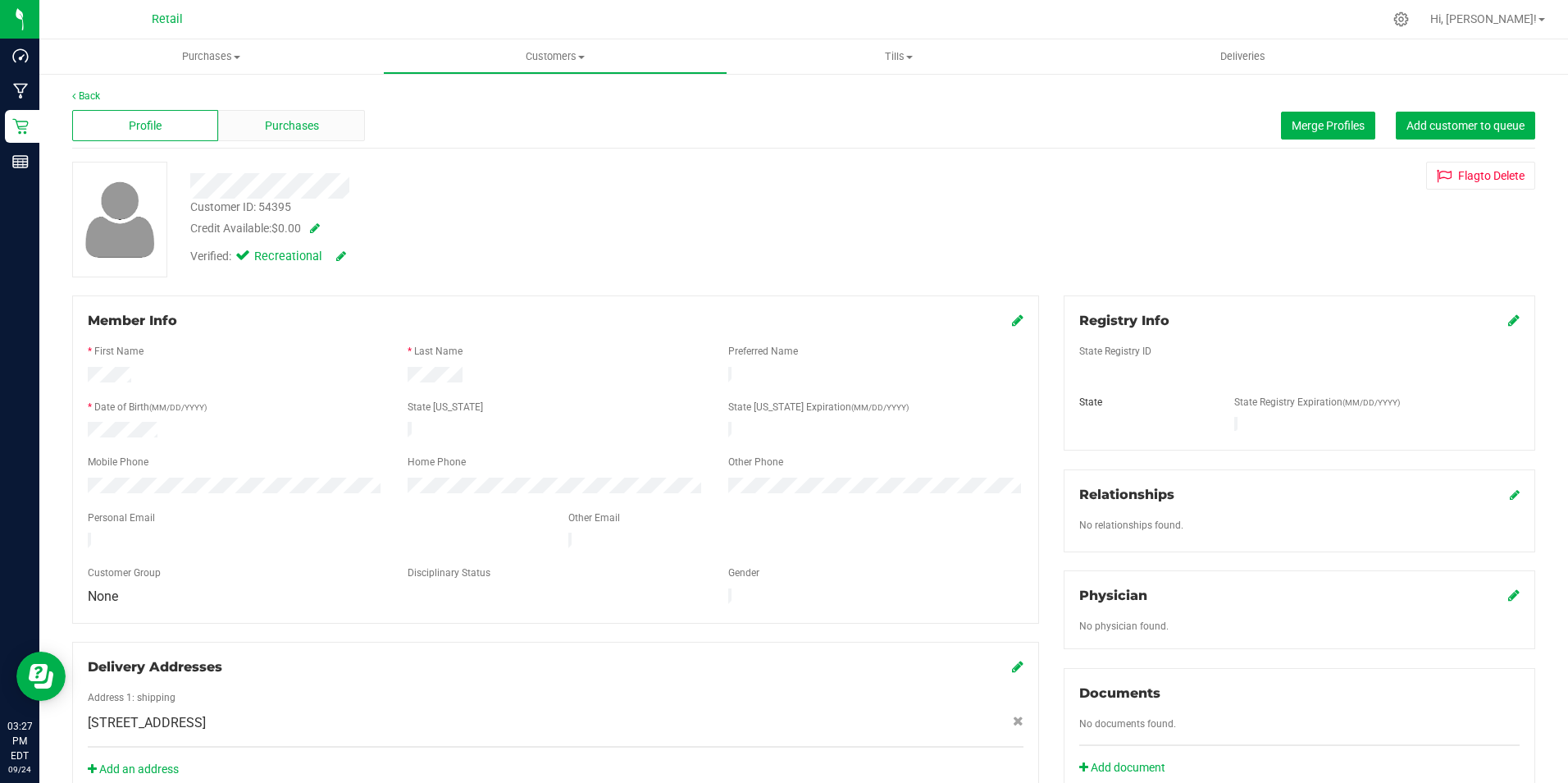
click at [313, 120] on span "Purchases" at bounding box center [292, 126] width 54 height 17
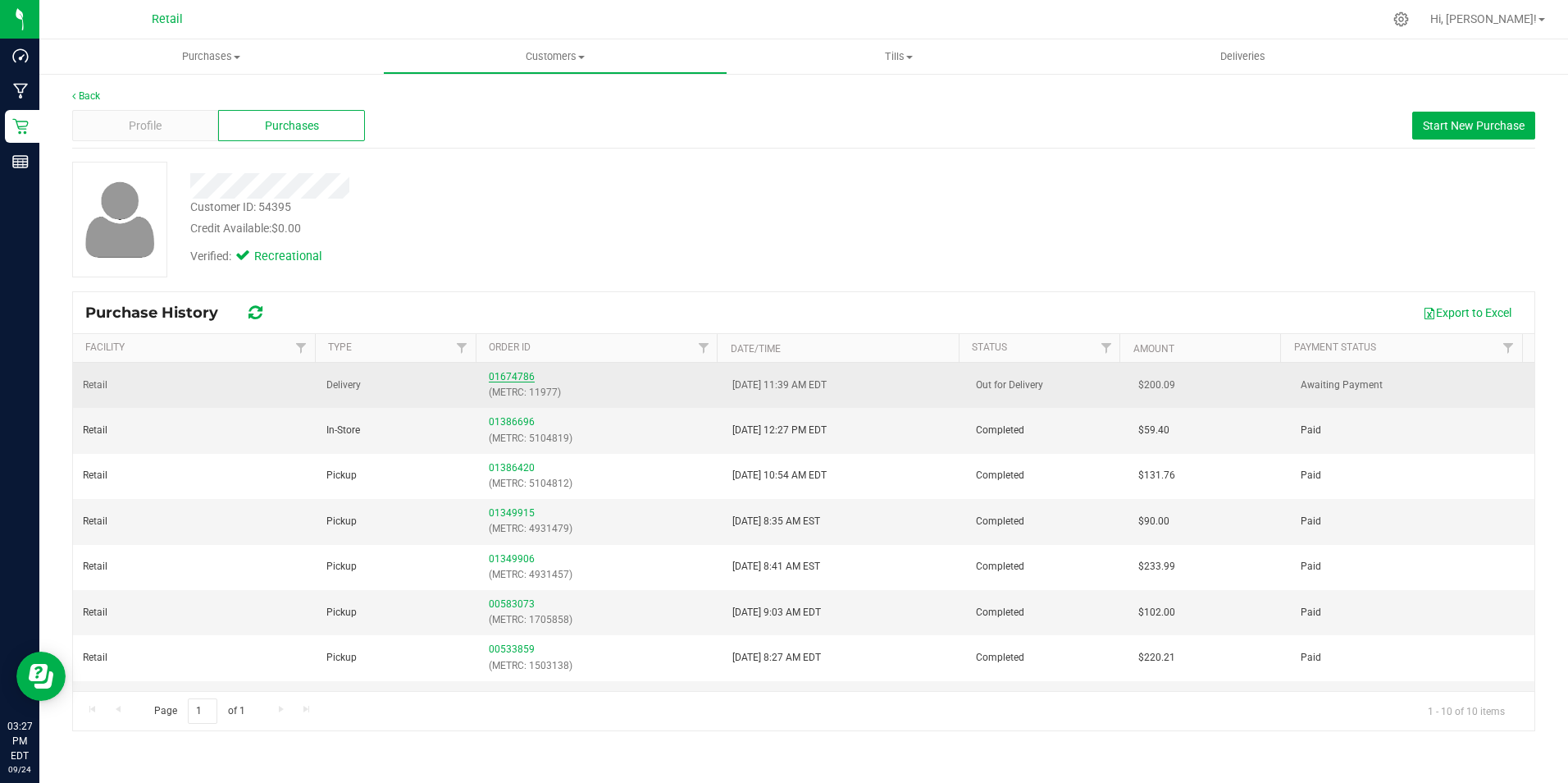
click at [505, 371] on link "01674786" at bounding box center [512, 376] width 46 height 12
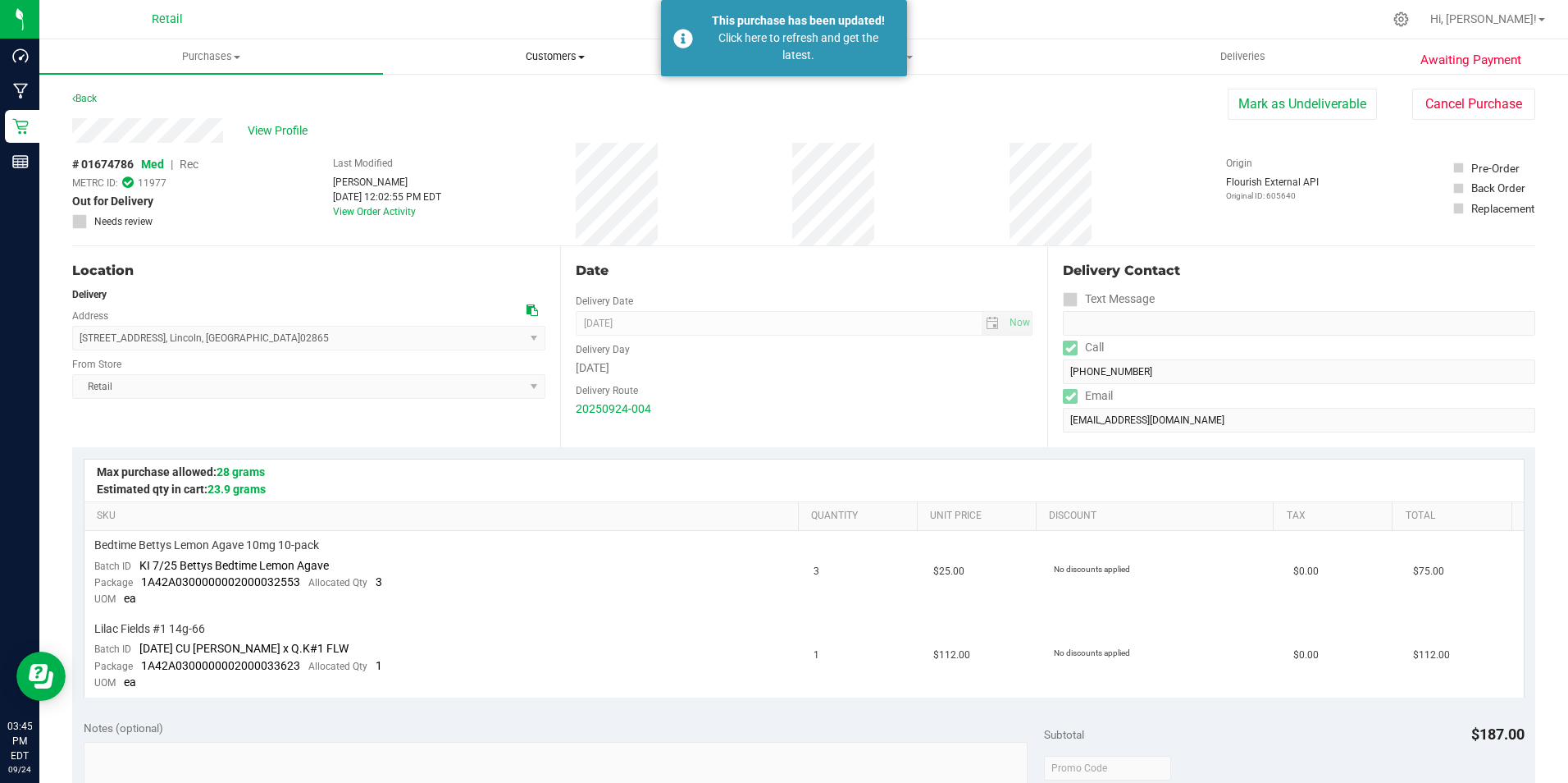
click at [584, 51] on span "Customers" at bounding box center [554, 57] width 342 height 15
click at [465, 93] on span "All customers" at bounding box center [441, 98] width 118 height 14
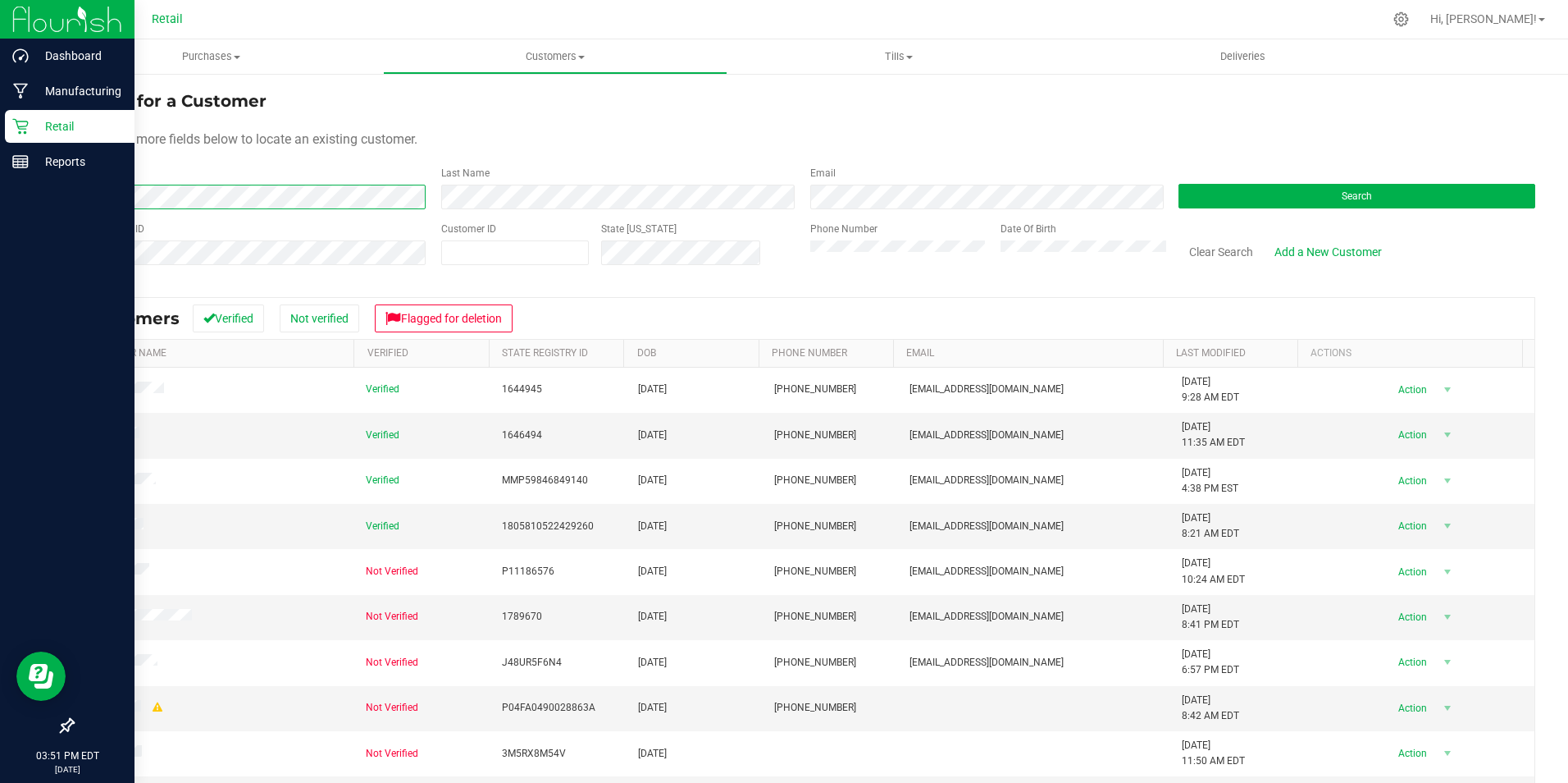
click at [0, 221] on html "Dashboard Manufacturing Retail Reports 03:51 PM EDT [DATE] 09/24 Retail Hi, Bra…" at bounding box center [784, 391] width 1568 height 783
